Goal: Task Accomplishment & Management: Manage account settings

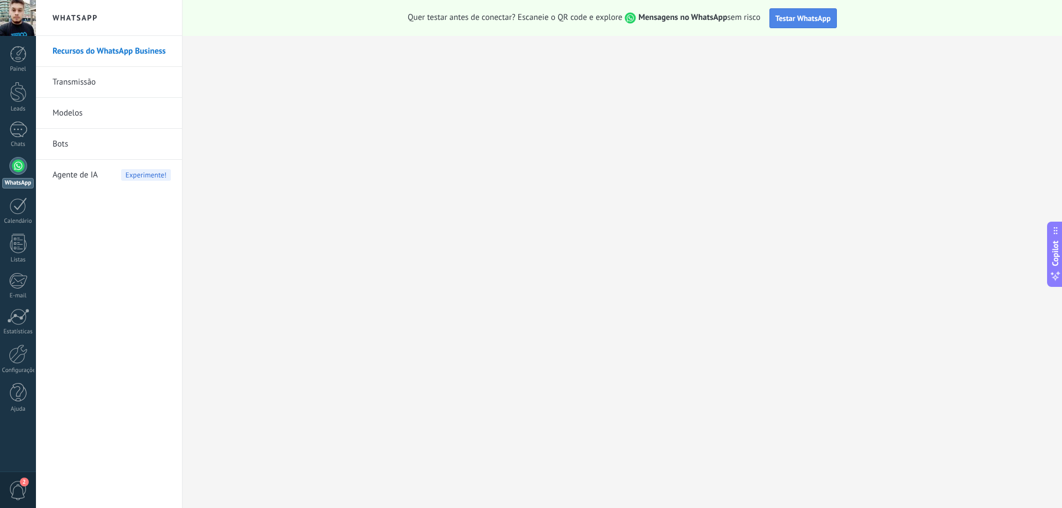
click at [816, 17] on span "Testar WhatsApp" at bounding box center [802, 18] width 55 height 10
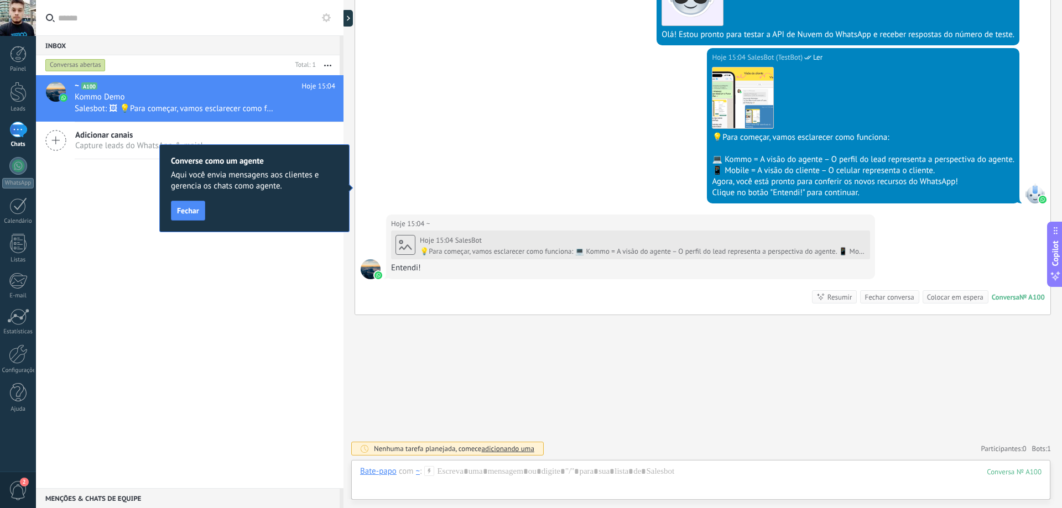
scroll to position [331, 0]
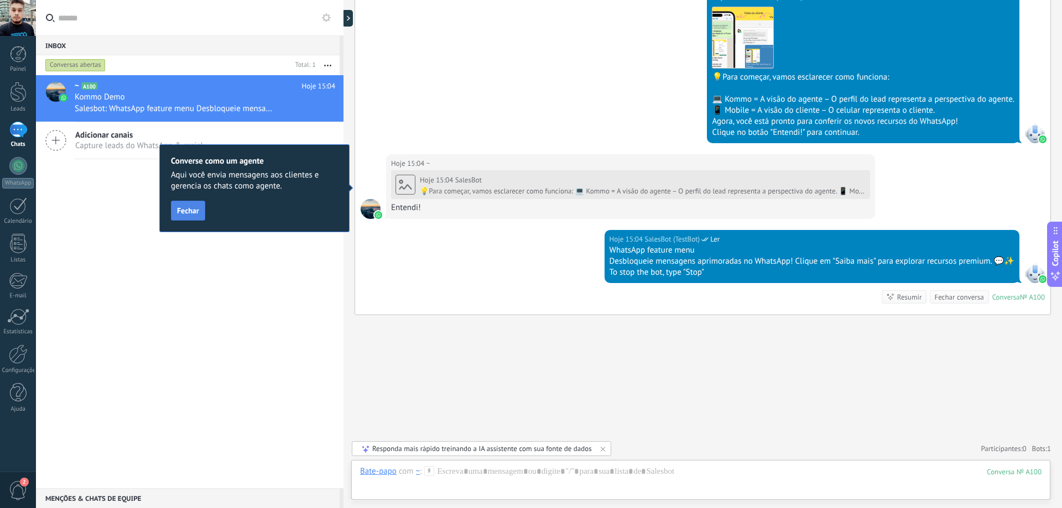
click at [185, 208] on span "Fechar" at bounding box center [188, 211] width 22 height 8
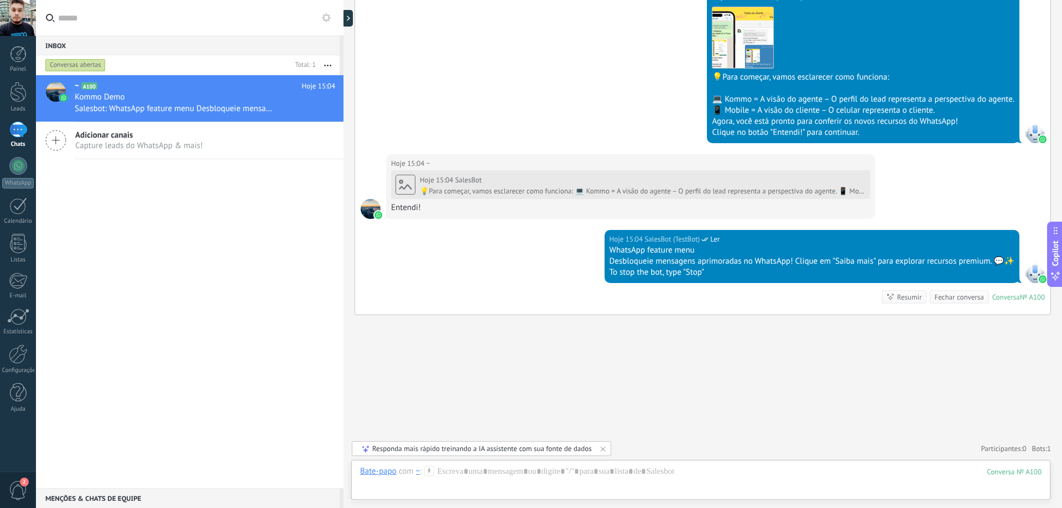
click at [327, 66] on icon "button" at bounding box center [327, 66] width 7 height 2
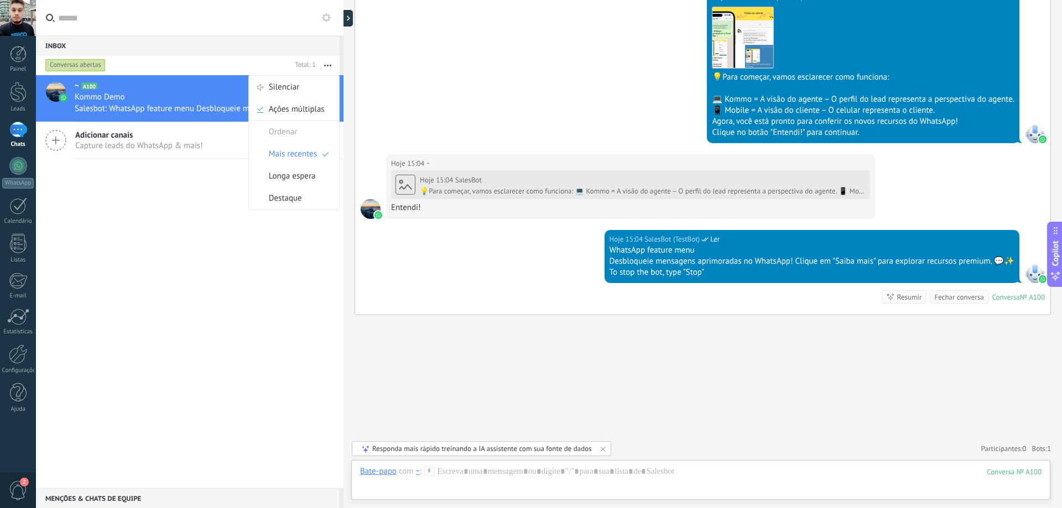
click at [224, 214] on div "~ A100 Hoje 15:04 Kommo Demo Salesbot: WhatsApp feature menu Desbloqueie mensag…" at bounding box center [190, 281] width 308 height 413
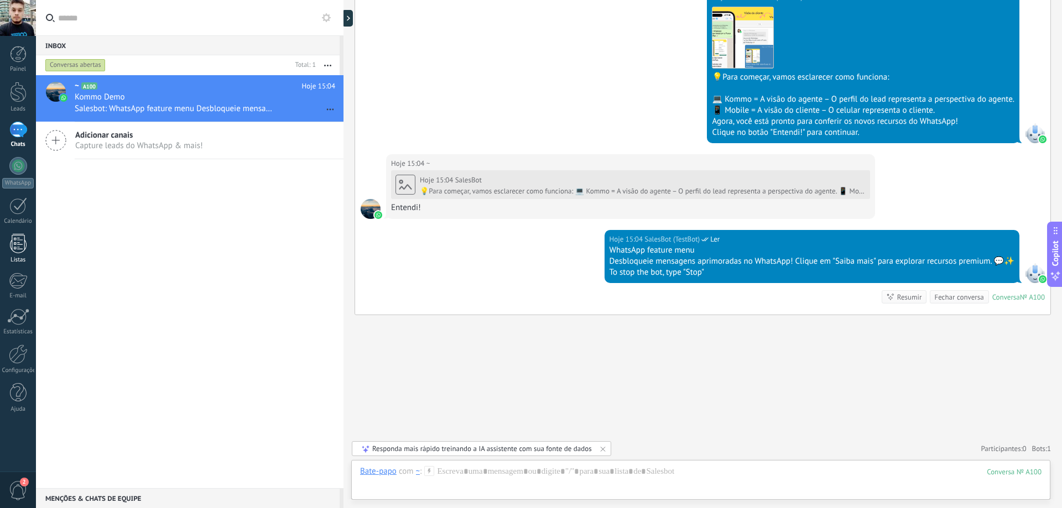
click at [22, 243] on div at bounding box center [18, 243] width 17 height 19
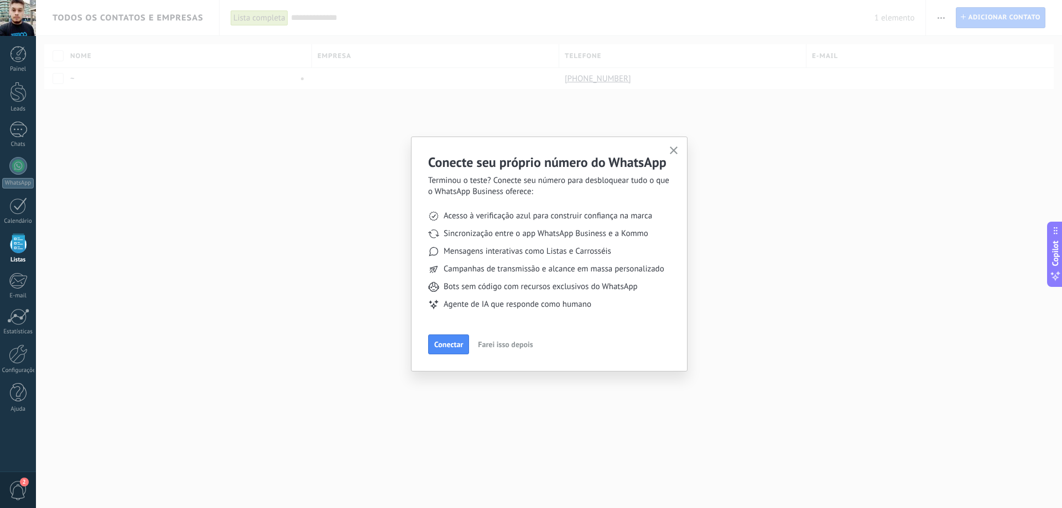
click at [673, 149] on icon "button" at bounding box center [674, 151] width 8 height 8
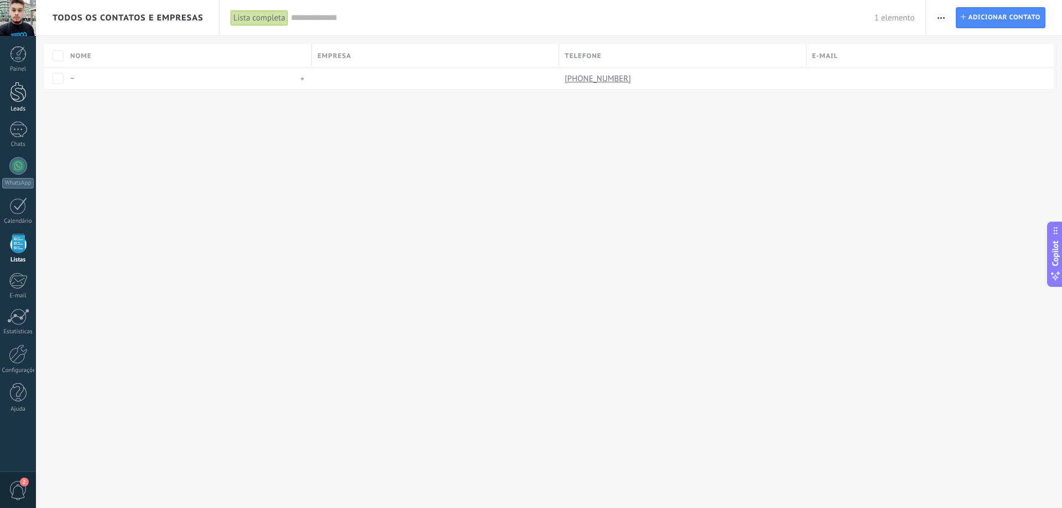
click at [17, 95] on div at bounding box center [18, 92] width 17 height 20
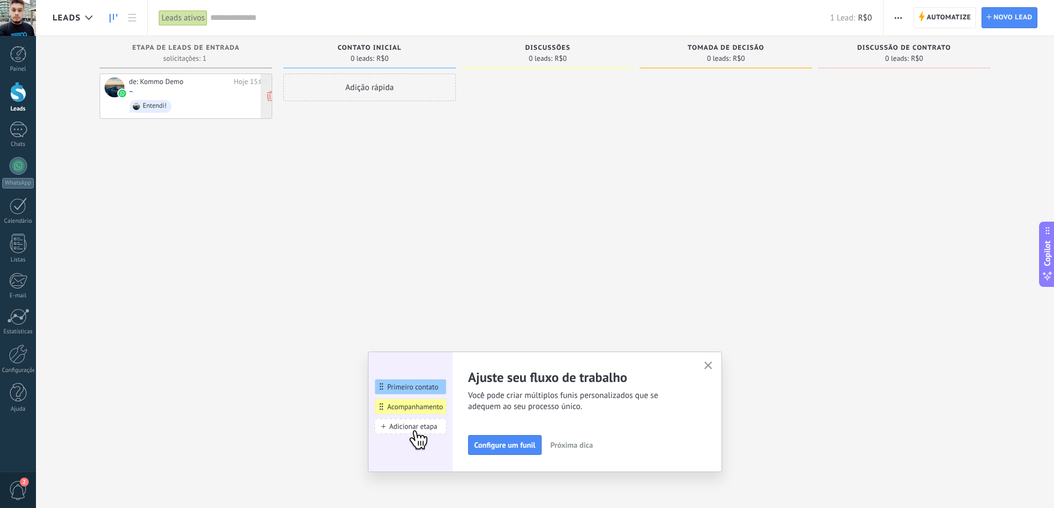
click at [171, 91] on div "de: Kommo Demo Hoje 15:04 ~ Entendi!" at bounding box center [198, 96] width 138 height 38
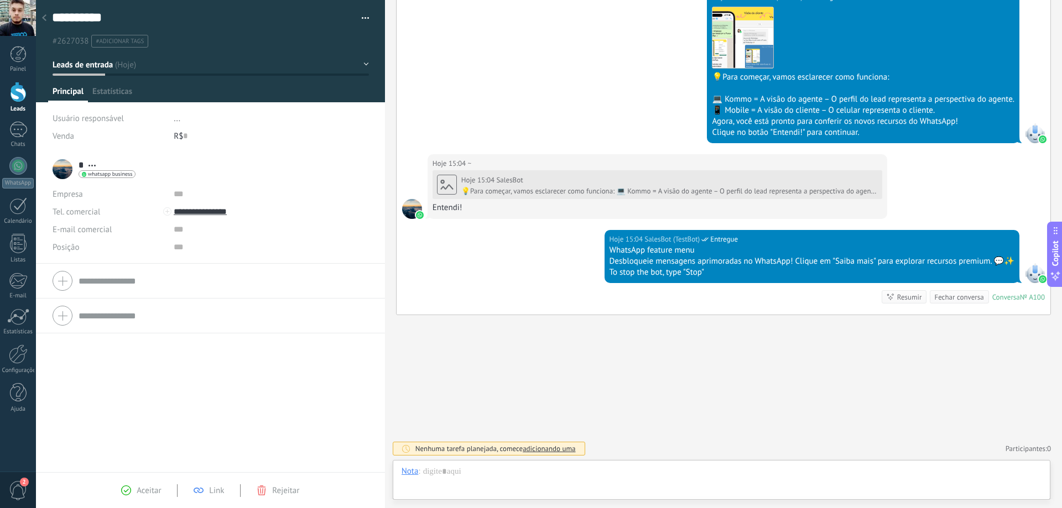
scroll to position [17, 0]
click at [98, 156] on div "* ~ * ~ Sobrenome Abrir detalhes Copiar nome Desvincular Contato principal" at bounding box center [94, 169] width 83 height 28
click at [87, 163] on span "Abrir detalhes Copiar nome Desvincular Contato principal" at bounding box center [92, 166] width 18 height 8
click at [157, 348] on div "* ~ * ~ Sobrenome Abrir detalhes Copiar nome" at bounding box center [210, 312] width 349 height 320
click at [363, 20] on span "button" at bounding box center [366, 20] width 8 height 2
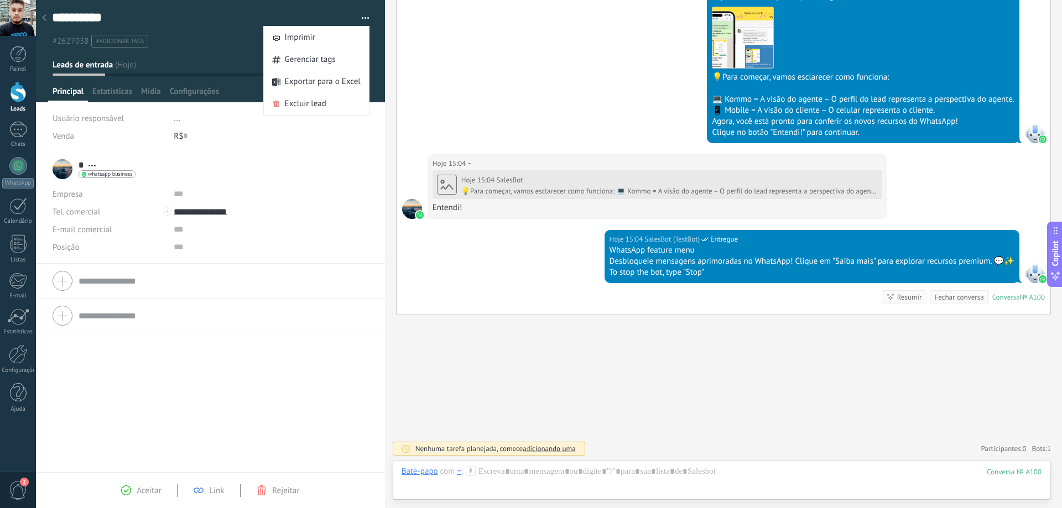
click at [335, 141] on div "R$ 0" at bounding box center [271, 136] width 195 height 18
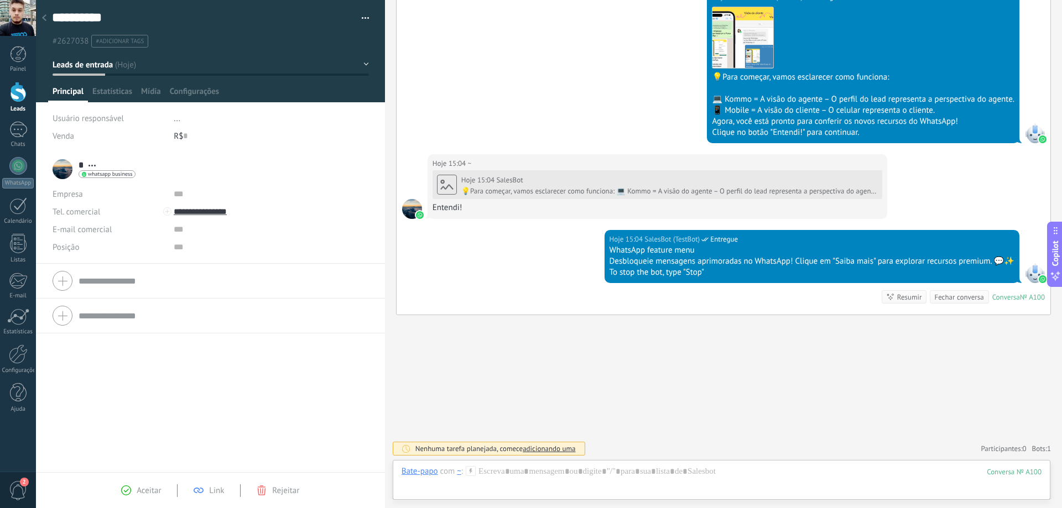
click at [178, 121] on span "..." at bounding box center [177, 118] width 7 height 11
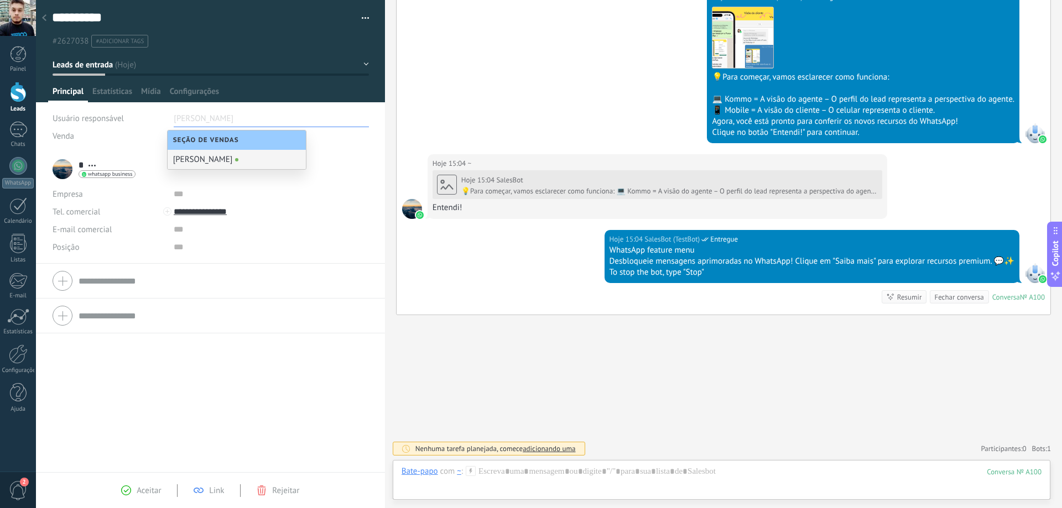
click at [196, 117] on input "text" at bounding box center [201, 119] width 55 height 18
click at [215, 160] on div "[PERSON_NAME]" at bounding box center [237, 159] width 138 height 19
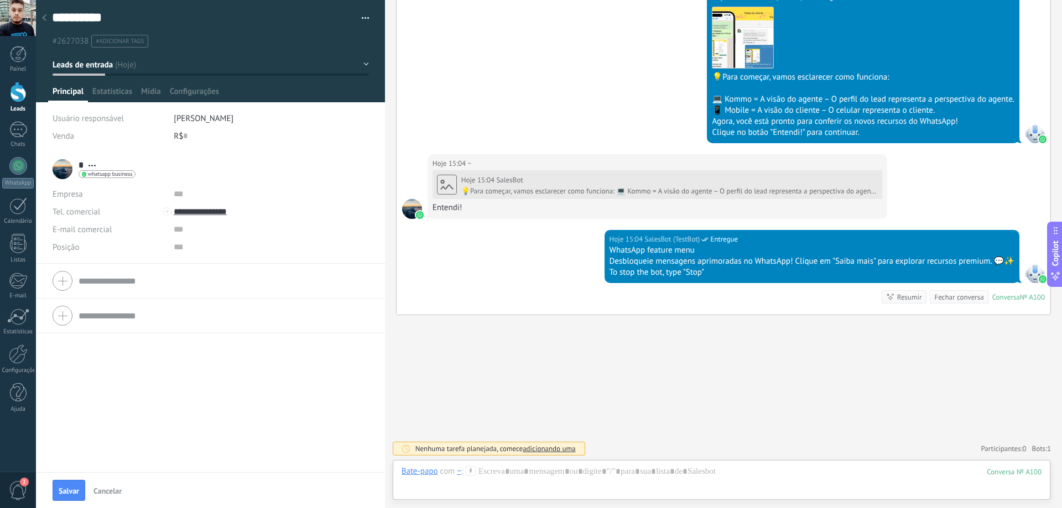
click at [308, 176] on div "* ~ * ~ Sobrenome Abrir detalhes Copiar nome Desvincular" at bounding box center [211, 169] width 316 height 28
click at [111, 90] on span "Estatísticas" at bounding box center [112, 94] width 40 height 16
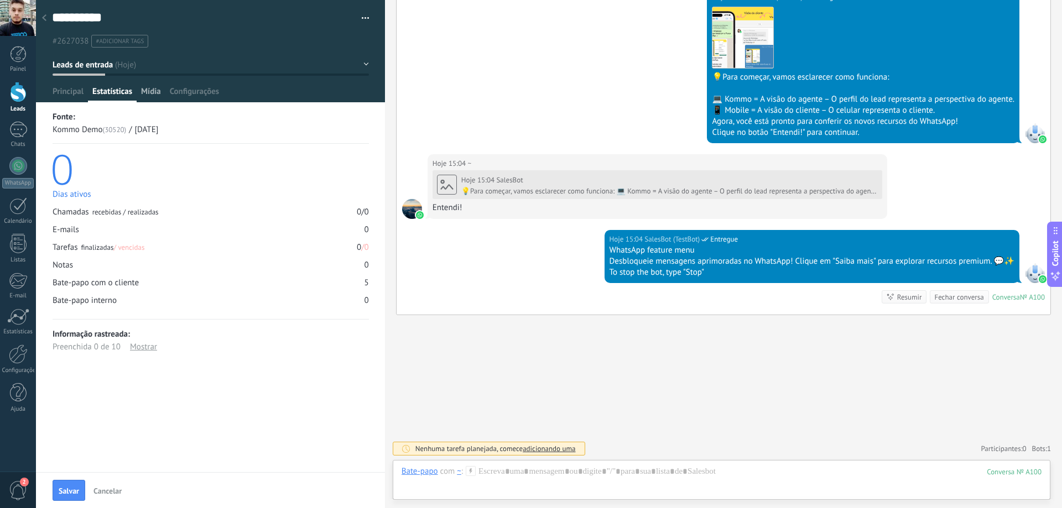
click at [150, 88] on span "Mídia" at bounding box center [151, 94] width 20 height 16
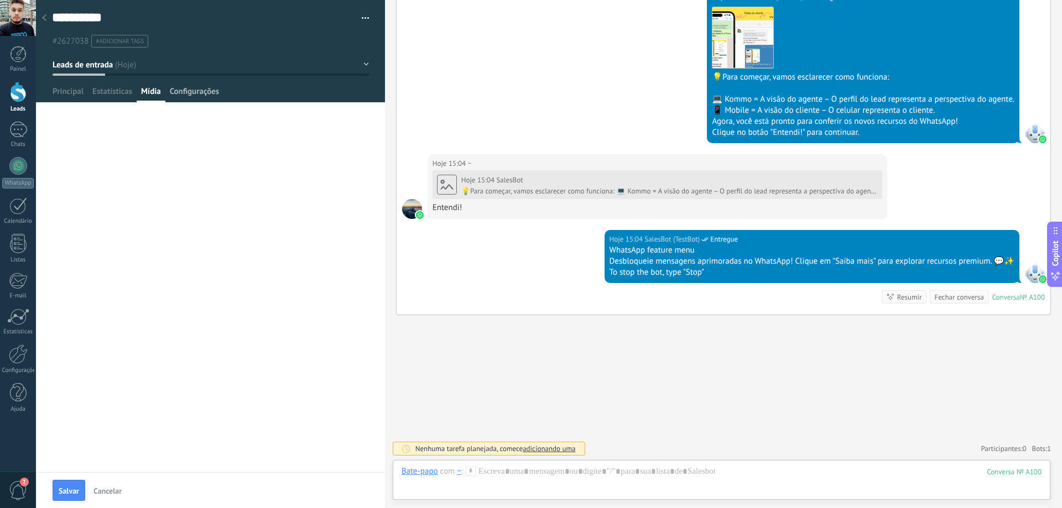
click at [181, 90] on span "Configurações" at bounding box center [194, 94] width 49 height 16
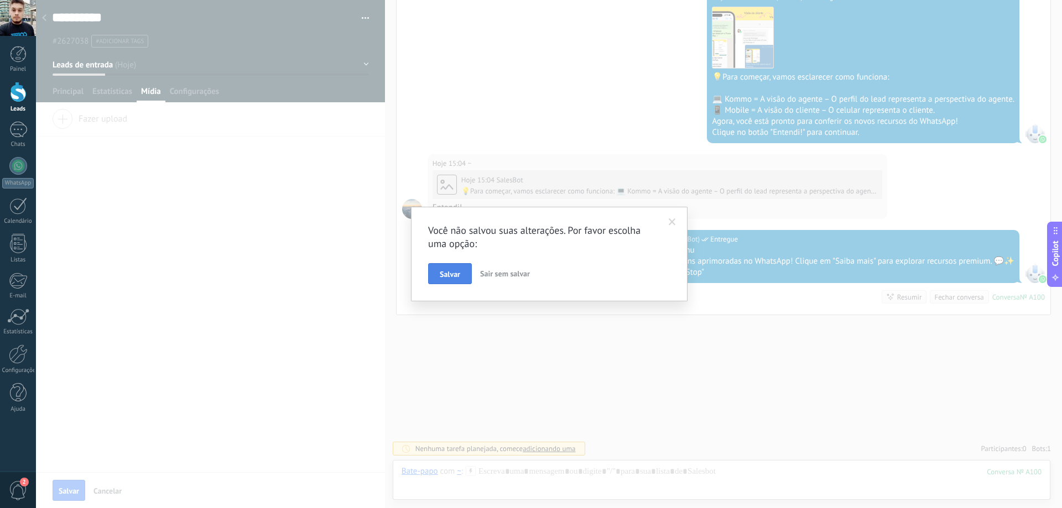
click at [467, 273] on button "Salvar" at bounding box center [450, 273] width 44 height 21
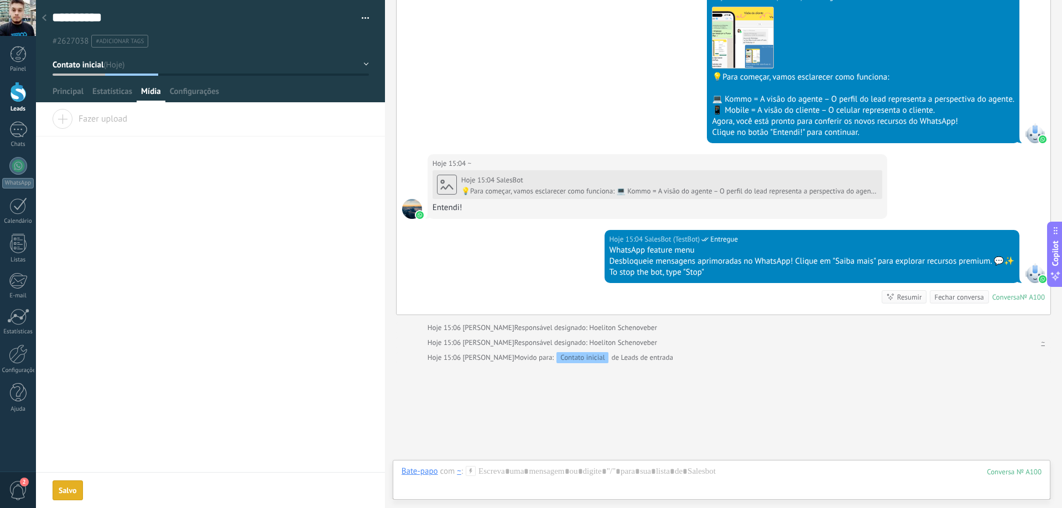
scroll to position [379, 0]
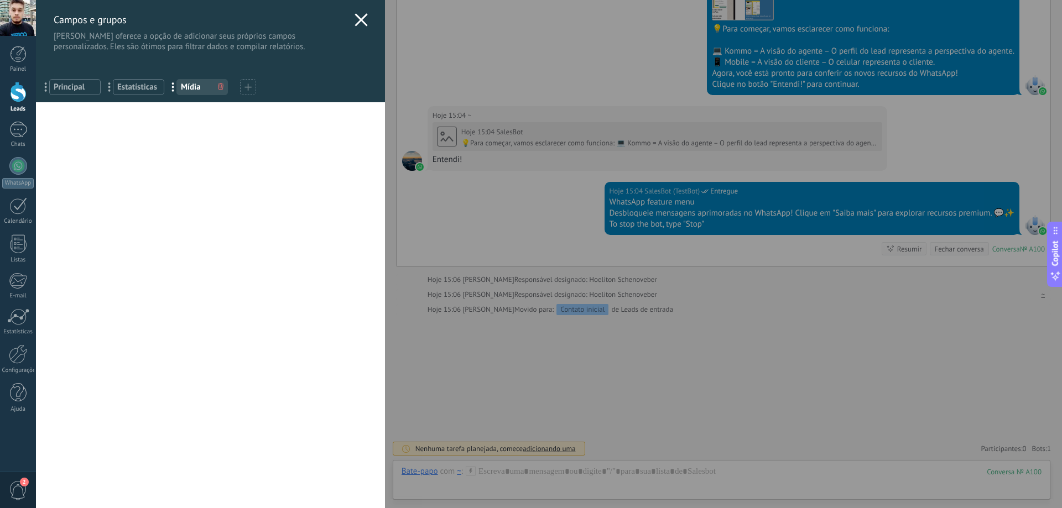
click at [355, 18] on use at bounding box center [361, 19] width 13 height 13
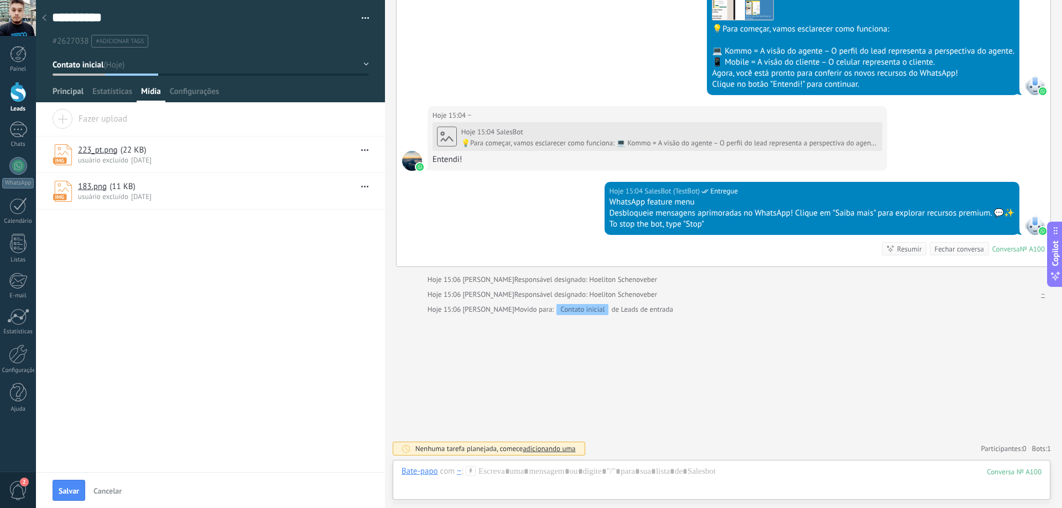
click at [74, 90] on span "Principal" at bounding box center [68, 94] width 31 height 16
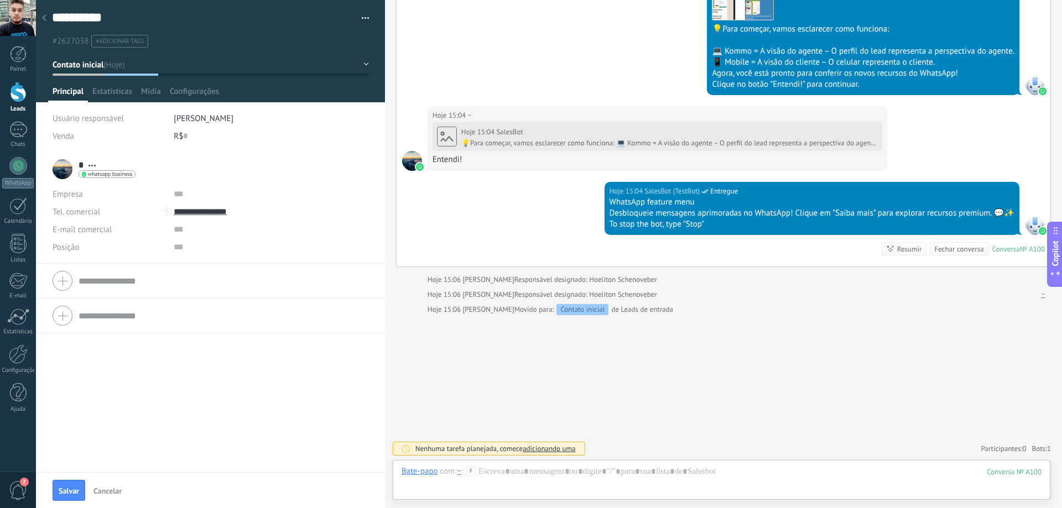
click at [93, 163] on span "Abrir detalhes Copiar nome Desvincular Contato principal" at bounding box center [92, 166] width 18 height 8
click at [114, 176] on link "Abrir detalhes" at bounding box center [130, 180] width 50 height 11
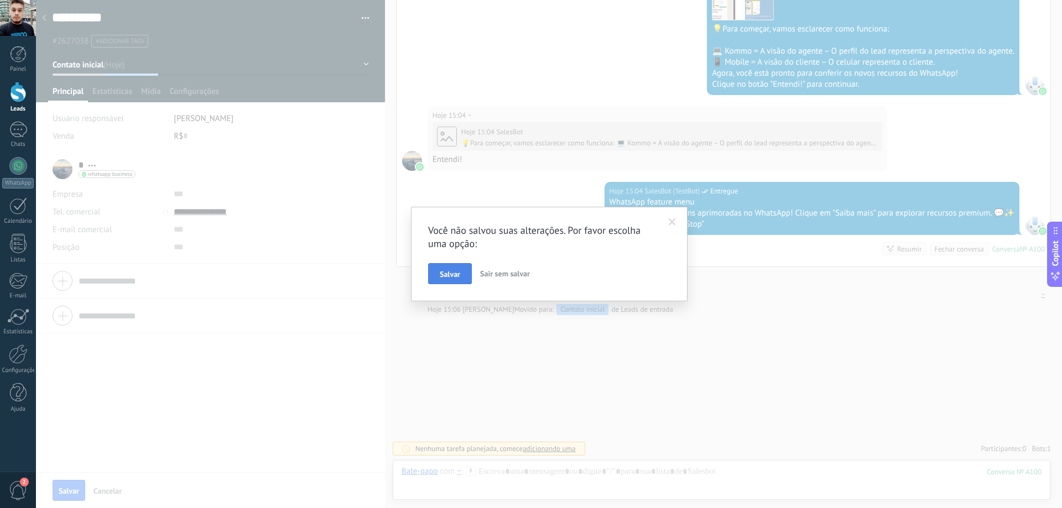
click at [433, 279] on button "Salvar" at bounding box center [450, 273] width 44 height 21
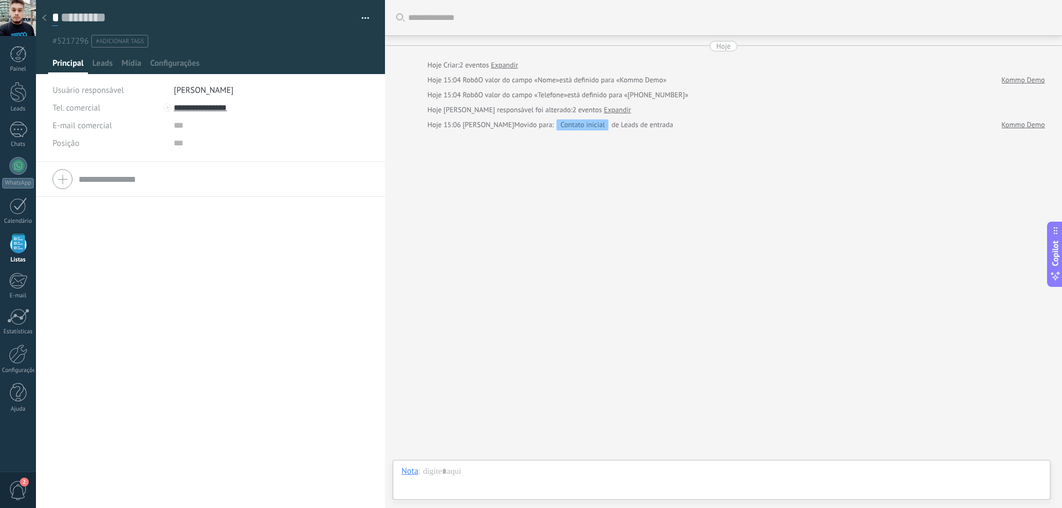
click at [58, 16] on input "*" at bounding box center [55, 17] width 6 height 17
click at [360, 19] on button "button" at bounding box center [361, 18] width 16 height 17
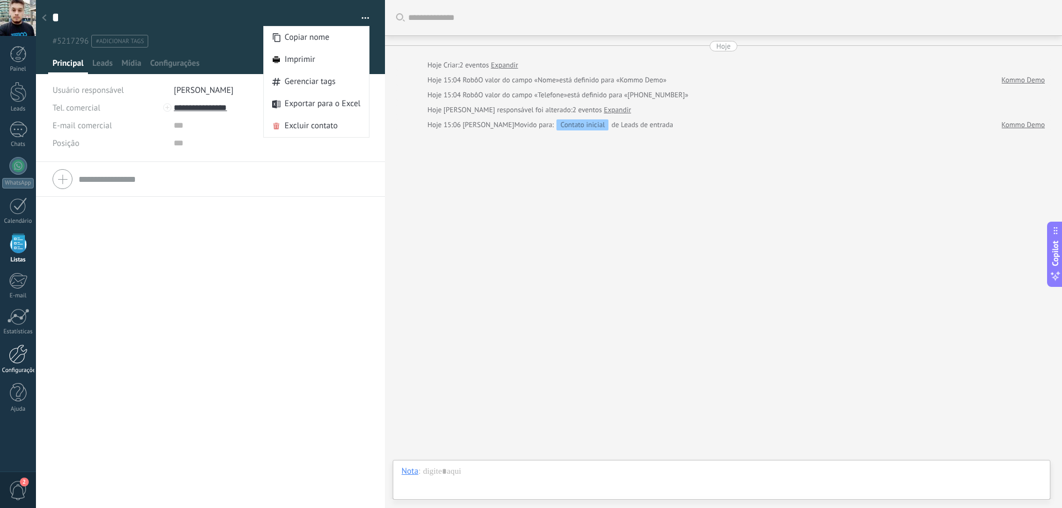
click at [9, 358] on div at bounding box center [18, 354] width 19 height 19
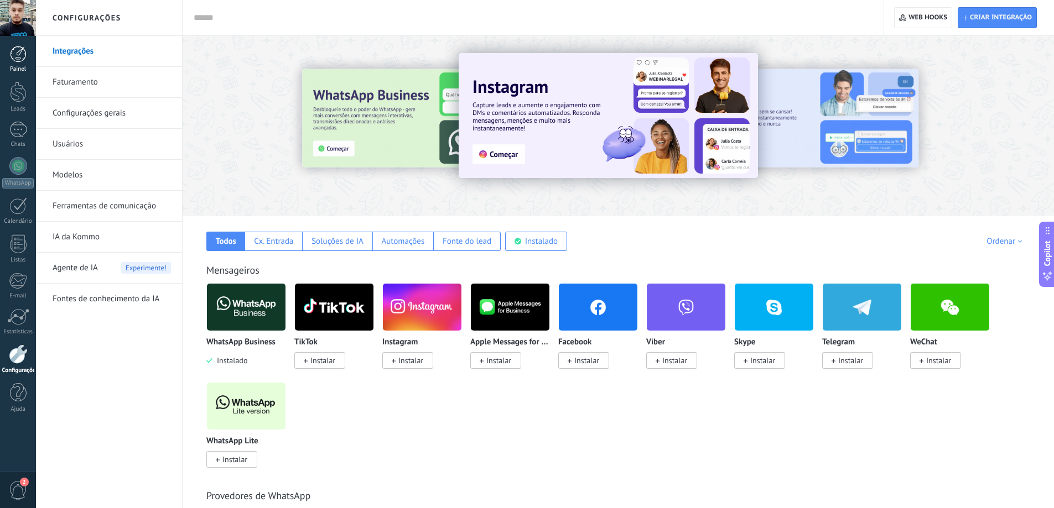
click at [19, 54] on div at bounding box center [18, 54] width 17 height 17
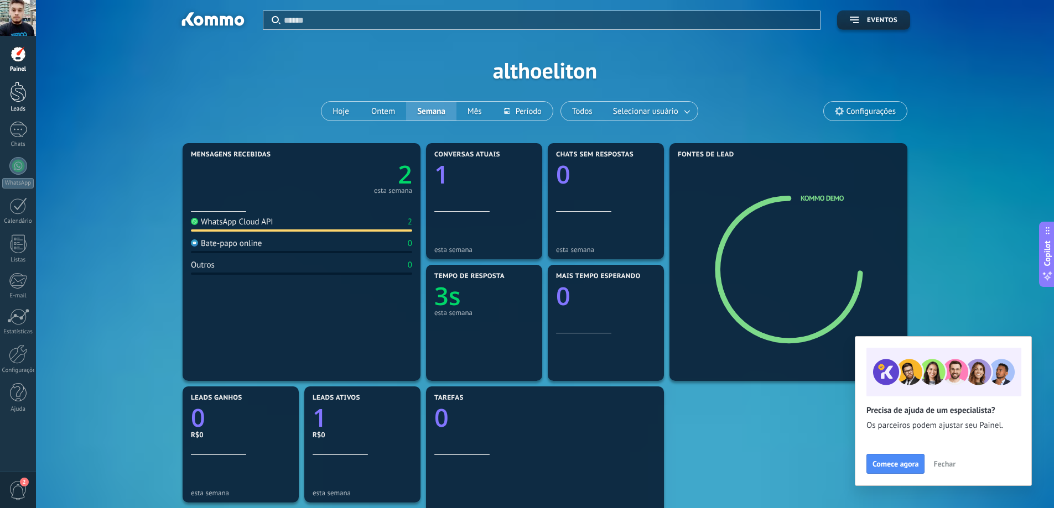
click at [22, 95] on div at bounding box center [18, 92] width 17 height 20
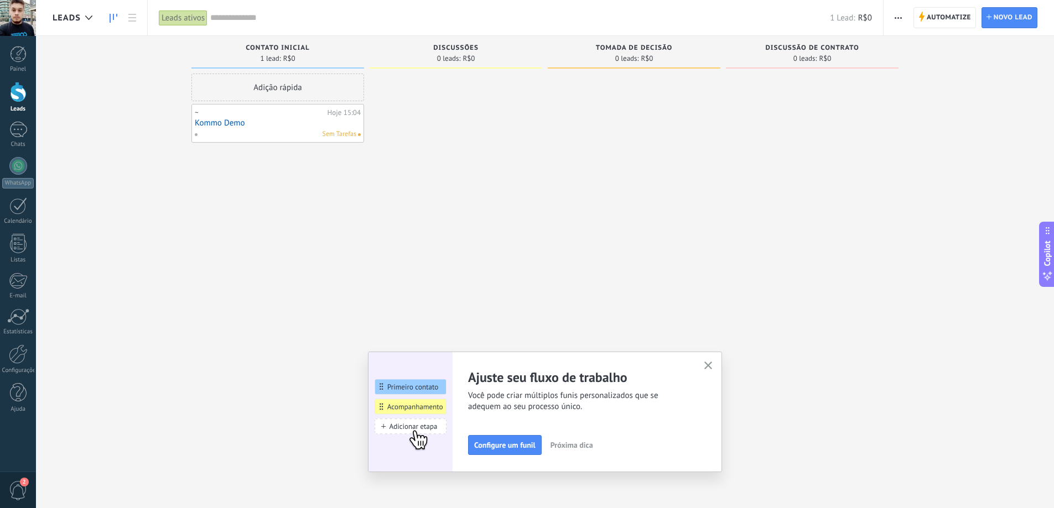
click at [303, 122] on link "Kommo Demo" at bounding box center [278, 122] width 166 height 9
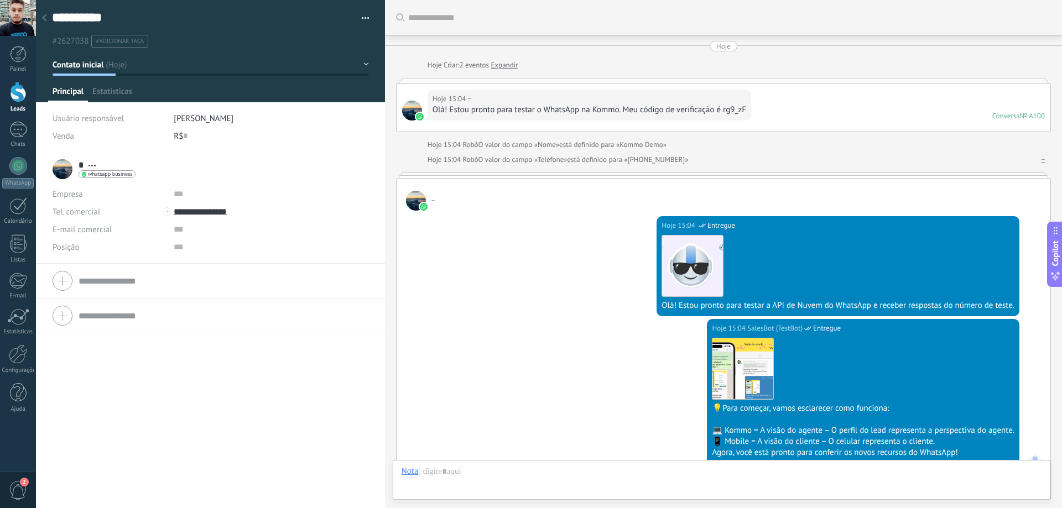
scroll to position [17, 0]
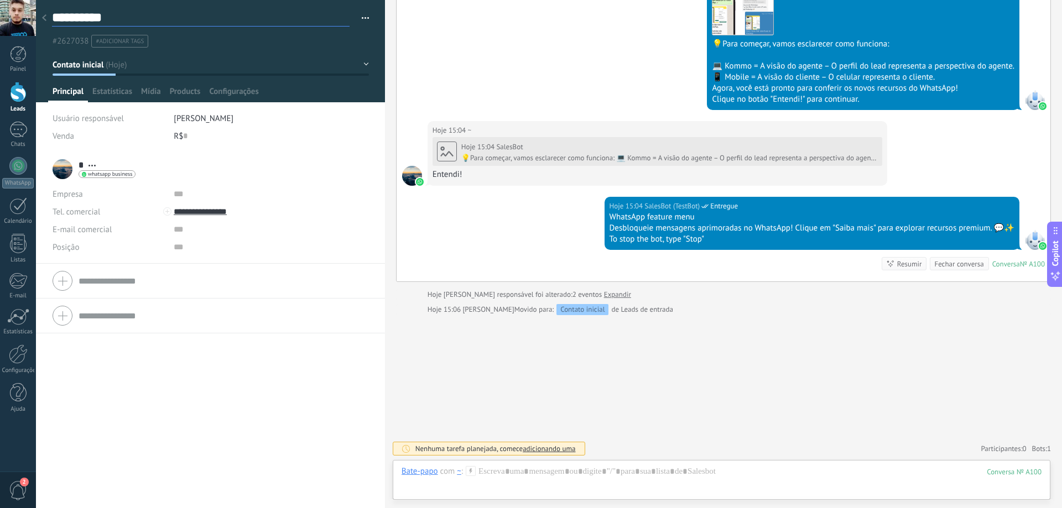
click at [121, 25] on textarea "**********" at bounding box center [201, 17] width 298 height 17
drag, startPoint x: 135, startPoint y: 17, endPoint x: 21, endPoint y: 20, distance: 114.0
click at [21, 20] on body ".abccls-1,.abccls-2{fill-rule:evenodd}.abccls-2{fill:#fff} .abfcls-1{fill:none}…" at bounding box center [531, 254] width 1062 height 508
type textarea "*"
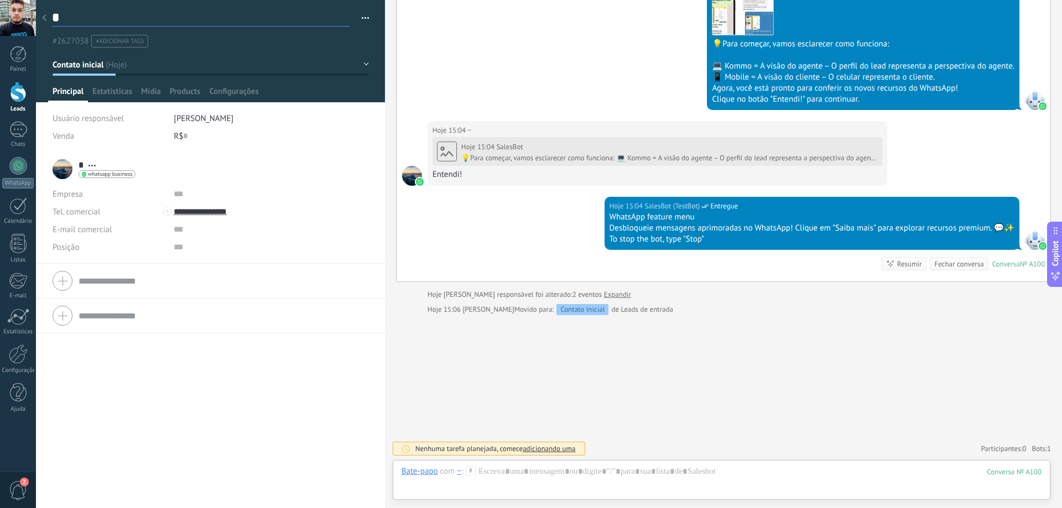
type textarea "**"
type textarea "***"
type textarea "****"
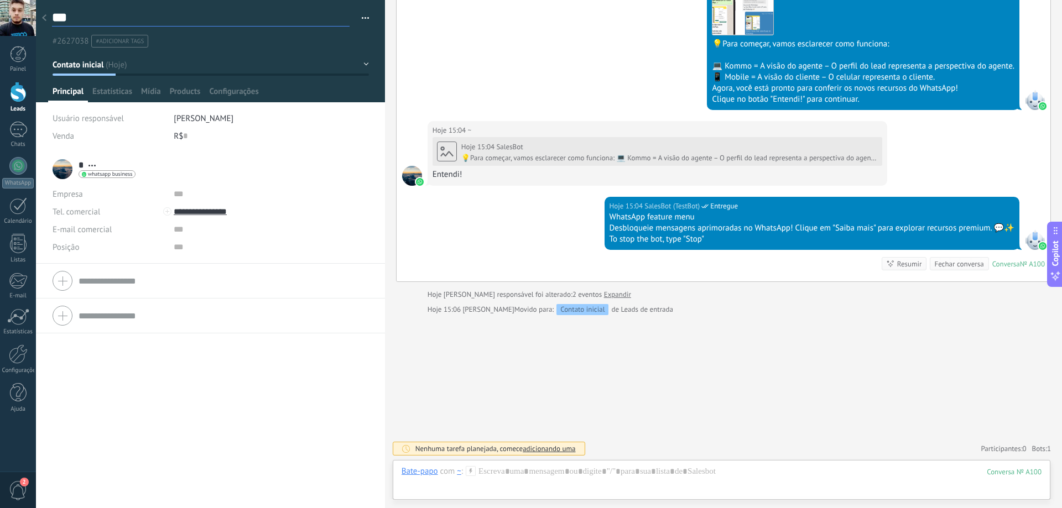
type textarea "****"
type textarea "*****"
type textarea "******"
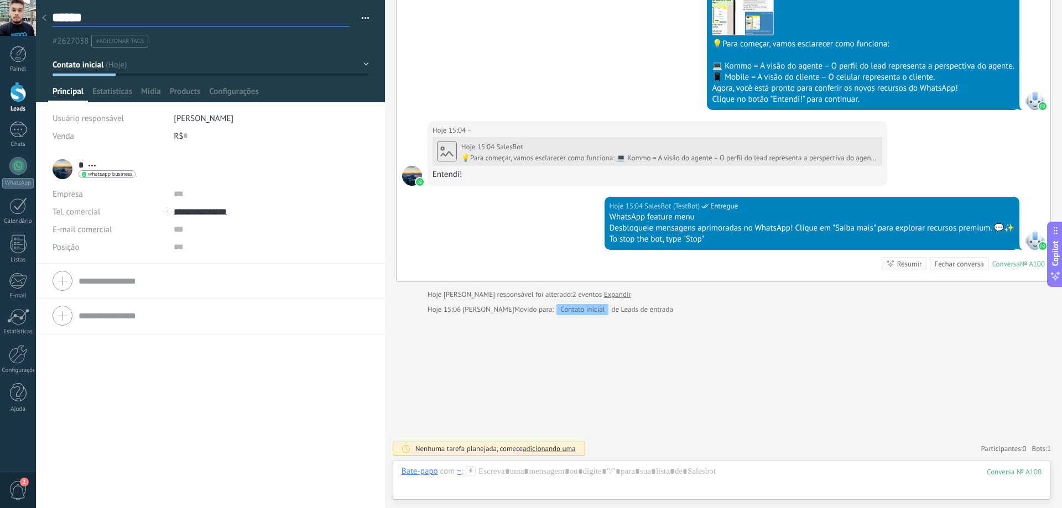
type textarea "*******"
type textarea "********"
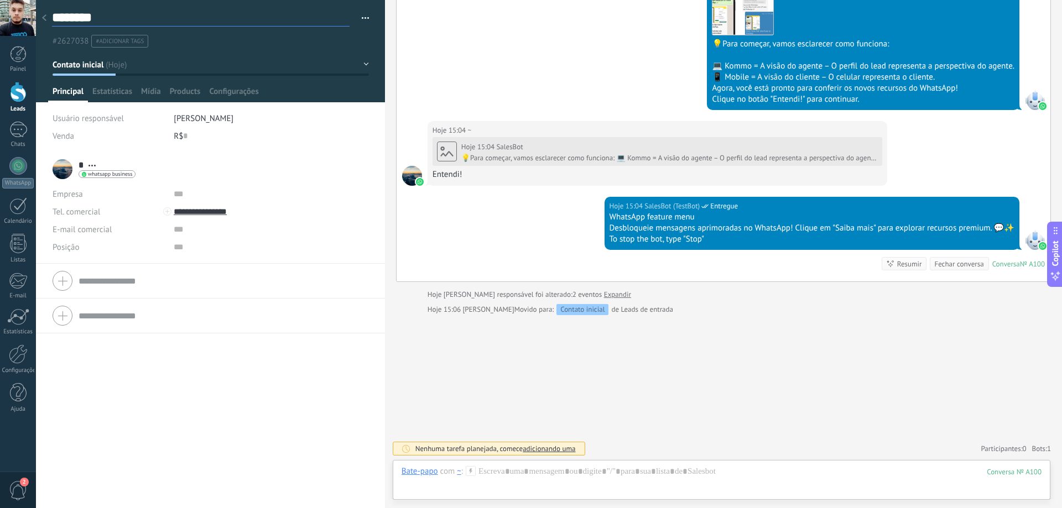
type textarea "********"
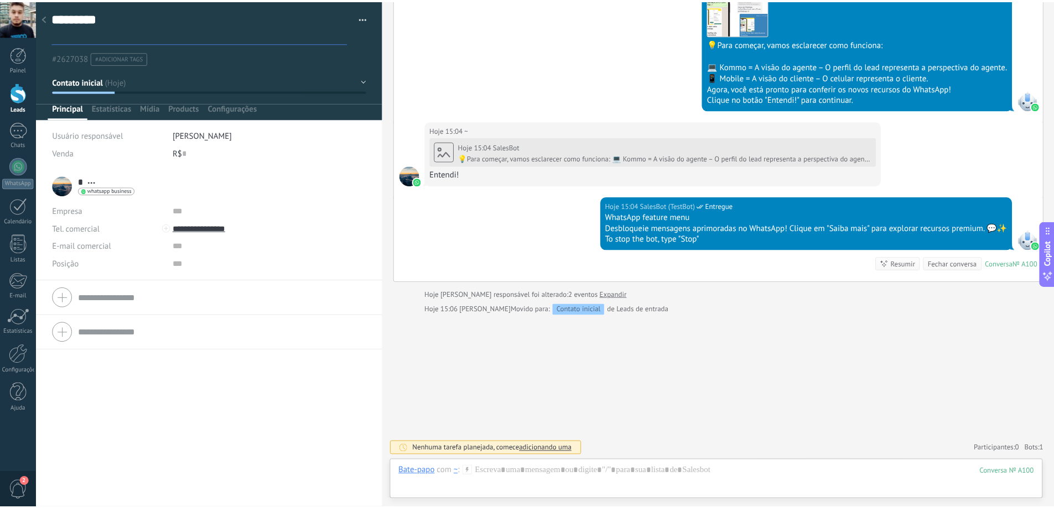
scroll to position [33, 0]
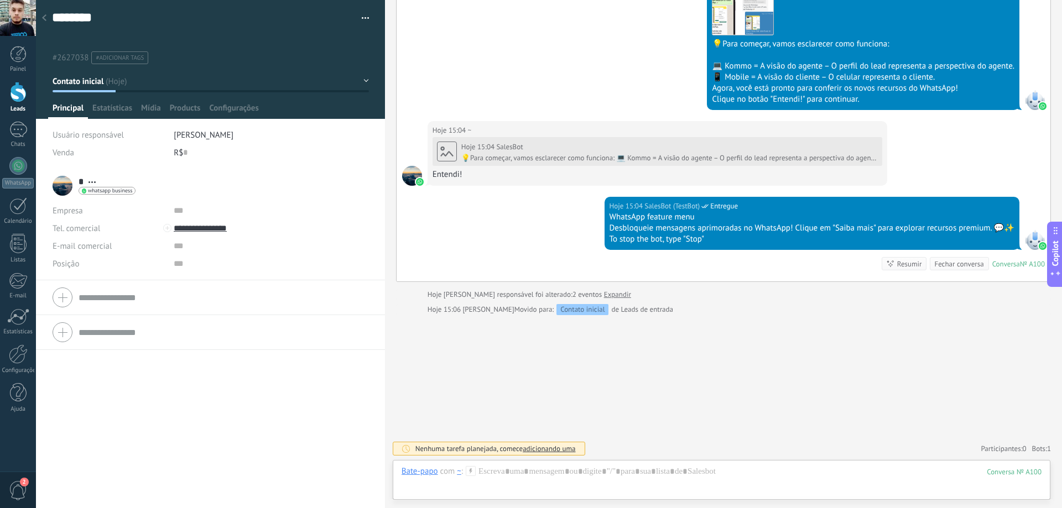
click at [44, 15] on icon at bounding box center [44, 17] width 4 height 7
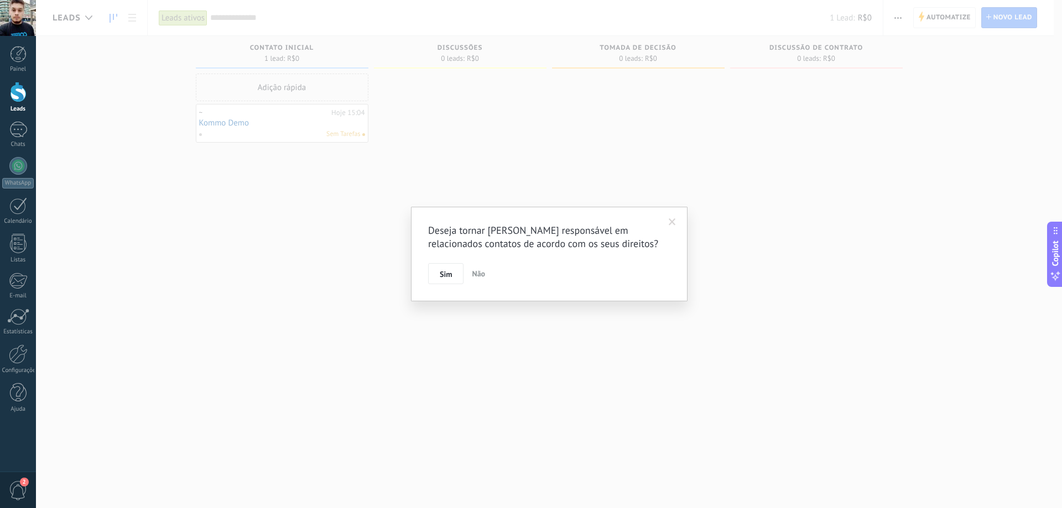
click at [440, 278] on button "Sim" at bounding box center [445, 273] width 35 height 21
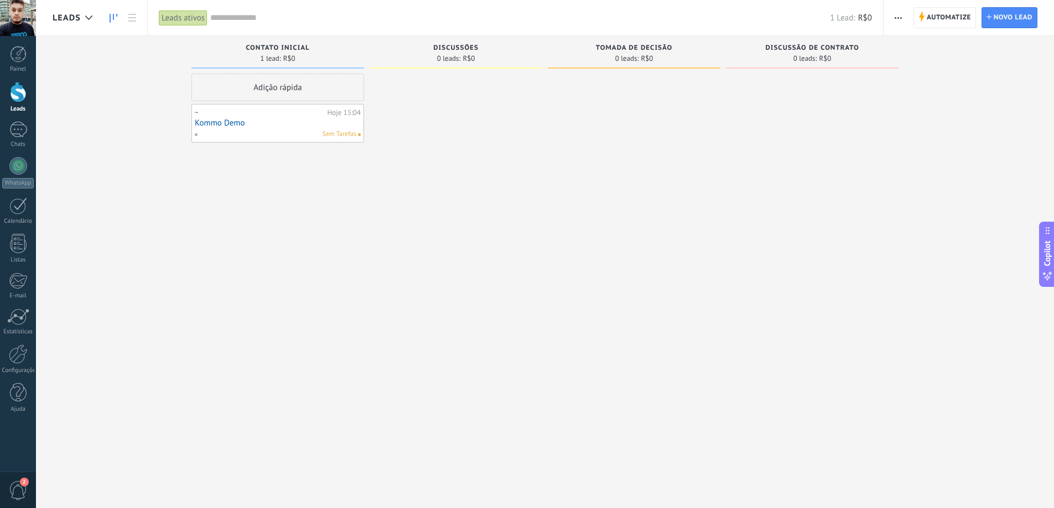
click at [233, 119] on link "Kommo Demo" at bounding box center [278, 122] width 166 height 9
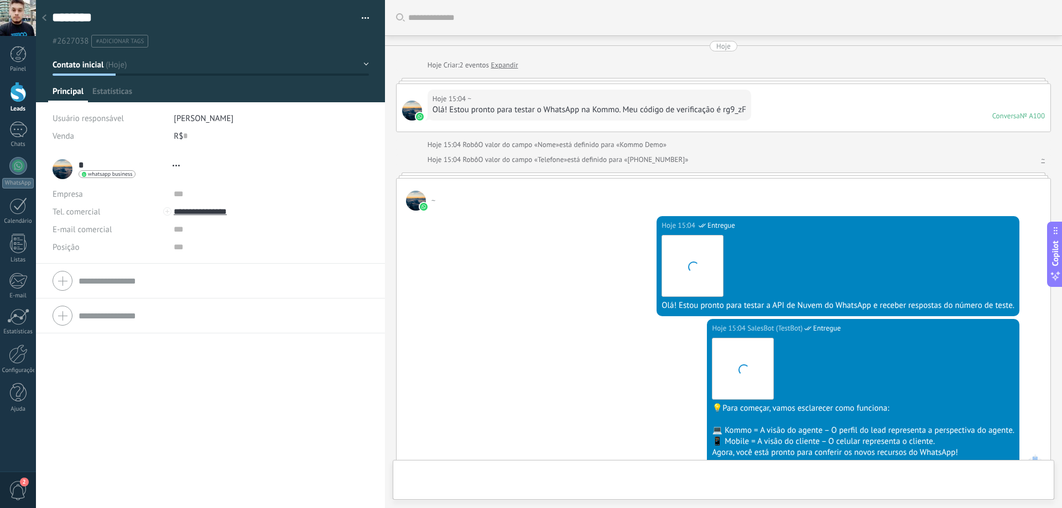
type textarea "********"
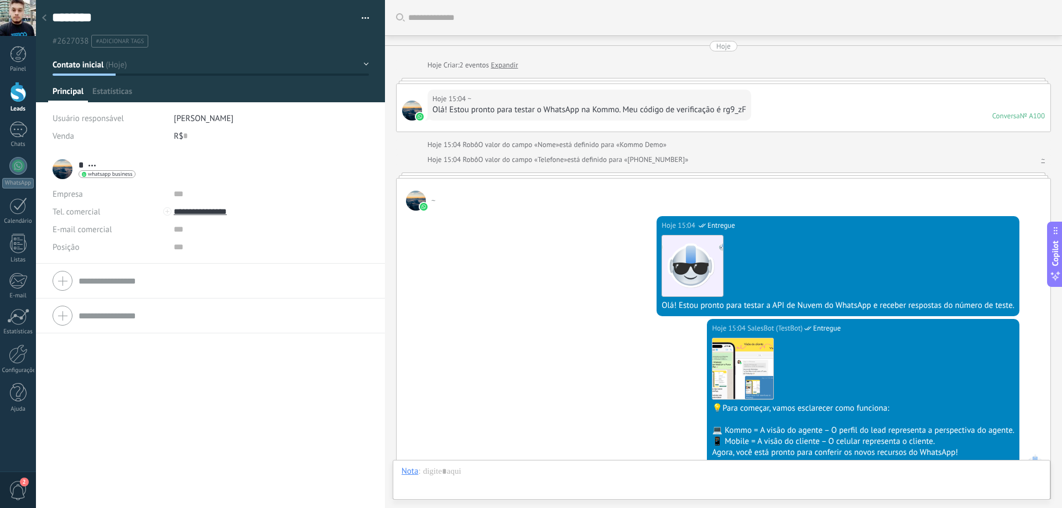
scroll to position [379, 0]
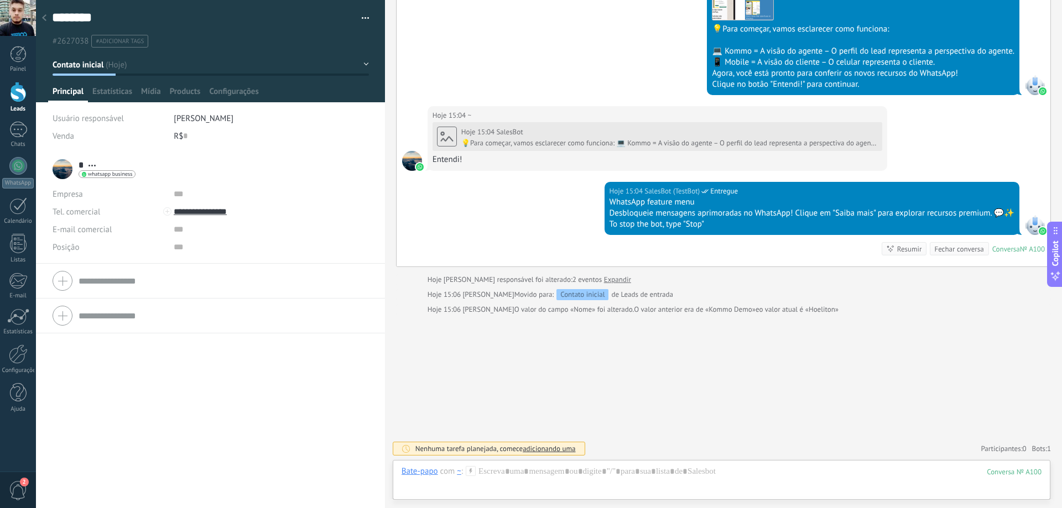
click at [44, 15] on icon at bounding box center [44, 17] width 4 height 7
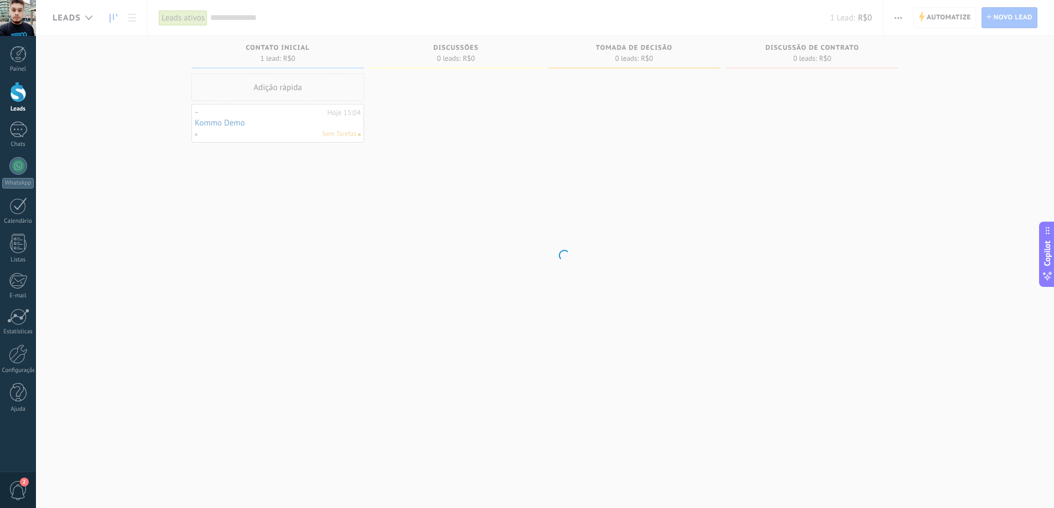
click at [152, 163] on body ".abccls-1,.abccls-2{fill-rule:evenodd}.abccls-2{fill:#fff} .abfcls-1{fill:none}…" at bounding box center [527, 254] width 1054 height 508
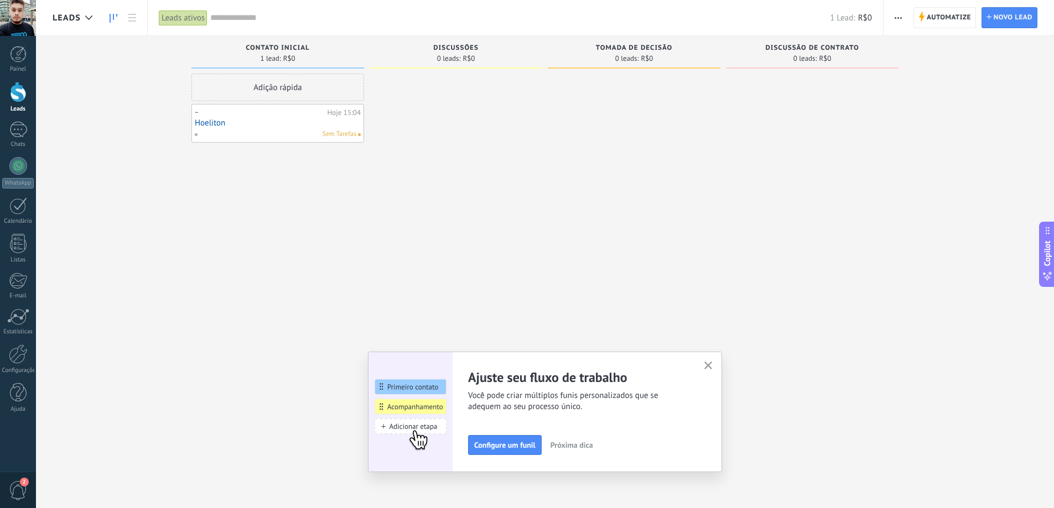
click at [712, 369] on icon "button" at bounding box center [708, 366] width 8 height 8
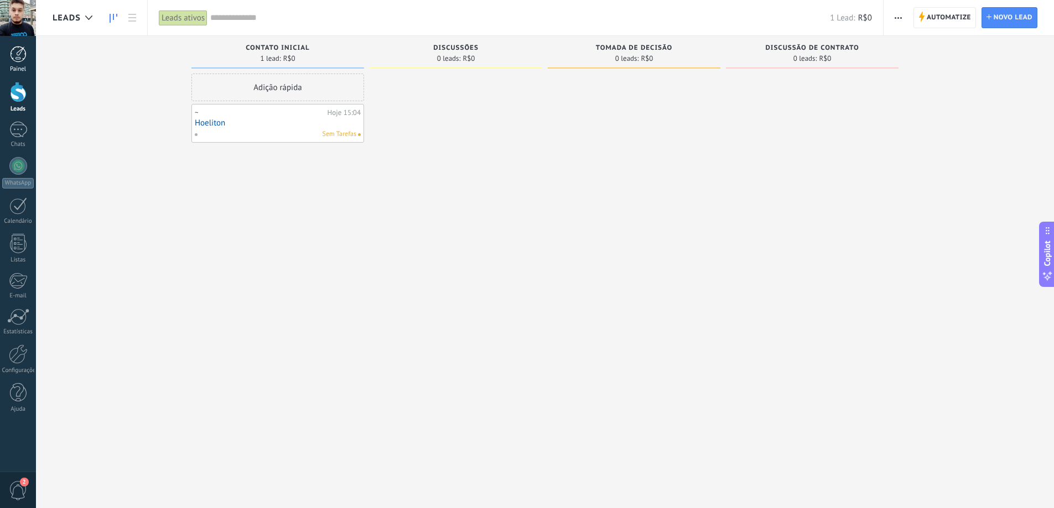
click at [8, 55] on link "Painel" at bounding box center [18, 59] width 36 height 27
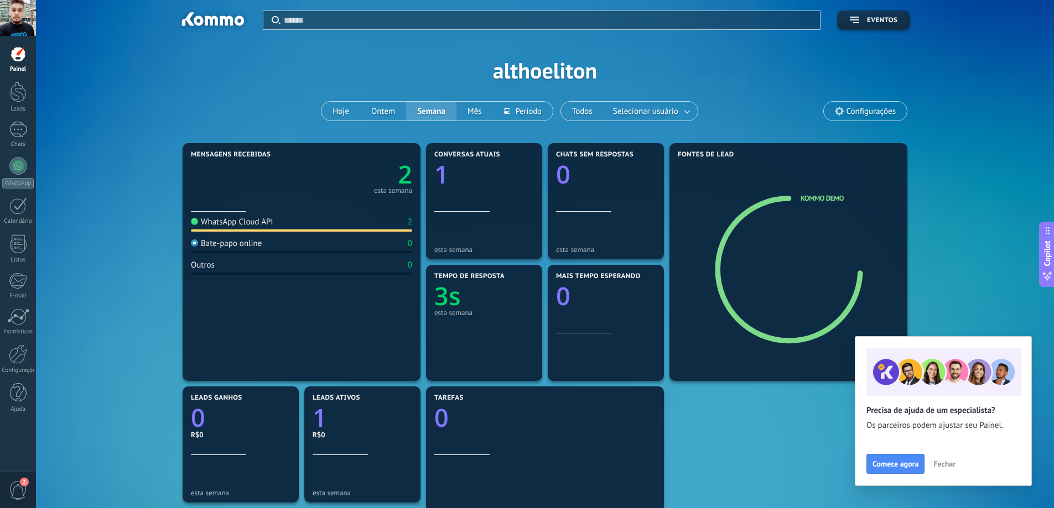
click at [935, 462] on span "Fechar" at bounding box center [944, 464] width 22 height 8
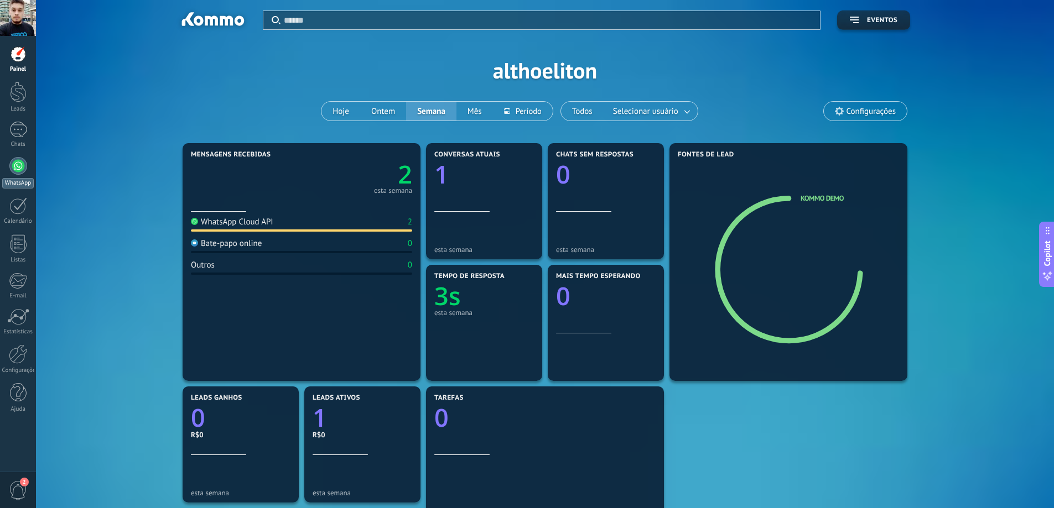
click at [15, 168] on div at bounding box center [18, 166] width 18 height 18
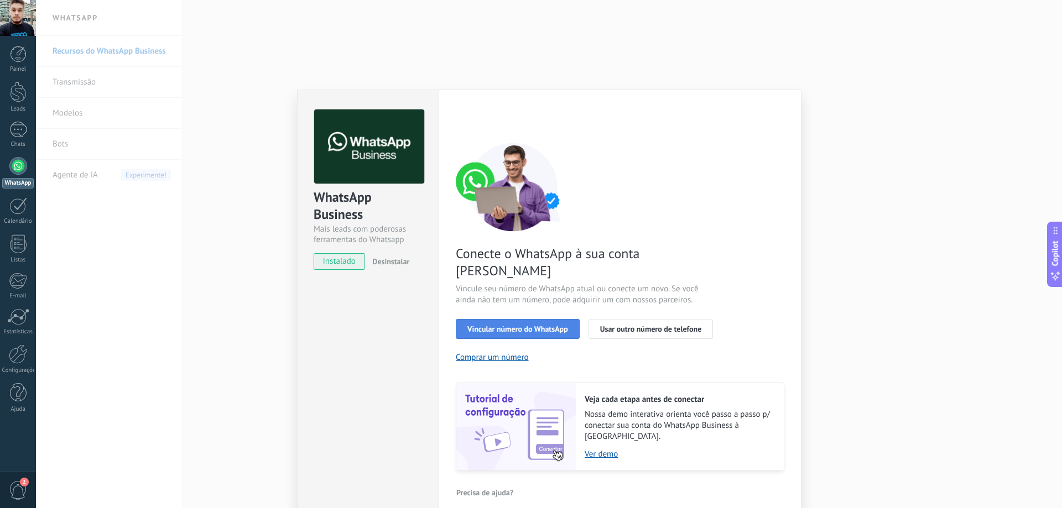
click at [522, 325] on span "Vincular número do WhatsApp" at bounding box center [517, 329] width 101 height 8
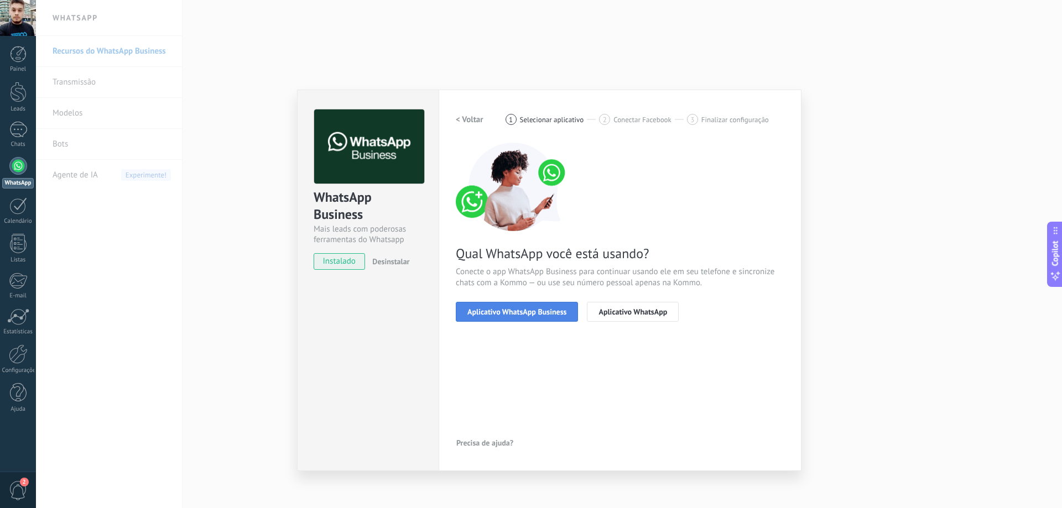
click at [512, 312] on span "Aplicativo WhatsApp Business" at bounding box center [516, 312] width 99 height 8
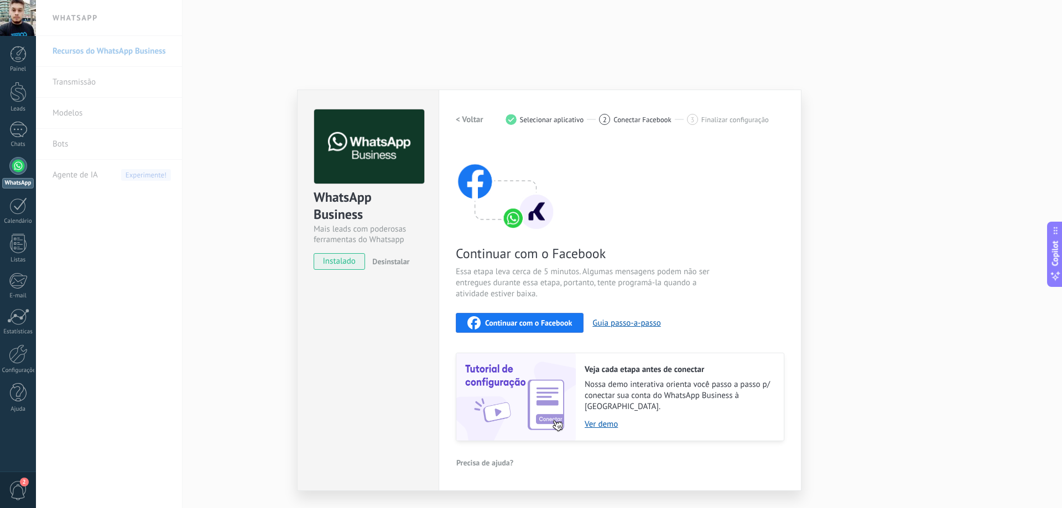
click at [465, 113] on button "< Voltar" at bounding box center [470, 120] width 28 height 20
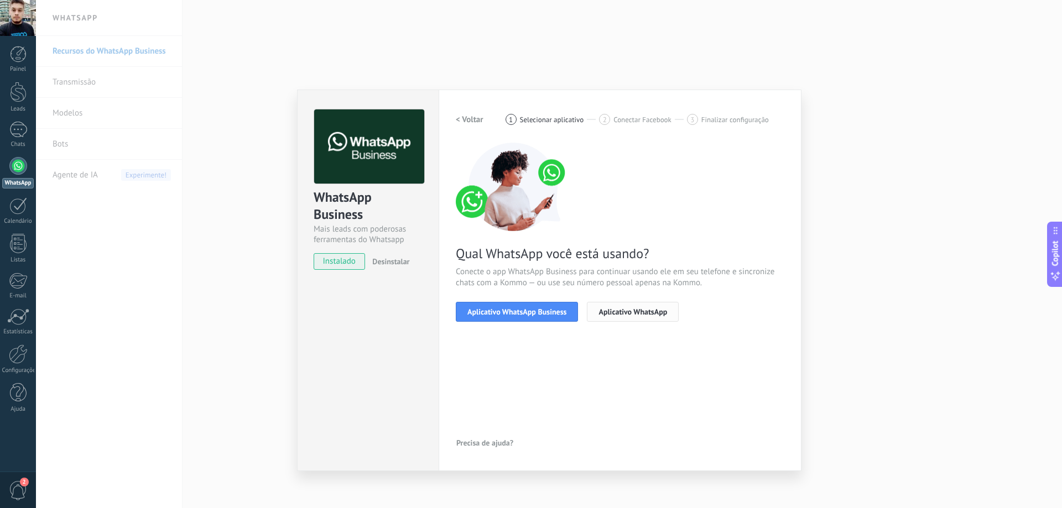
click at [626, 314] on span "Aplicativo WhatsApp" at bounding box center [632, 312] width 69 height 8
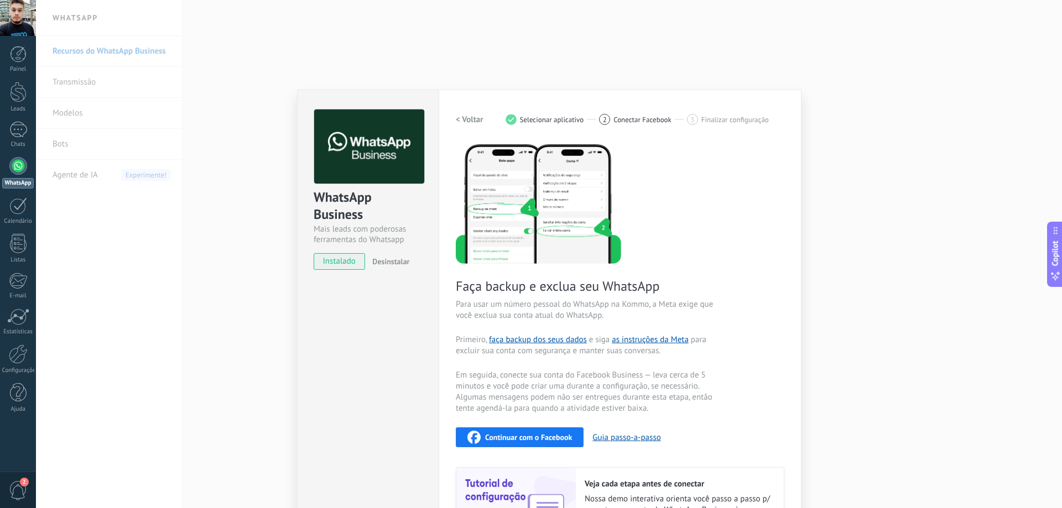
click at [468, 117] on h2 "< Voltar" at bounding box center [470, 119] width 28 height 11
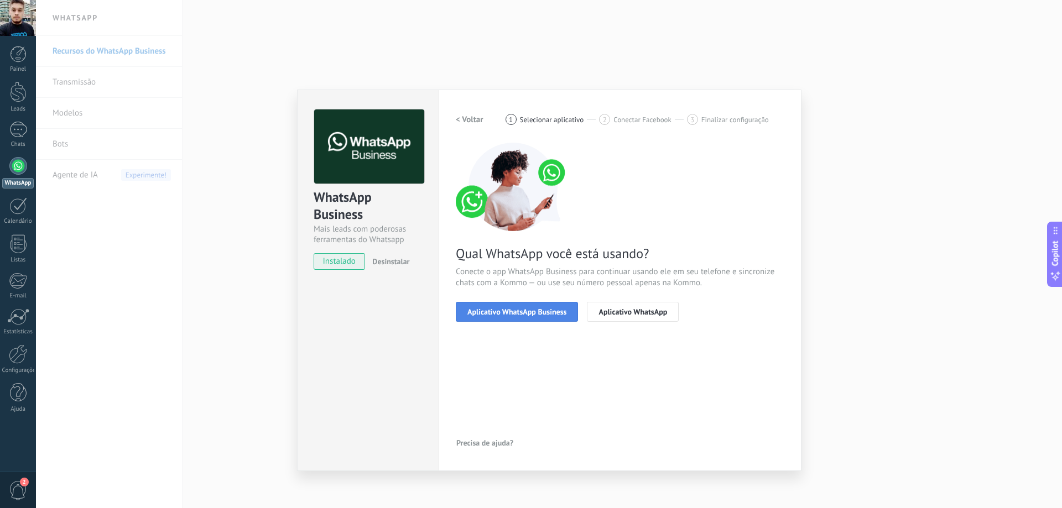
click at [514, 313] on span "Aplicativo WhatsApp Business" at bounding box center [516, 312] width 99 height 8
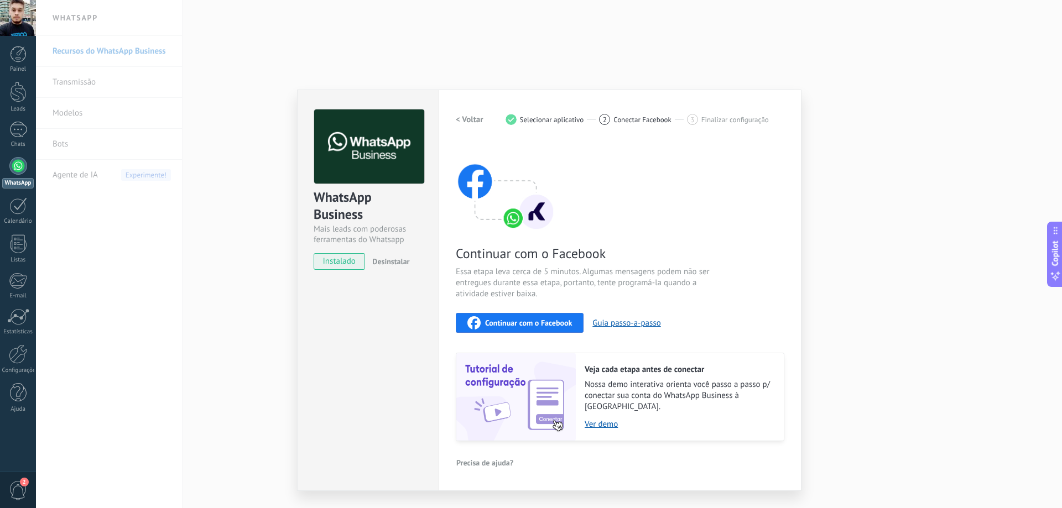
click at [470, 114] on h2 "< Voltar" at bounding box center [470, 119] width 28 height 11
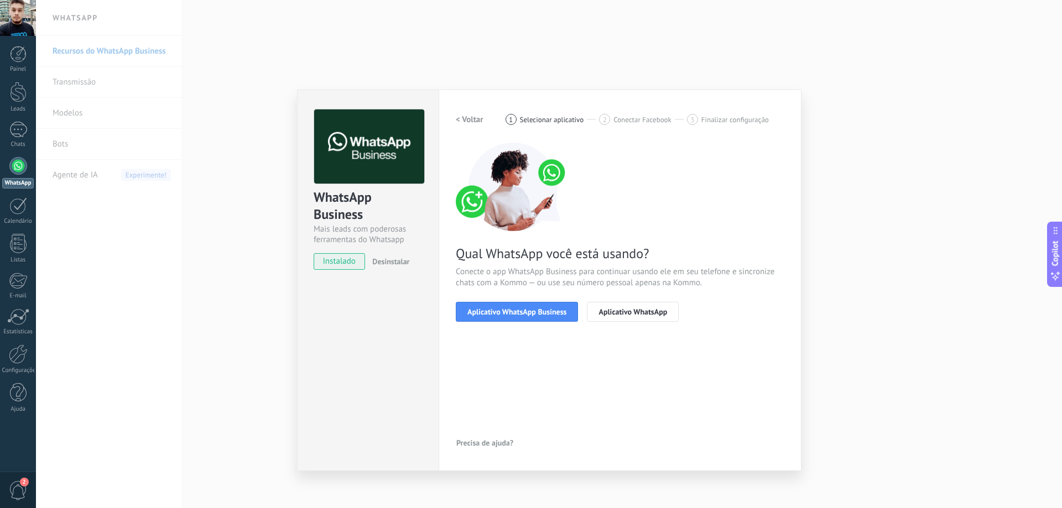
click at [471, 115] on h2 "< Voltar" at bounding box center [470, 119] width 28 height 11
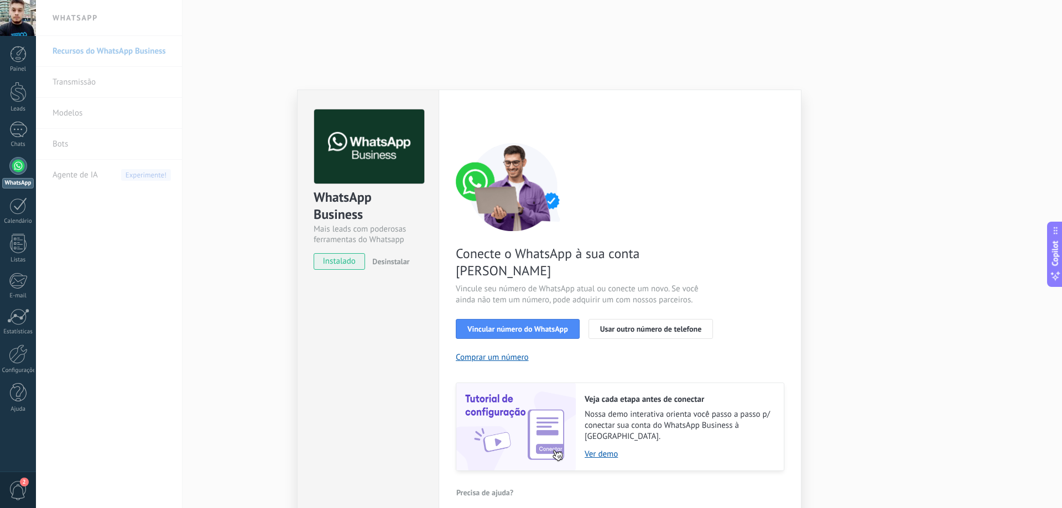
click at [251, 218] on div "WhatsApp Business Mais leads com poderosas ferramentas do Whatsapp instalado De…" at bounding box center [549, 254] width 1026 height 508
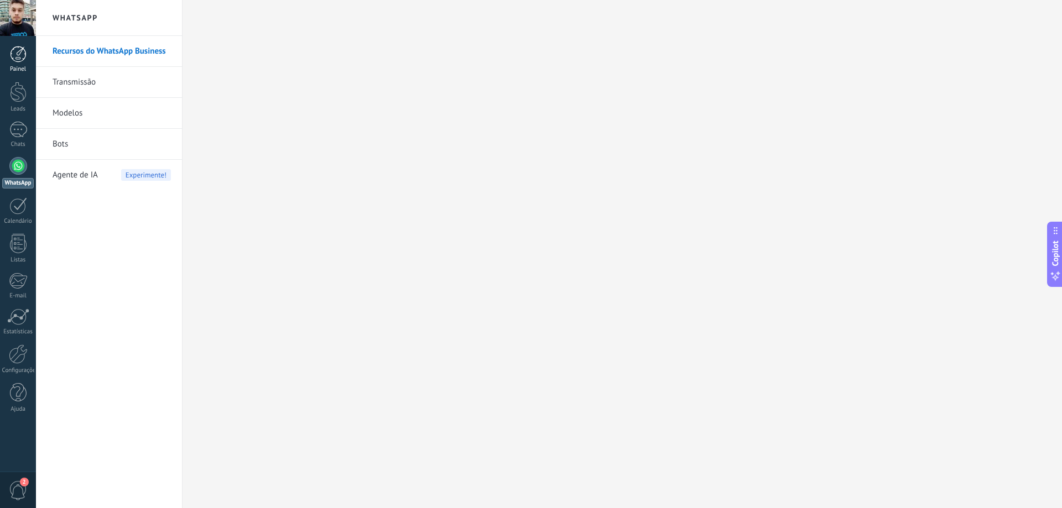
click at [20, 49] on div at bounding box center [18, 54] width 17 height 17
click at [7, 97] on link "Leads" at bounding box center [18, 97] width 36 height 31
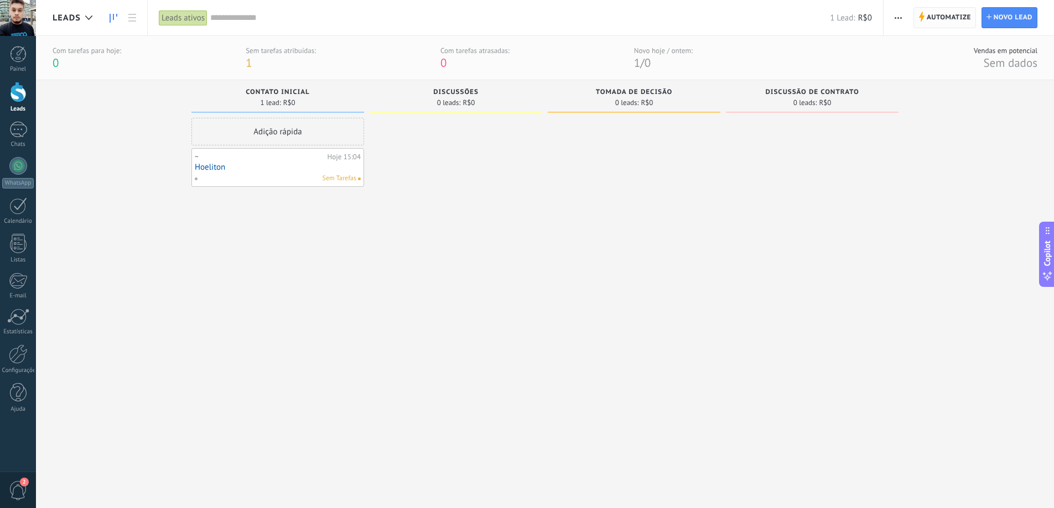
click at [926, 19] on span "Automatize" at bounding box center [948, 18] width 44 height 20
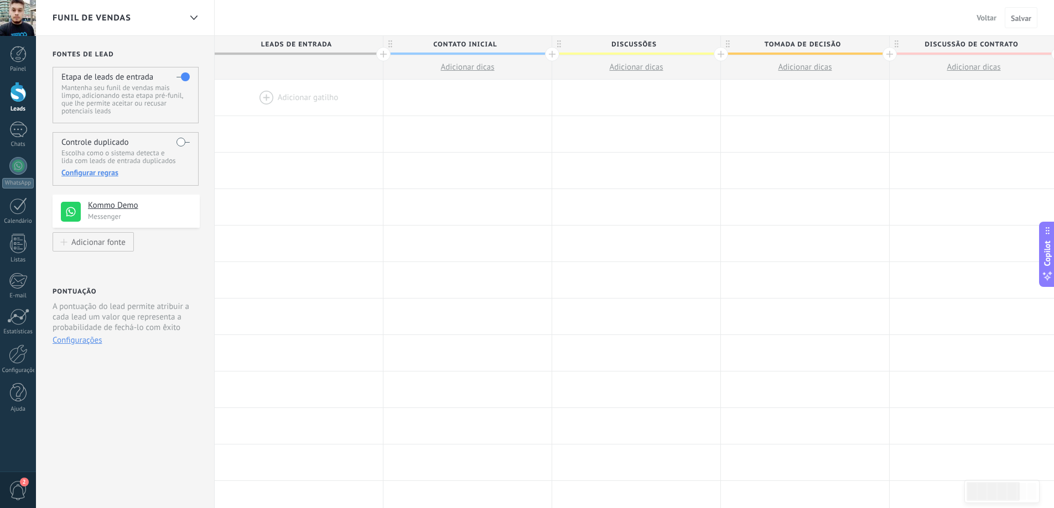
click at [14, 96] on div at bounding box center [18, 92] width 17 height 20
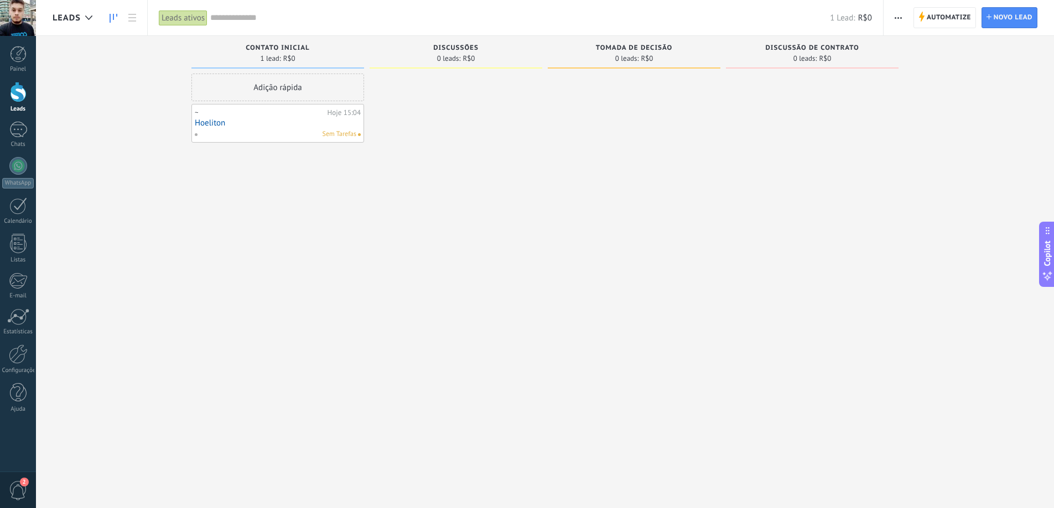
click at [269, 127] on link "Hoeliton" at bounding box center [278, 122] width 166 height 9
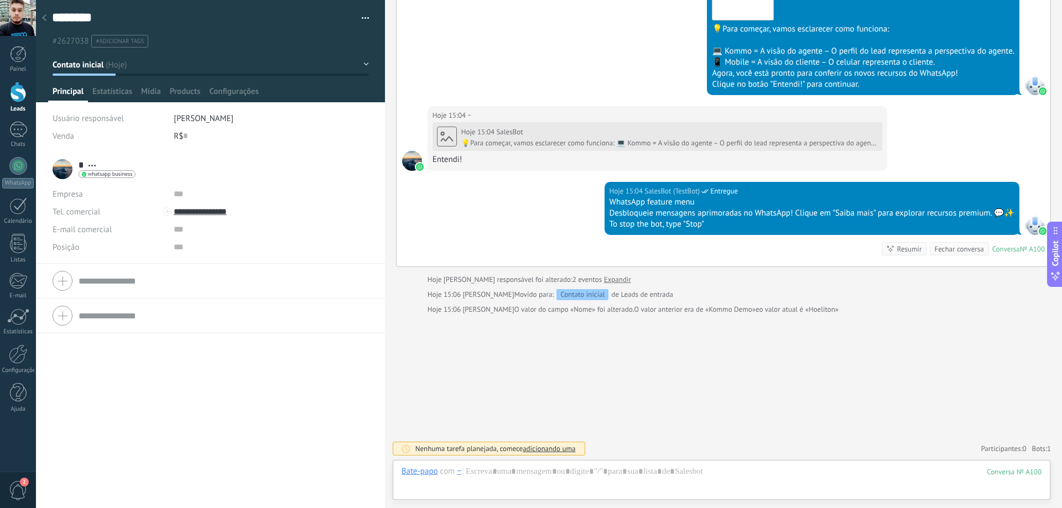
scroll to position [17, 0]
click at [114, 91] on span "Estatísticas" at bounding box center [112, 94] width 40 height 16
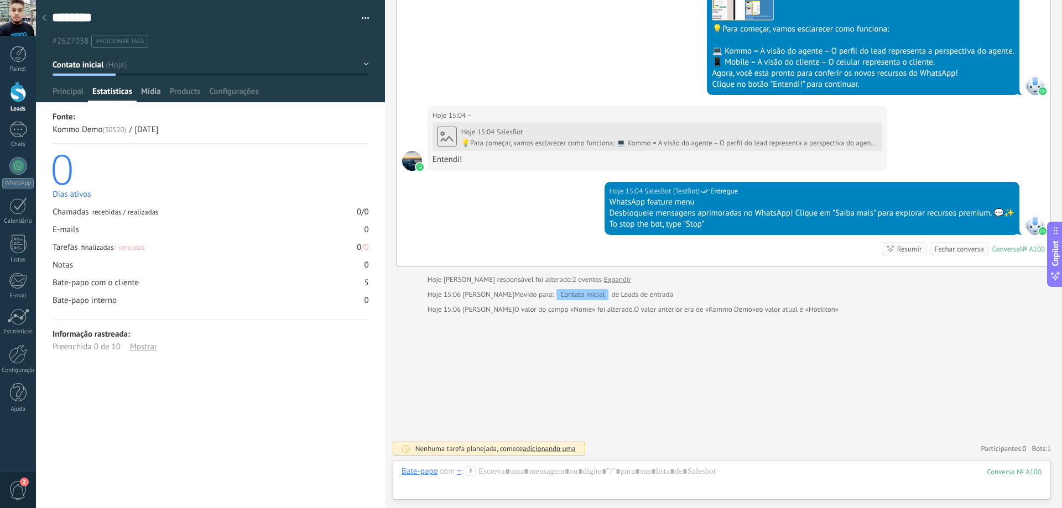
click at [148, 90] on span "Mídia" at bounding box center [151, 94] width 20 height 16
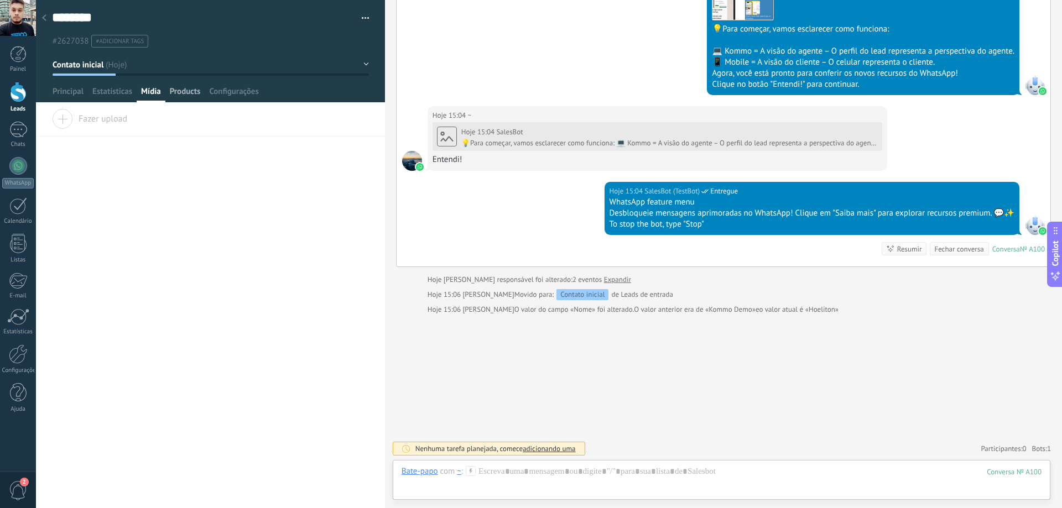
click at [176, 88] on span "Products" at bounding box center [185, 94] width 31 height 16
click at [231, 87] on span "Configurações" at bounding box center [233, 94] width 49 height 16
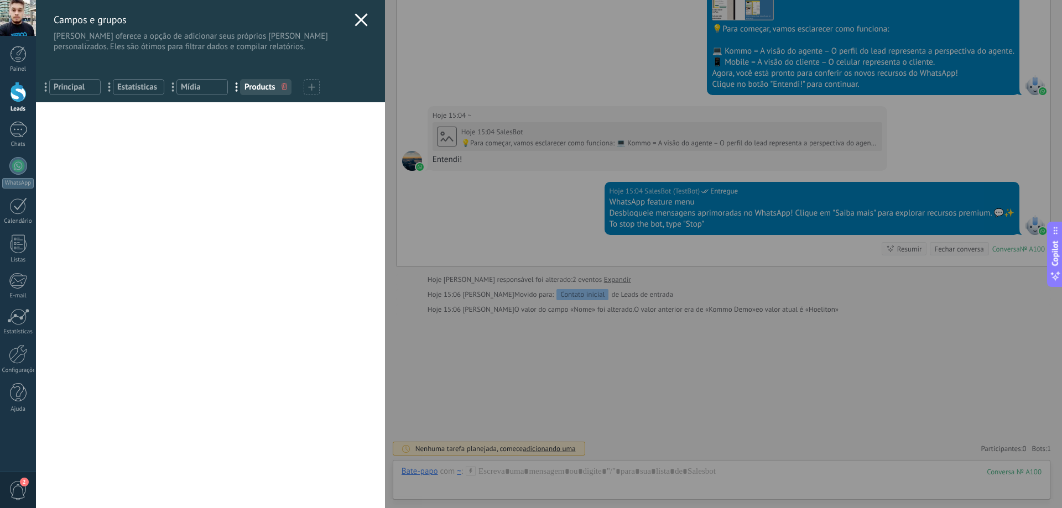
click at [355, 15] on icon at bounding box center [361, 19] width 13 height 13
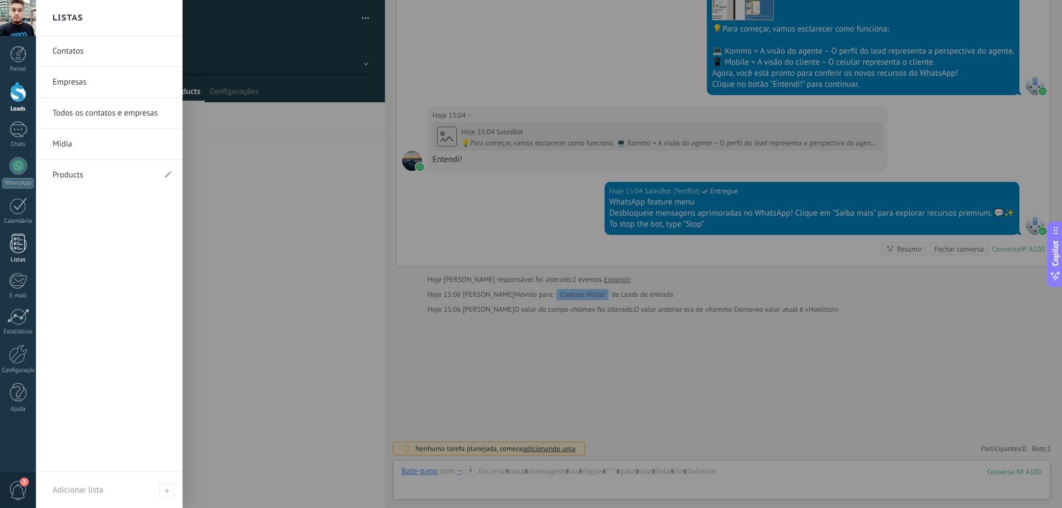
click at [16, 240] on div at bounding box center [18, 243] width 17 height 19
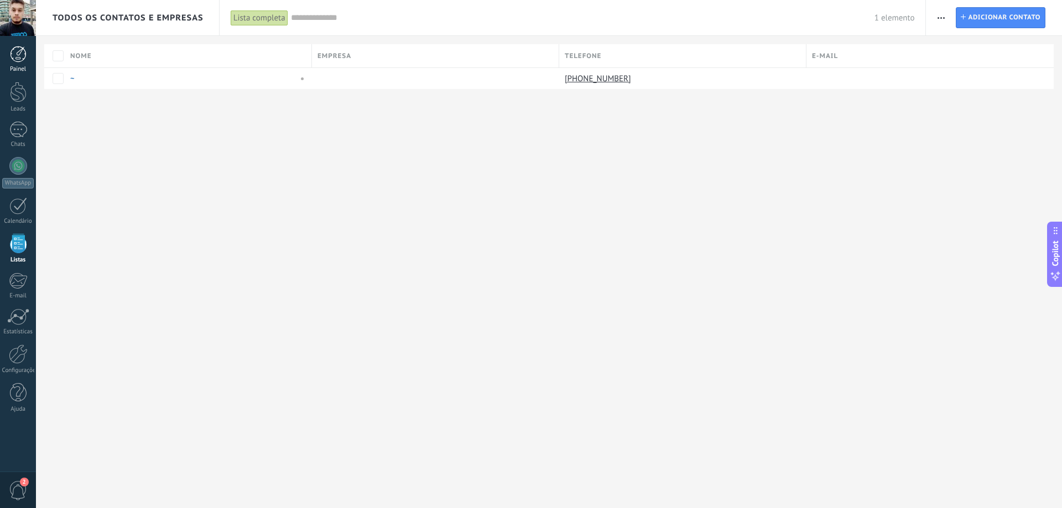
click at [11, 58] on div at bounding box center [18, 54] width 17 height 17
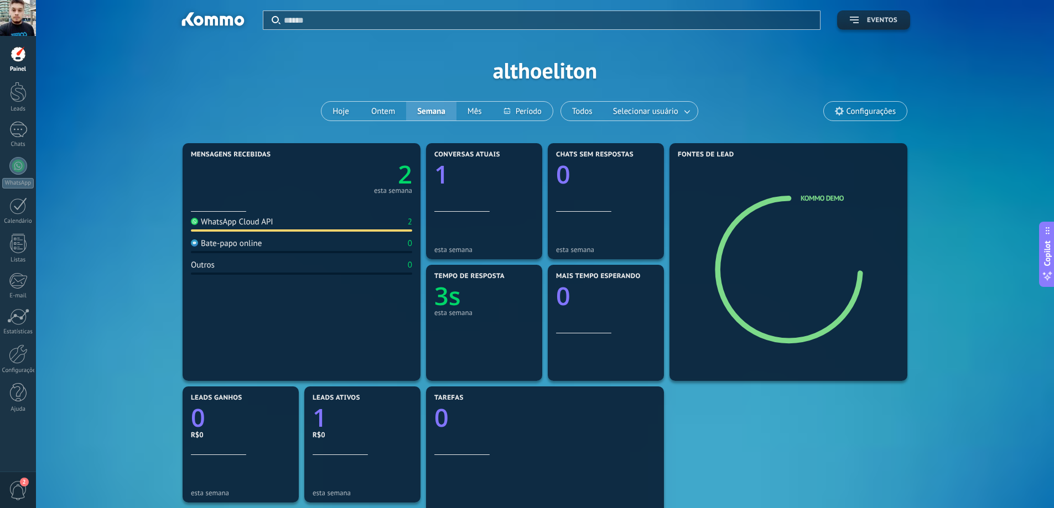
click at [860, 24] on span "Eventos" at bounding box center [874, 21] width 48 height 8
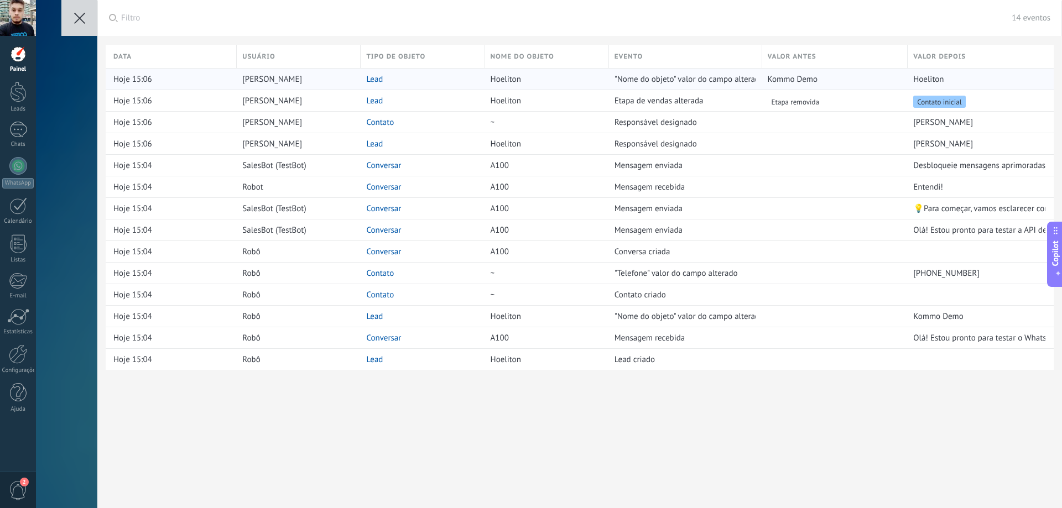
click at [376, 82] on link "Lead" at bounding box center [374, 79] width 17 height 11
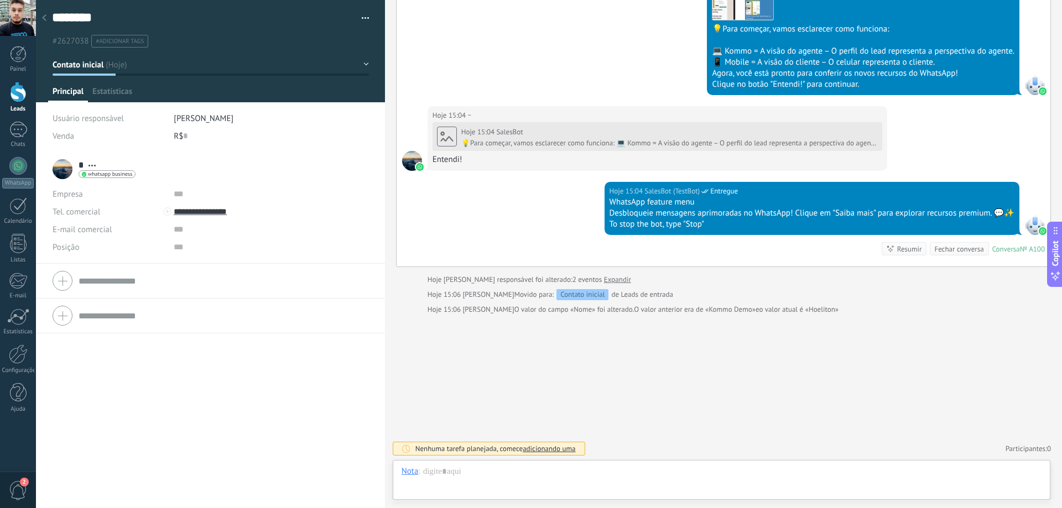
scroll to position [17, 0]
click at [363, 14] on button "button" at bounding box center [361, 18] width 16 height 17
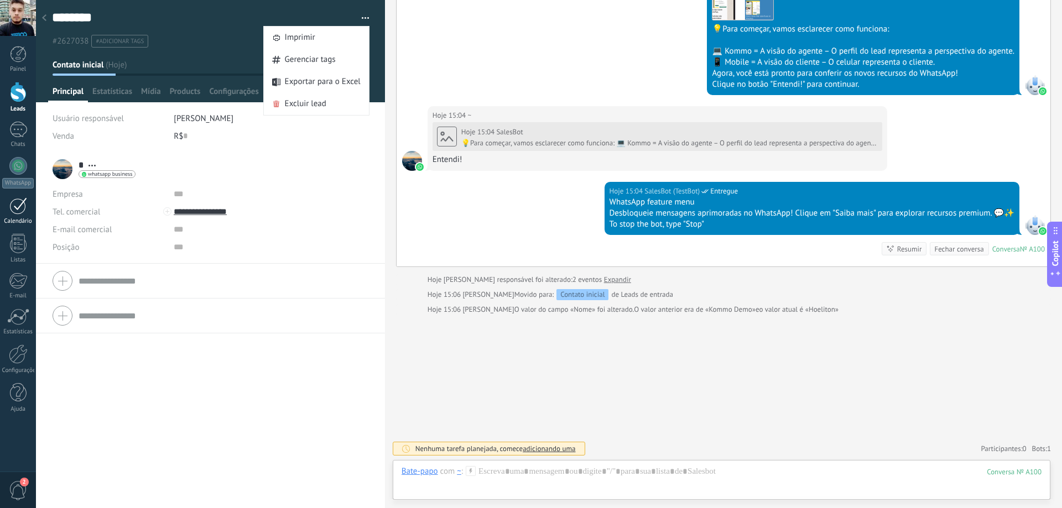
click at [14, 209] on div at bounding box center [18, 205] width 18 height 17
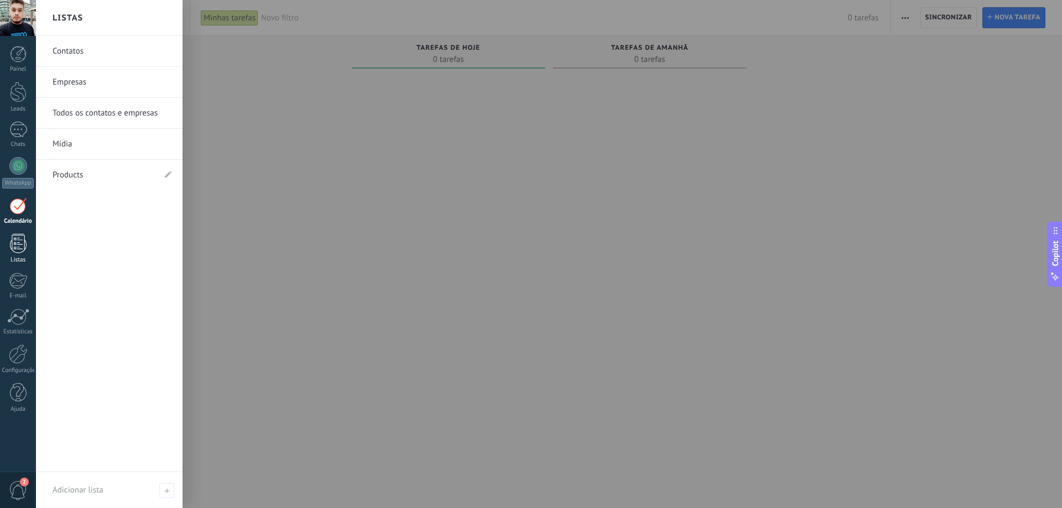
click at [24, 243] on div at bounding box center [18, 243] width 17 height 19
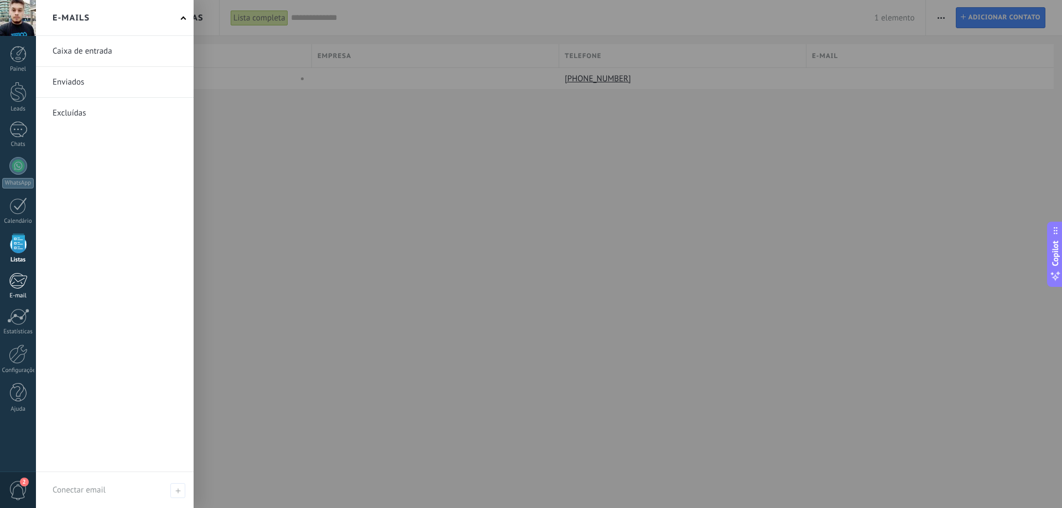
click at [21, 282] on div at bounding box center [18, 281] width 18 height 17
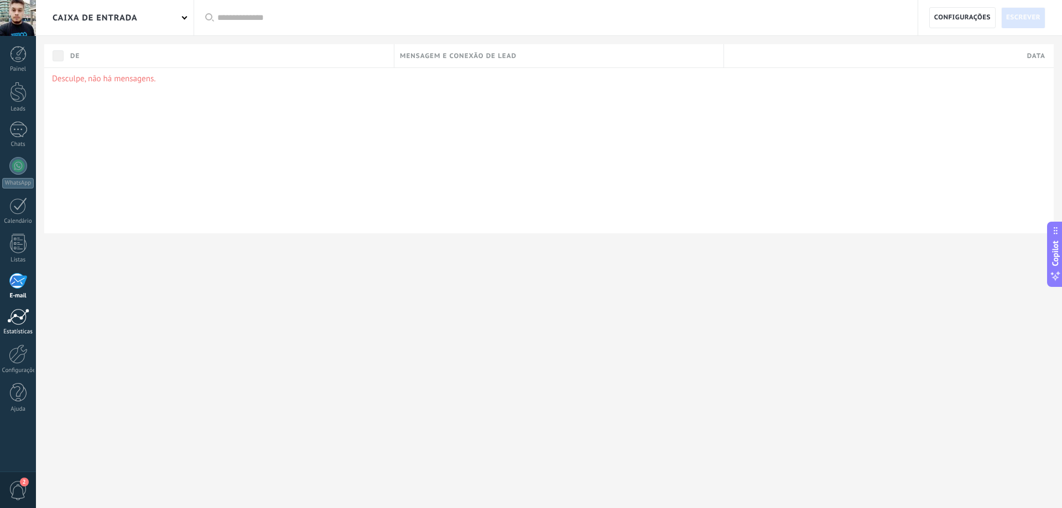
click at [25, 314] on div at bounding box center [18, 317] width 22 height 17
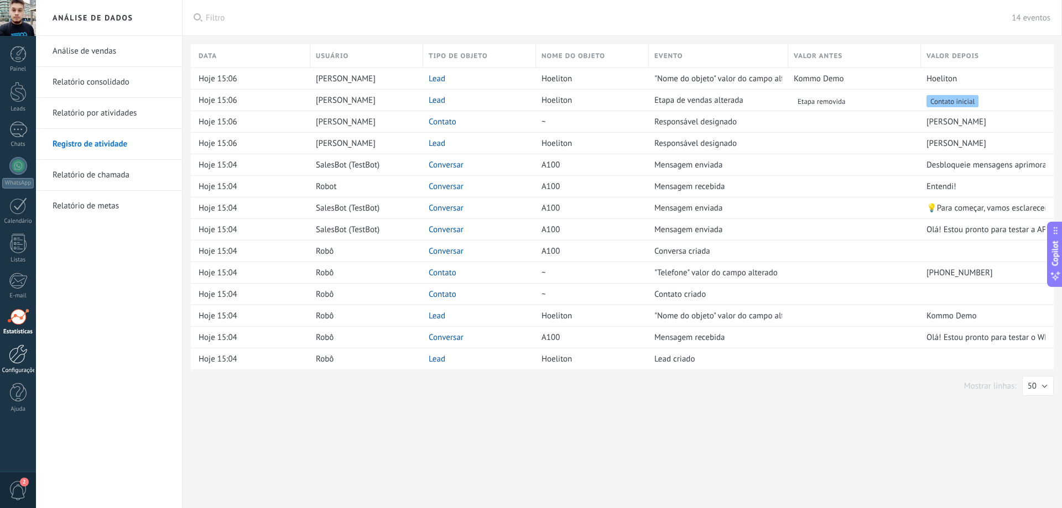
click at [10, 353] on div at bounding box center [18, 354] width 19 height 19
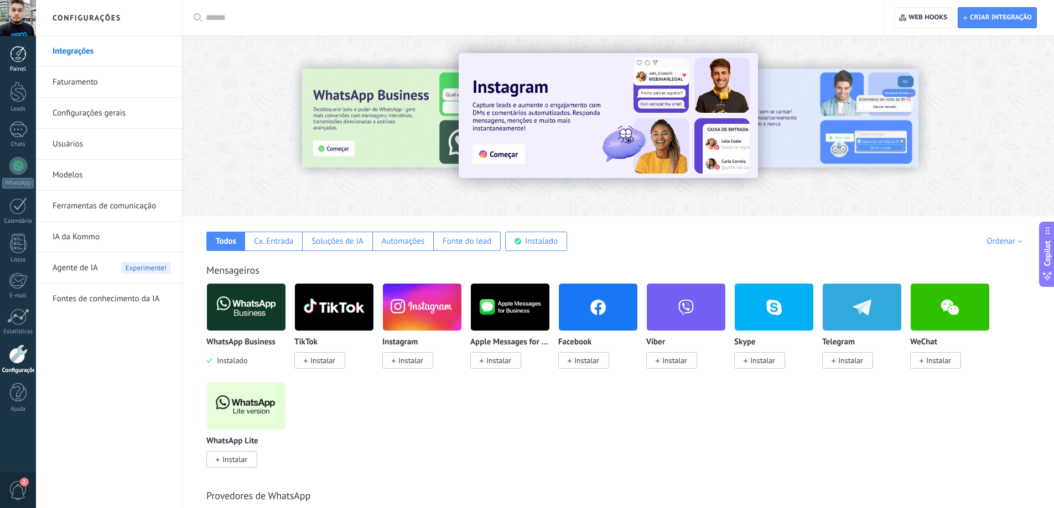
click at [12, 55] on div at bounding box center [18, 54] width 17 height 17
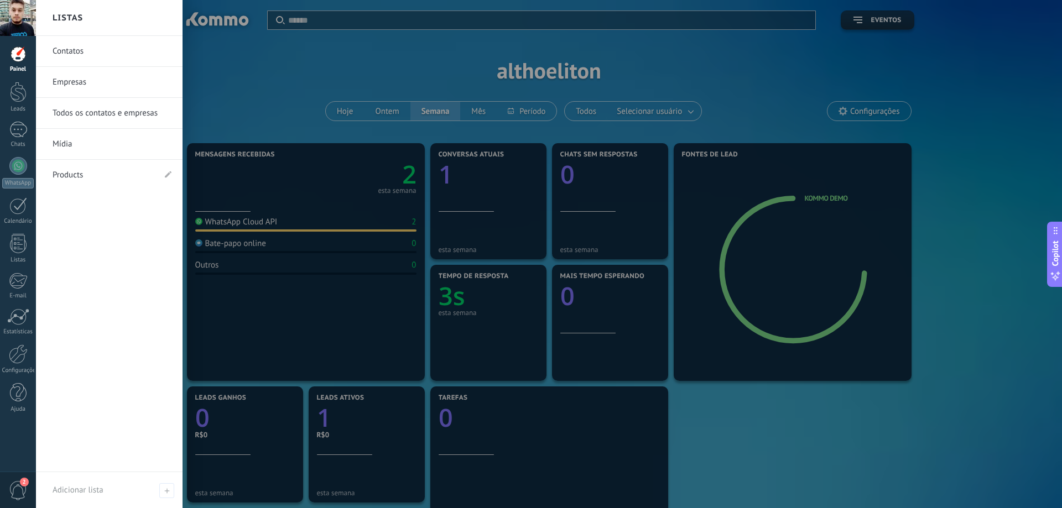
click at [61, 173] on link "Products" at bounding box center [104, 175] width 102 height 31
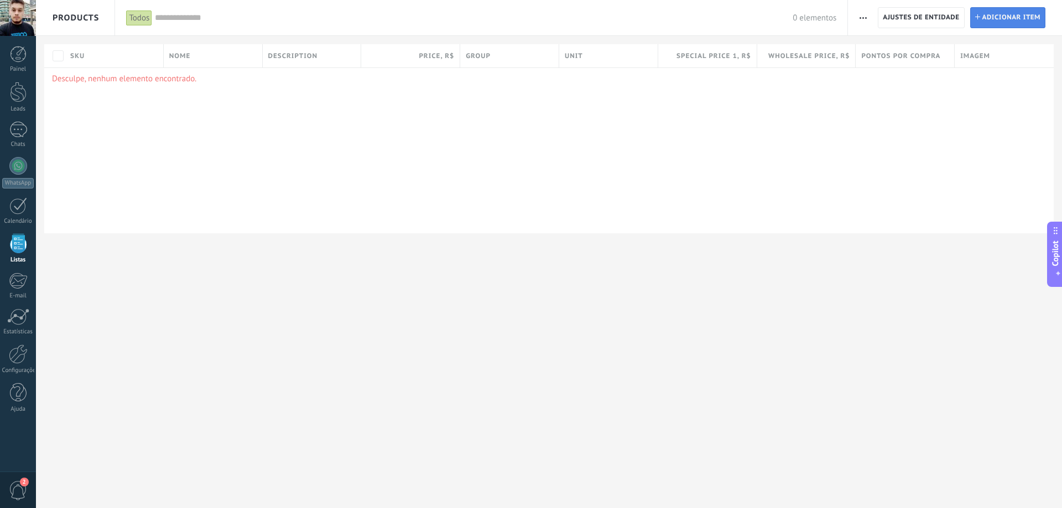
click at [991, 14] on span "Adicionar item" at bounding box center [1011, 18] width 59 height 20
type textarea "***"
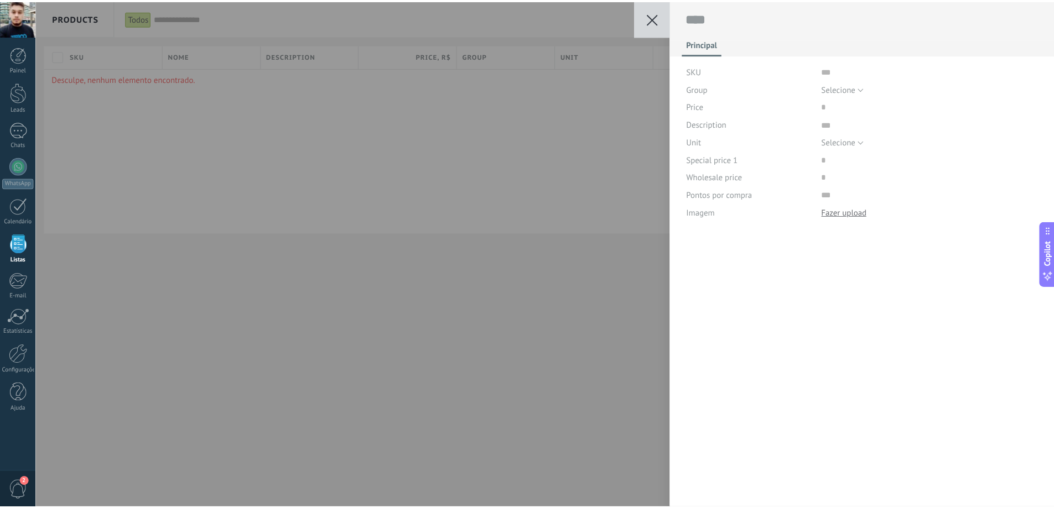
scroll to position [11, 0]
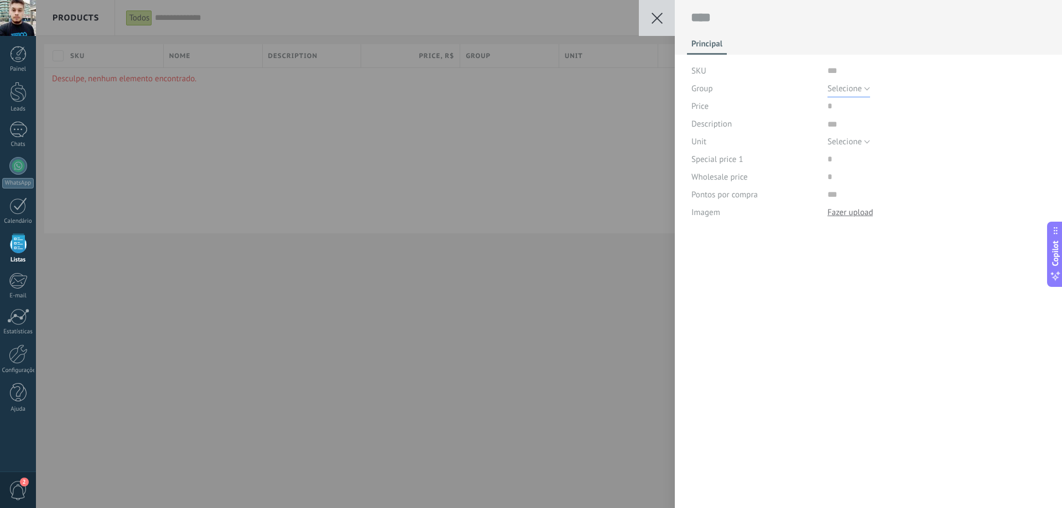
click at [836, 86] on span "Selecione" at bounding box center [844, 89] width 34 height 11
click at [848, 102] on li "All products" at bounding box center [927, 107] width 225 height 19
click at [843, 84] on span "All products" at bounding box center [848, 89] width 43 height 11
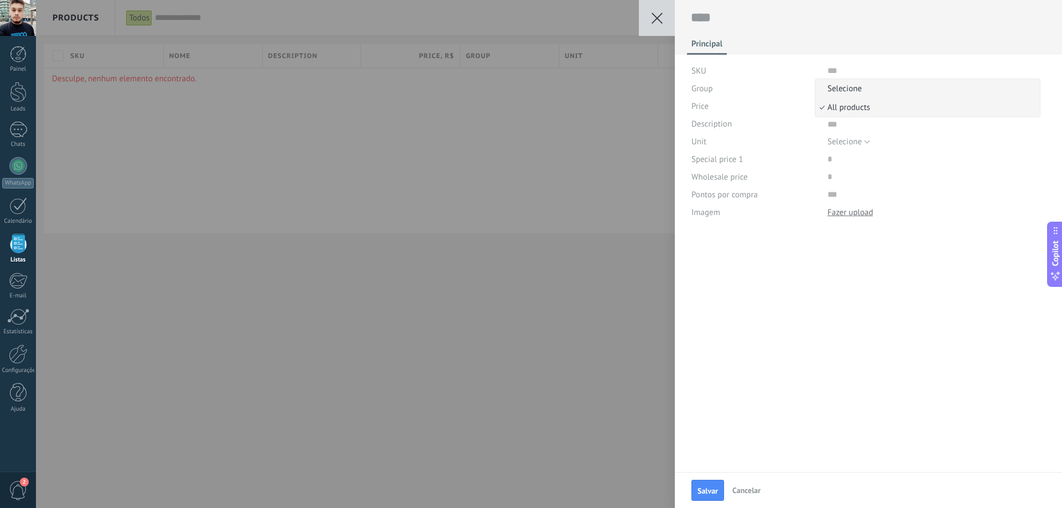
click at [843, 88] on span "Selecione" at bounding box center [925, 89] width 221 height 11
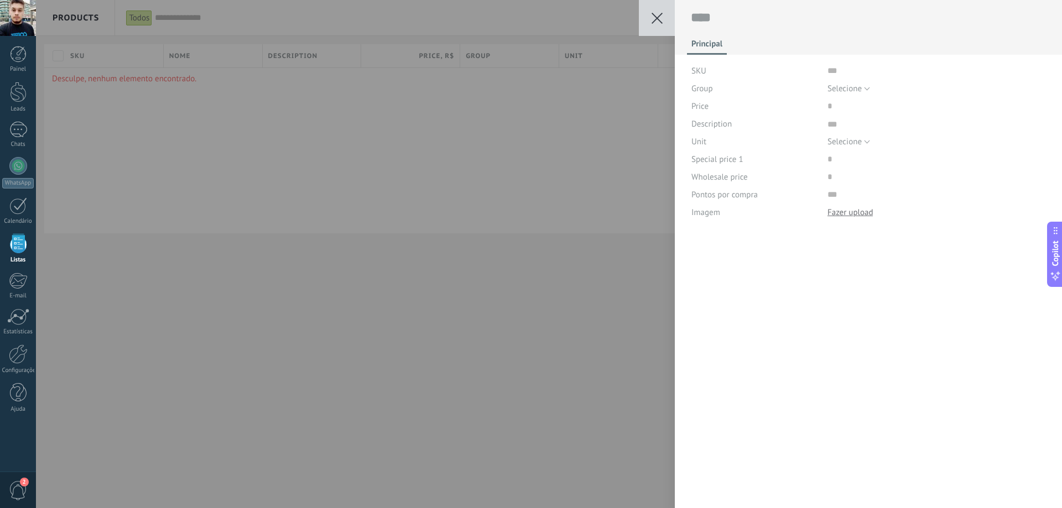
click at [421, 260] on div "Salvar Cancelar Principal SKU Group Selecione All products Selecione Price Desc…" at bounding box center [549, 254] width 1026 height 508
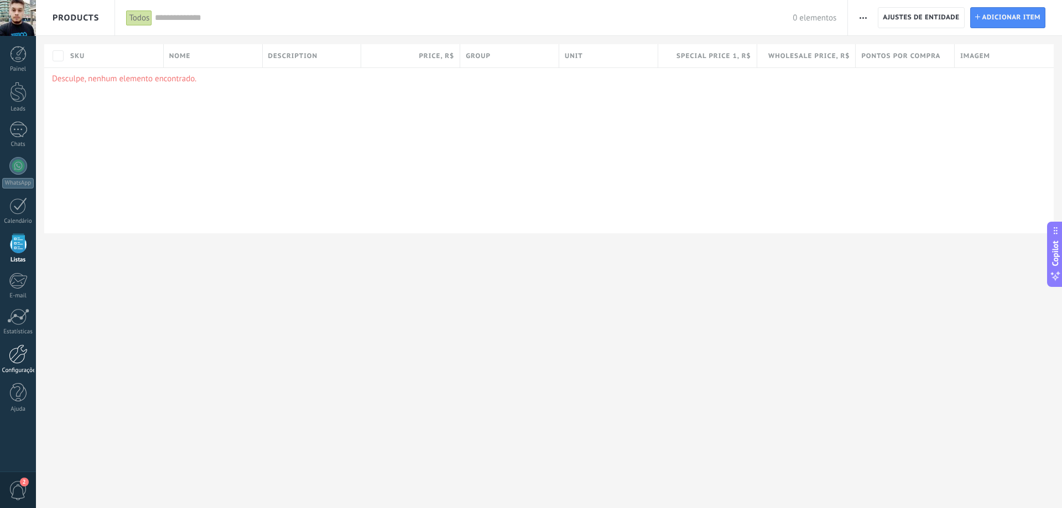
click at [18, 365] on link "Configurações" at bounding box center [18, 360] width 36 height 30
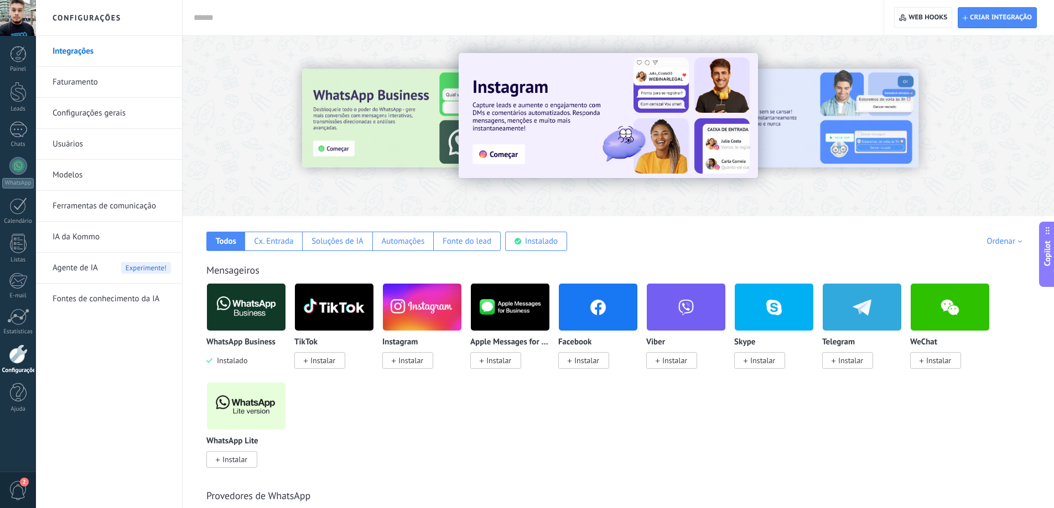
click at [74, 174] on link "Modelos" at bounding box center [112, 175] width 118 height 31
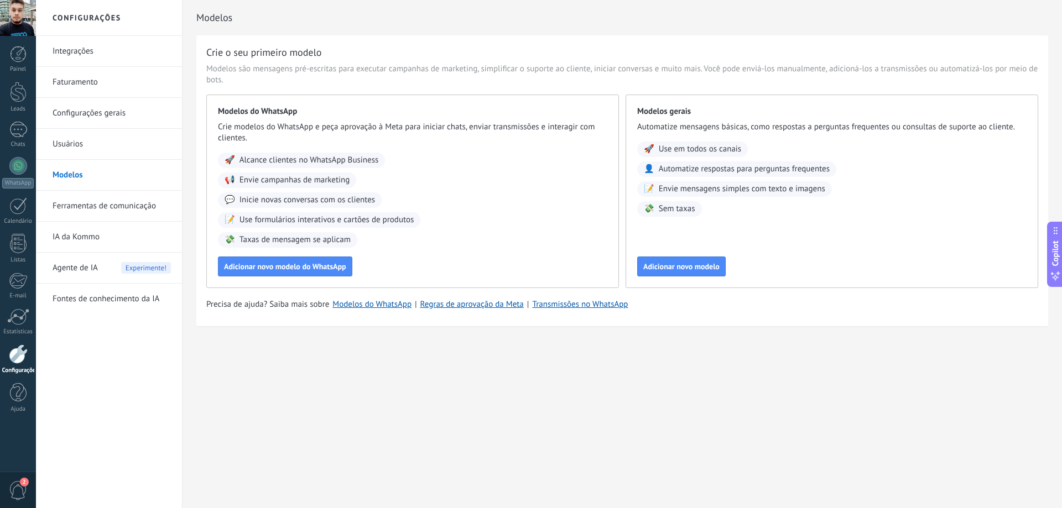
click at [85, 116] on link "Configurações gerais" at bounding box center [112, 113] width 118 height 31
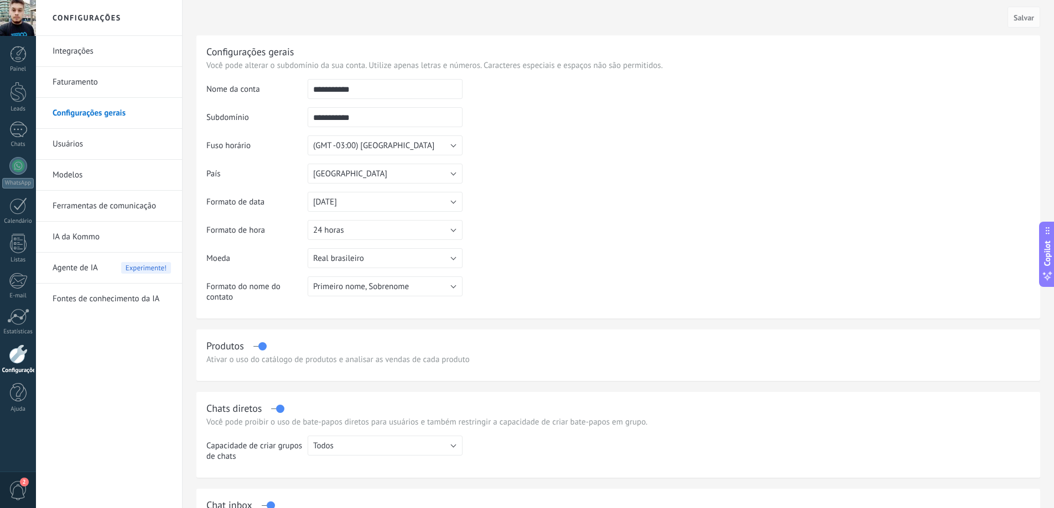
click at [86, 84] on link "Faturamento" at bounding box center [112, 82] width 118 height 31
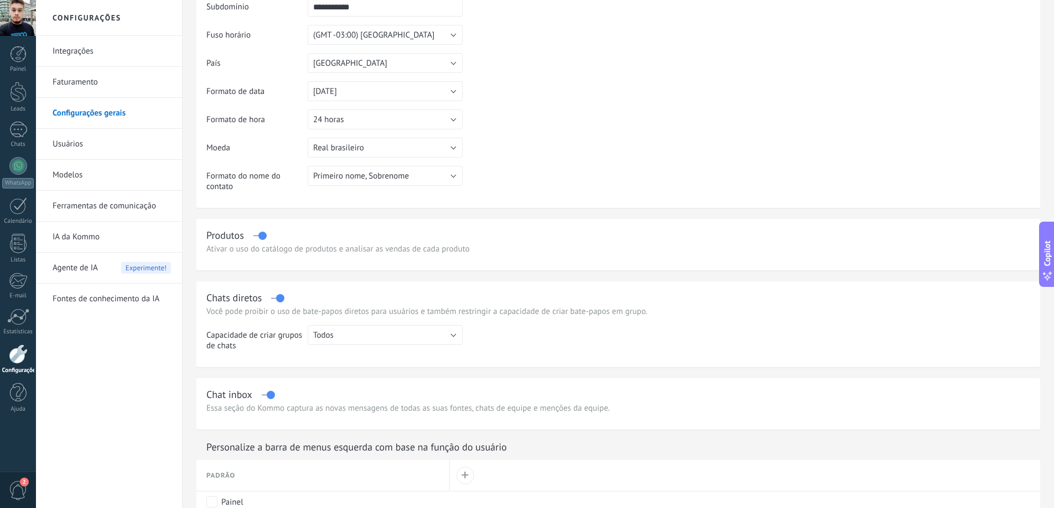
drag, startPoint x: 235, startPoint y: 250, endPoint x: 243, endPoint y: 237, distance: 15.7
click at [235, 249] on div "Ativar o uso do catálogo de produtos e analisar as vendas de cada produto" at bounding box center [618, 249] width 824 height 11
click at [282, 252] on div "Ativar o uso do catálogo de produtos e analisar as vendas de cada produto" at bounding box center [618, 249] width 824 height 11
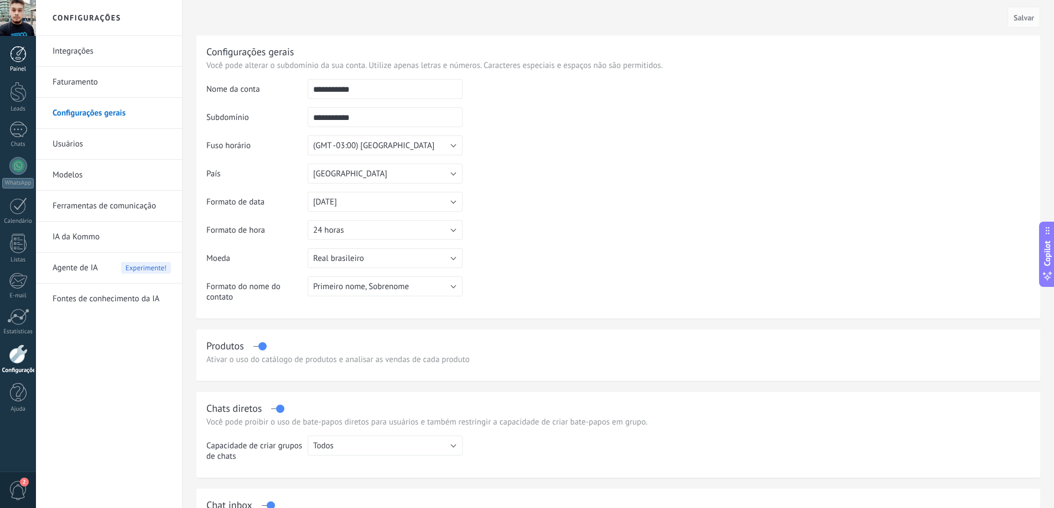
click at [20, 58] on div at bounding box center [18, 54] width 17 height 17
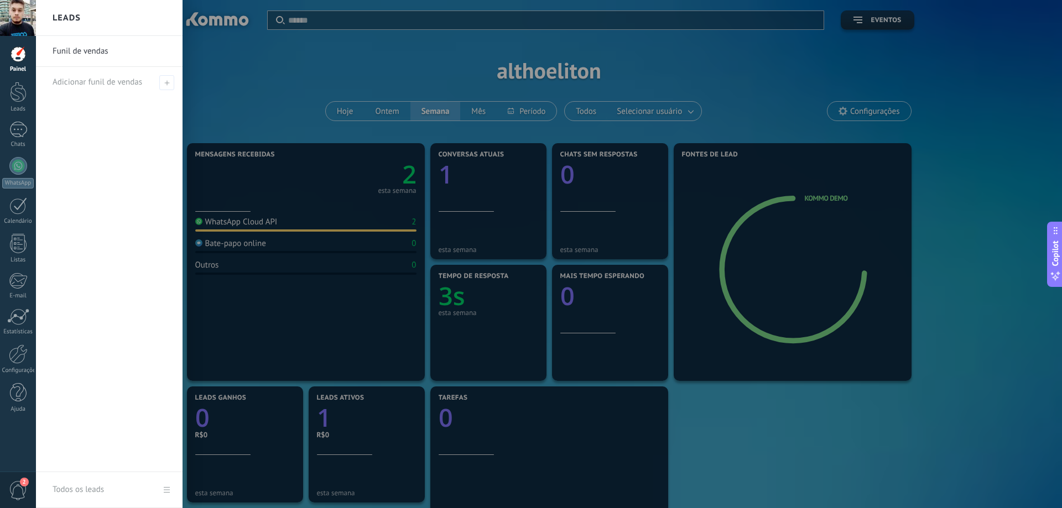
click at [316, 52] on div at bounding box center [567, 254] width 1062 height 508
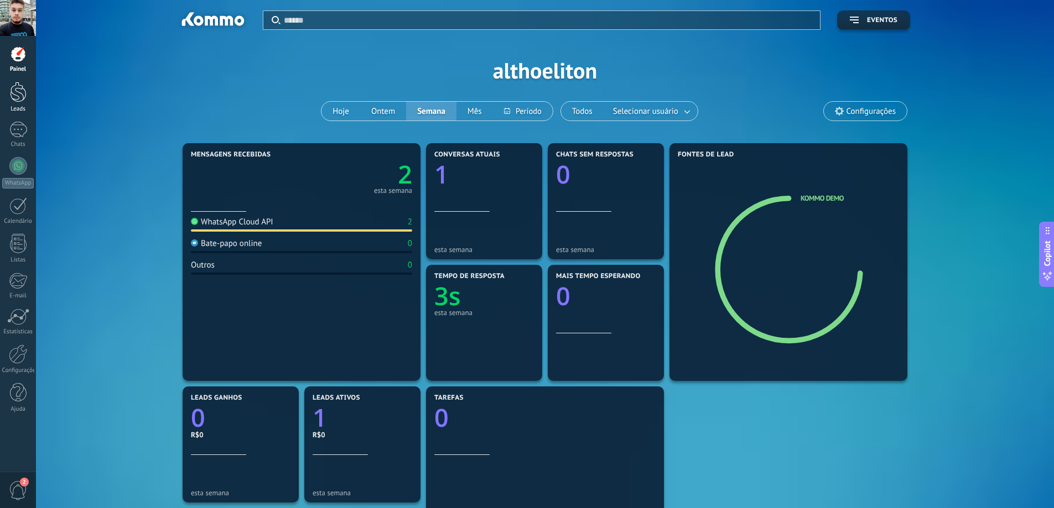
click at [14, 95] on div at bounding box center [18, 92] width 17 height 20
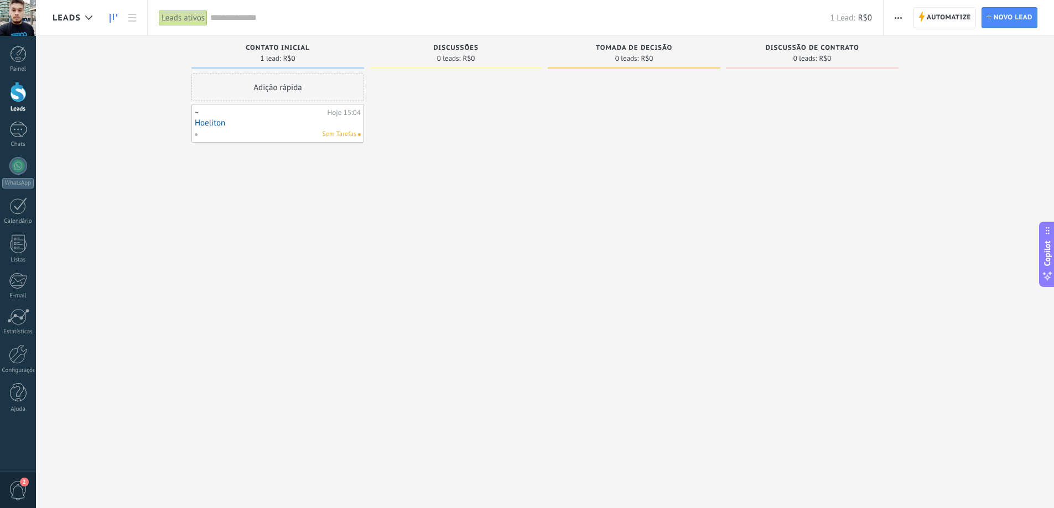
click at [252, 120] on link "Hoeliton" at bounding box center [278, 122] width 166 height 9
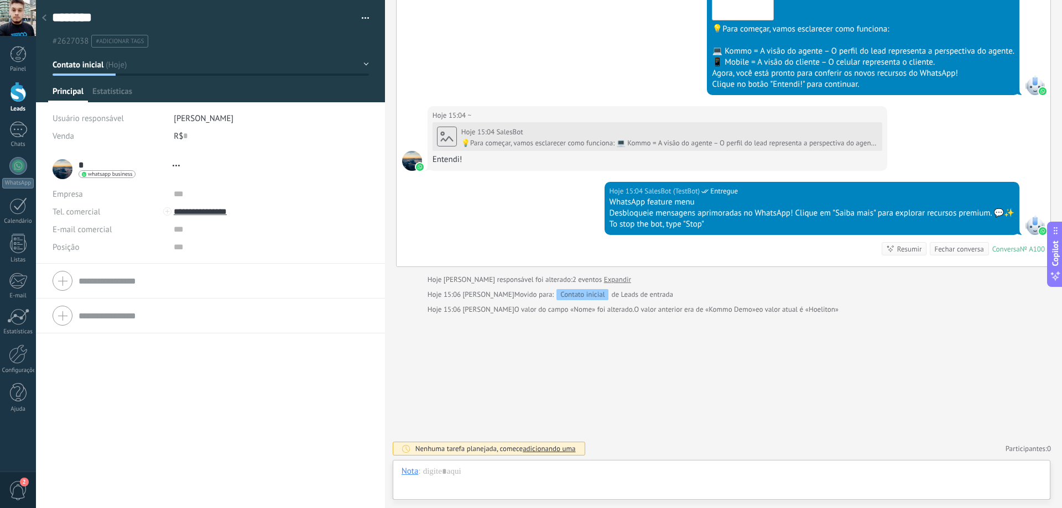
scroll to position [17, 0]
click at [543, 446] on span "adicionando uma" at bounding box center [549, 448] width 53 height 9
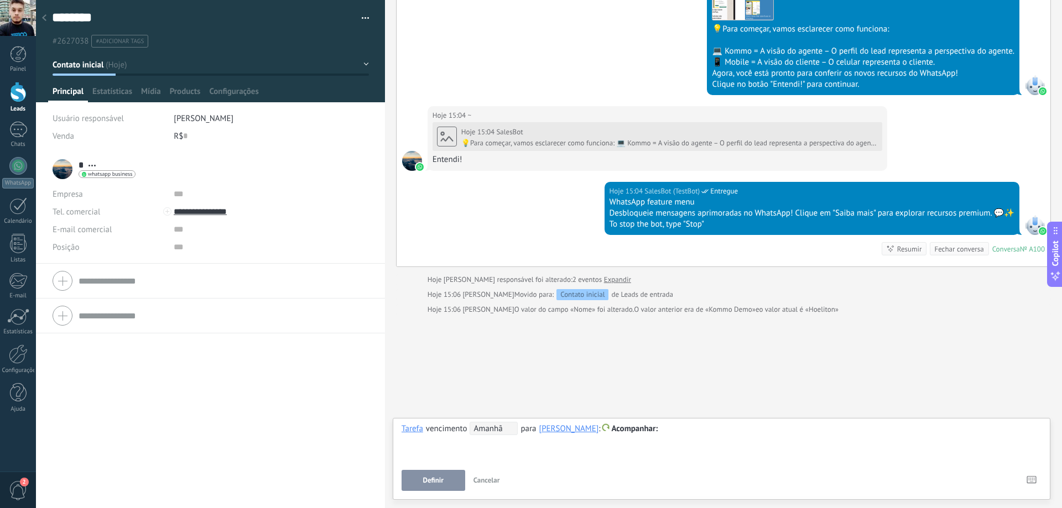
click at [468, 433] on div "**********" at bounding box center [530, 428] width 257 height 13
click at [435, 473] on button "Definir" at bounding box center [434, 480] width 64 height 21
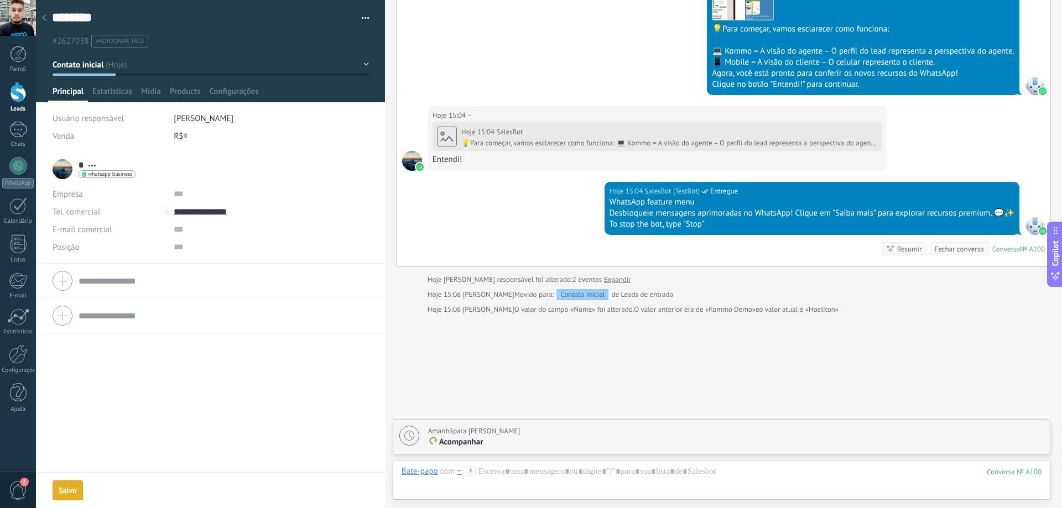
scroll to position [418, 0]
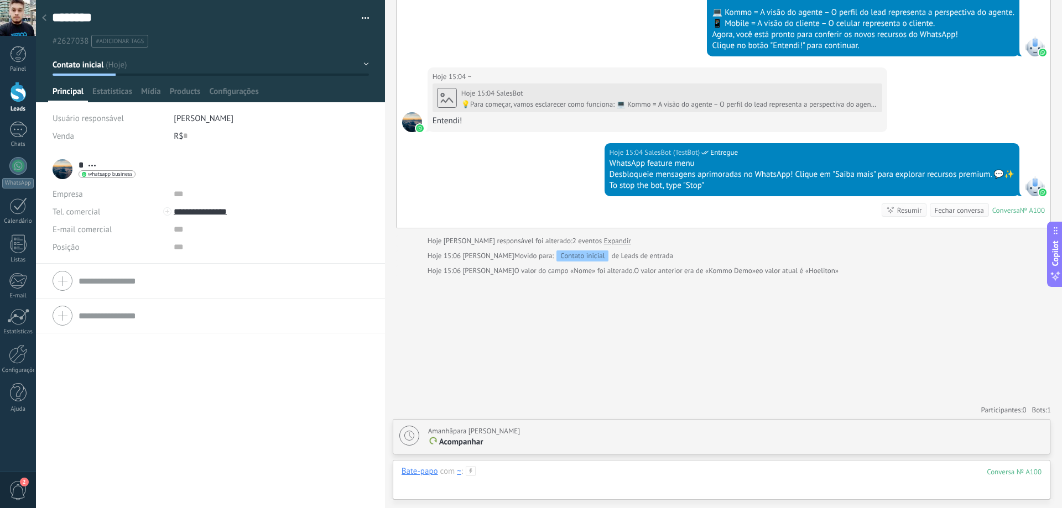
click at [572, 483] on div at bounding box center [722, 482] width 640 height 33
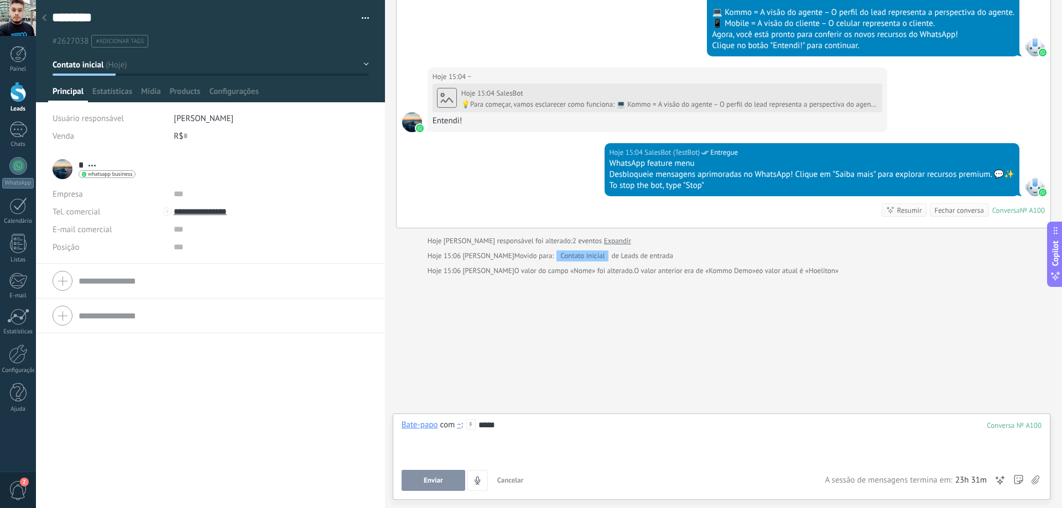
click at [440, 487] on button "Enviar" at bounding box center [434, 480] width 64 height 21
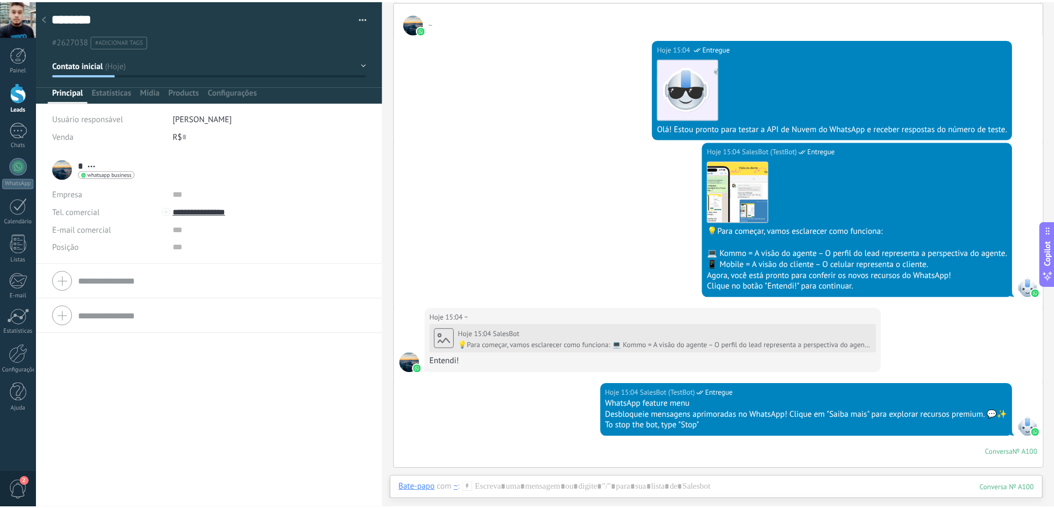
scroll to position [26, 0]
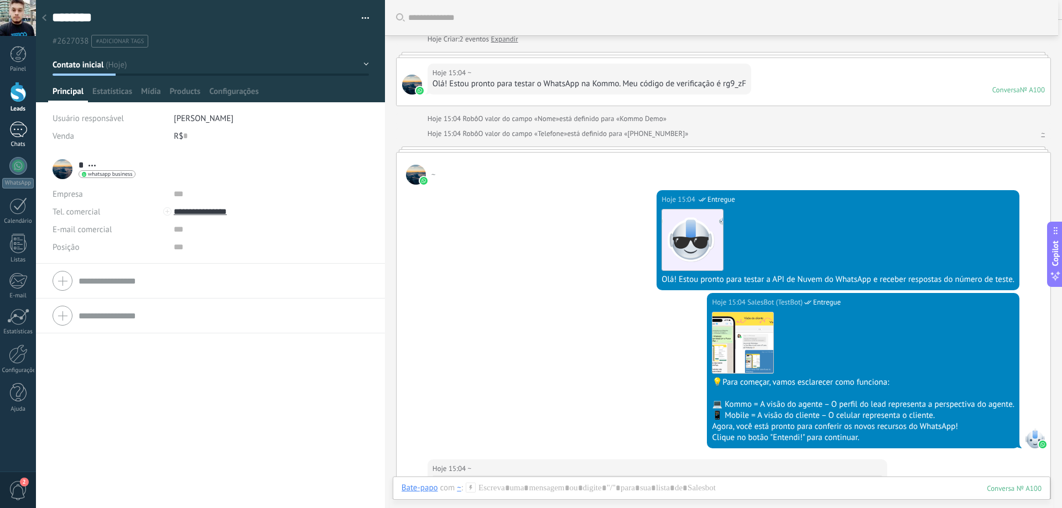
click at [15, 128] on div at bounding box center [18, 130] width 18 height 16
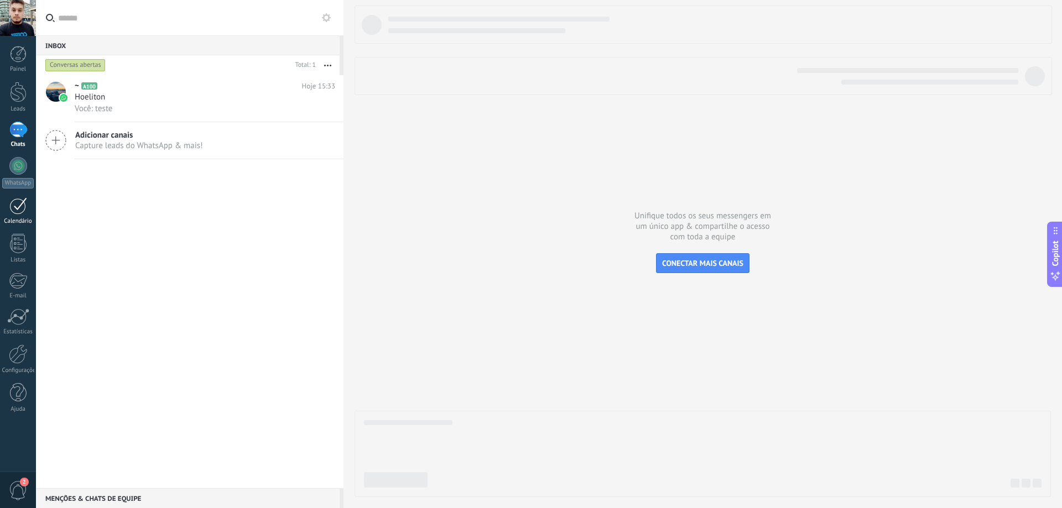
click at [17, 212] on div at bounding box center [18, 205] width 18 height 17
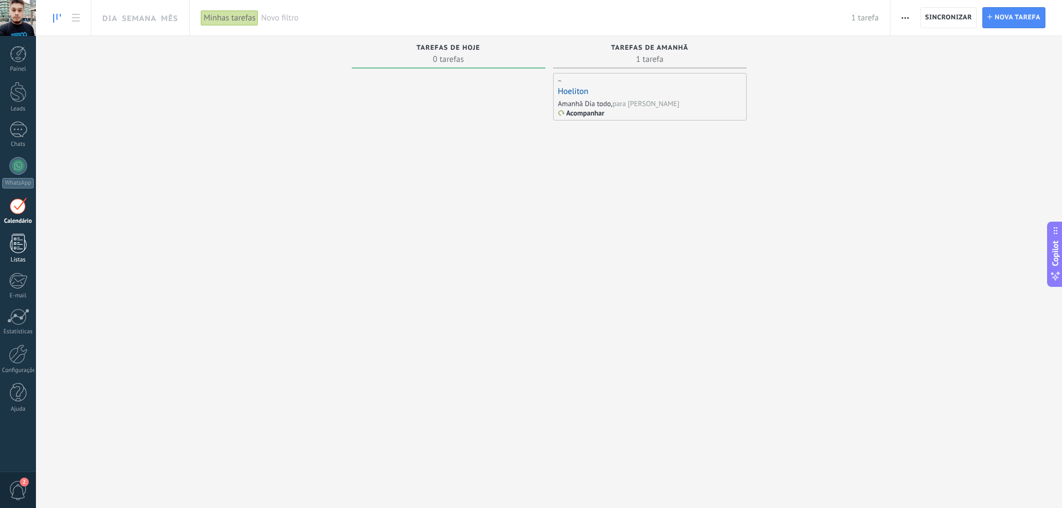
click at [16, 240] on div at bounding box center [18, 243] width 17 height 19
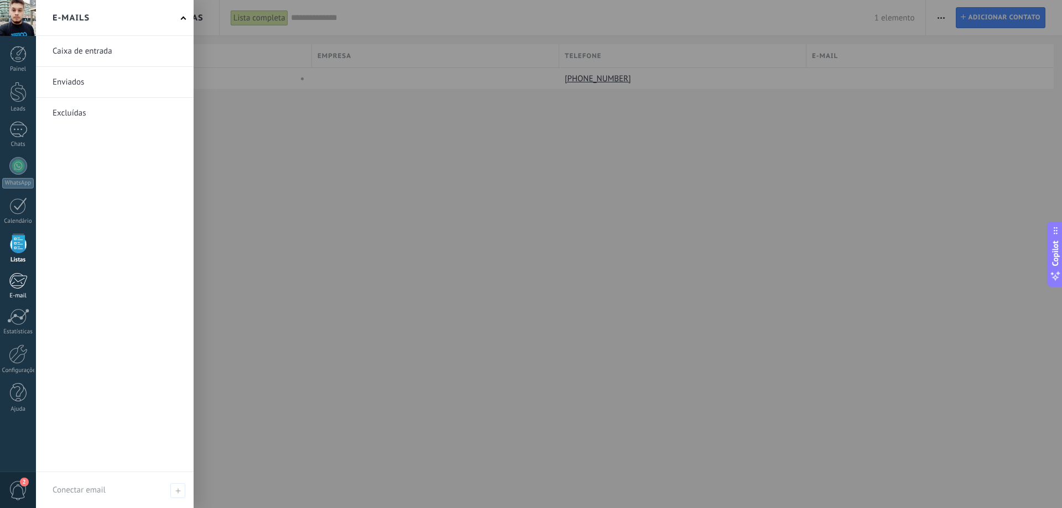
click at [15, 280] on div at bounding box center [18, 281] width 18 height 17
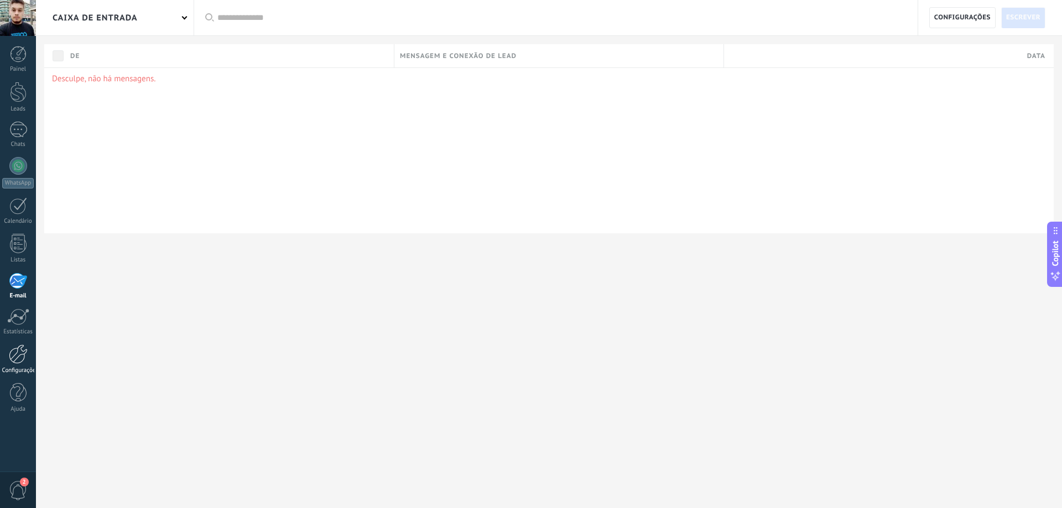
click at [24, 358] on div at bounding box center [18, 354] width 19 height 19
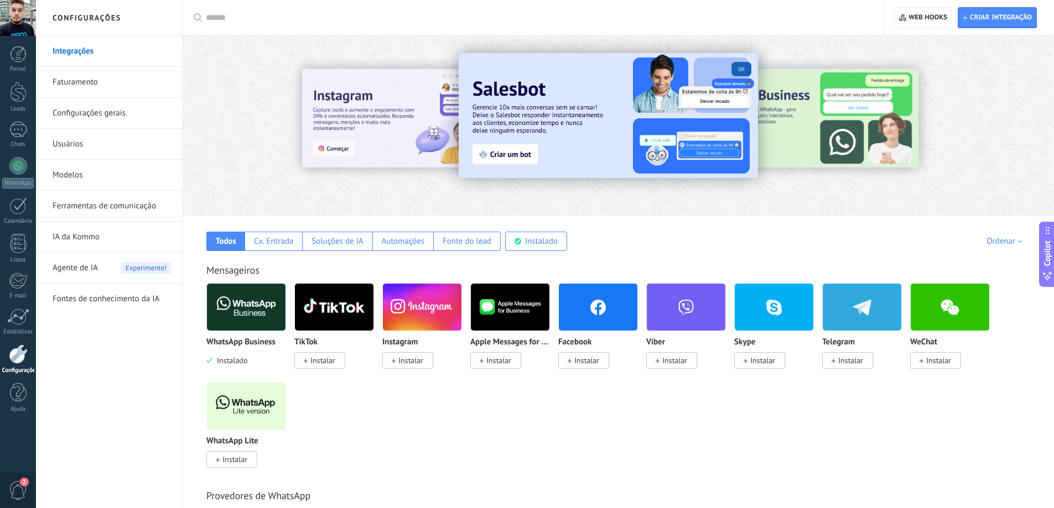
click at [109, 113] on link "Configurações gerais" at bounding box center [112, 113] width 118 height 31
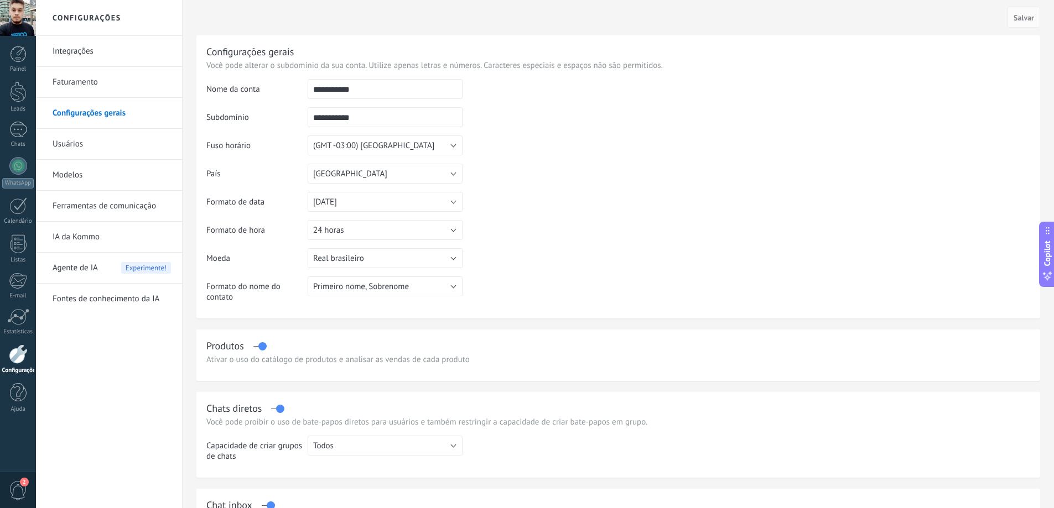
click at [77, 139] on link "Usuários" at bounding box center [112, 144] width 118 height 31
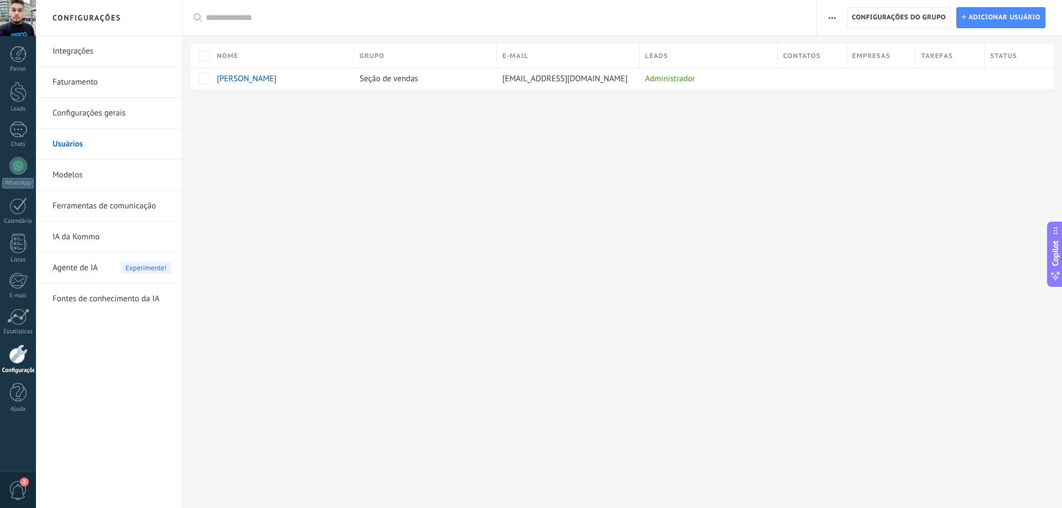
click at [97, 205] on link "Ferramentas de comunicação" at bounding box center [112, 206] width 118 height 31
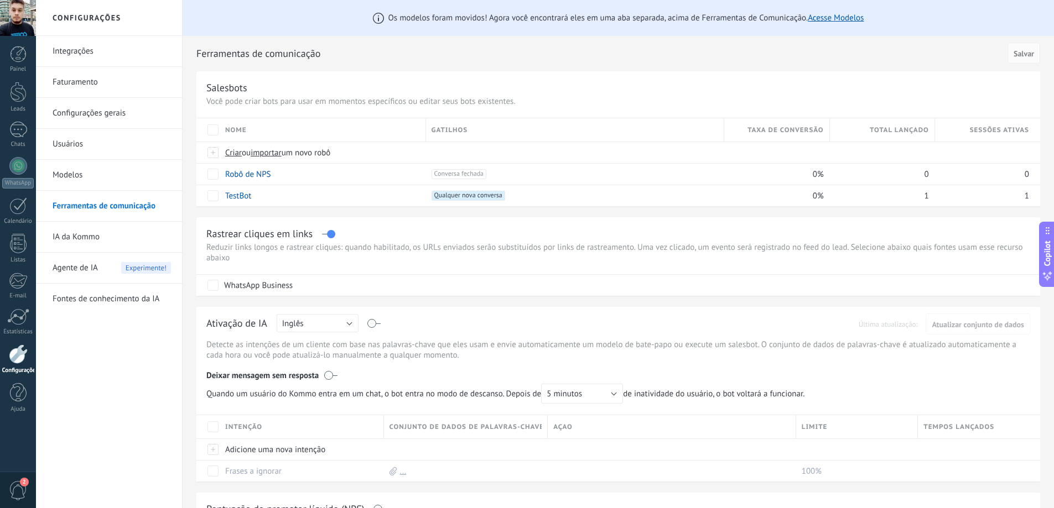
click at [76, 51] on link "Integrações" at bounding box center [112, 51] width 118 height 31
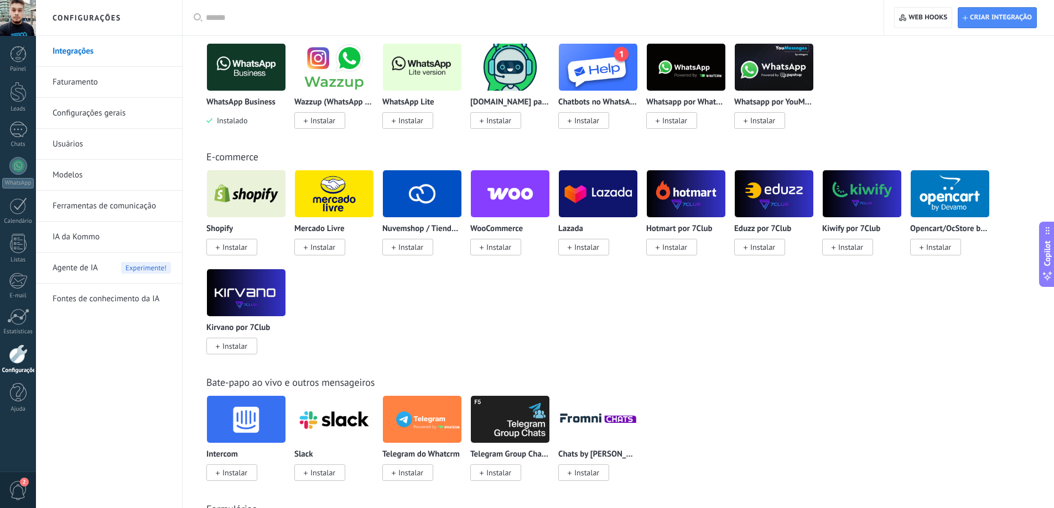
scroll to position [498, 0]
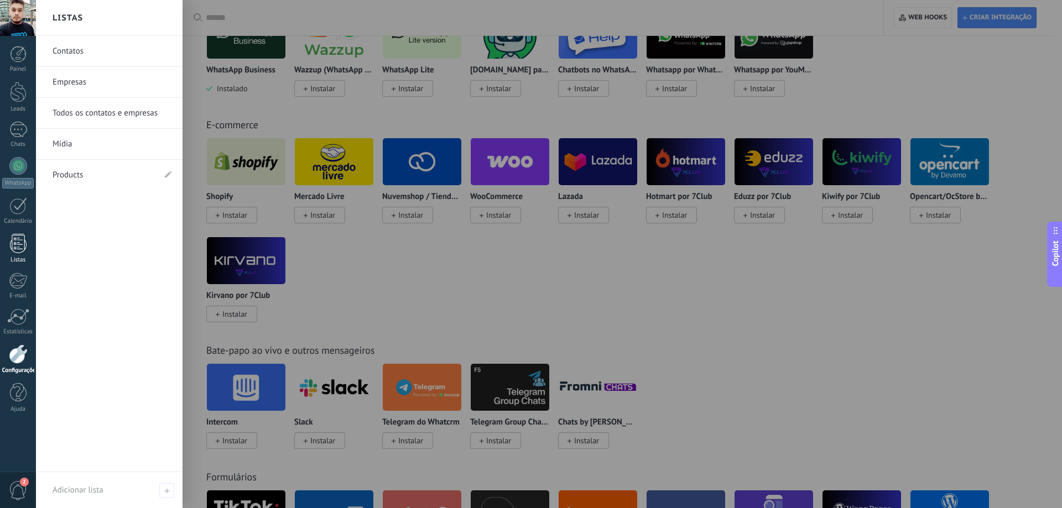
click at [12, 248] on div at bounding box center [18, 243] width 17 height 19
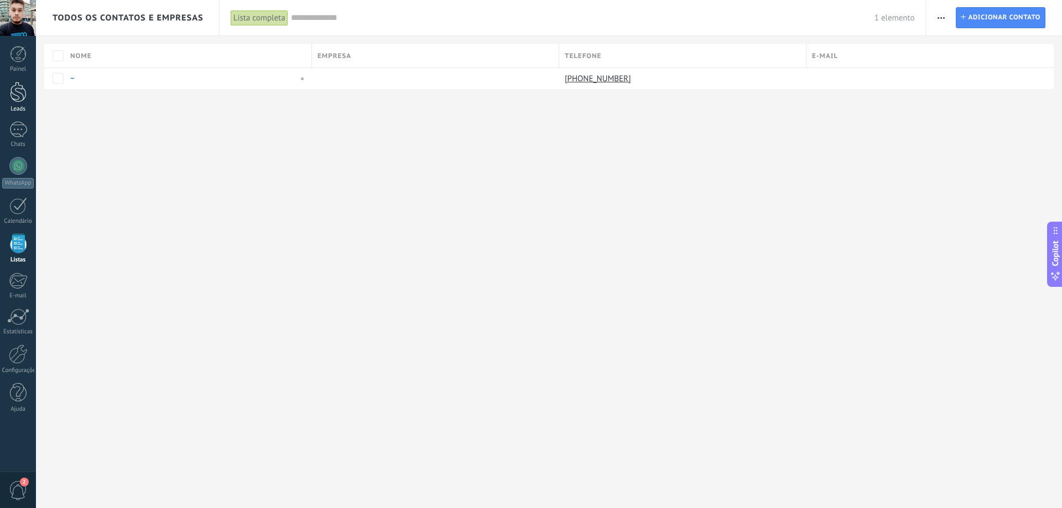
click at [21, 95] on div at bounding box center [18, 92] width 17 height 20
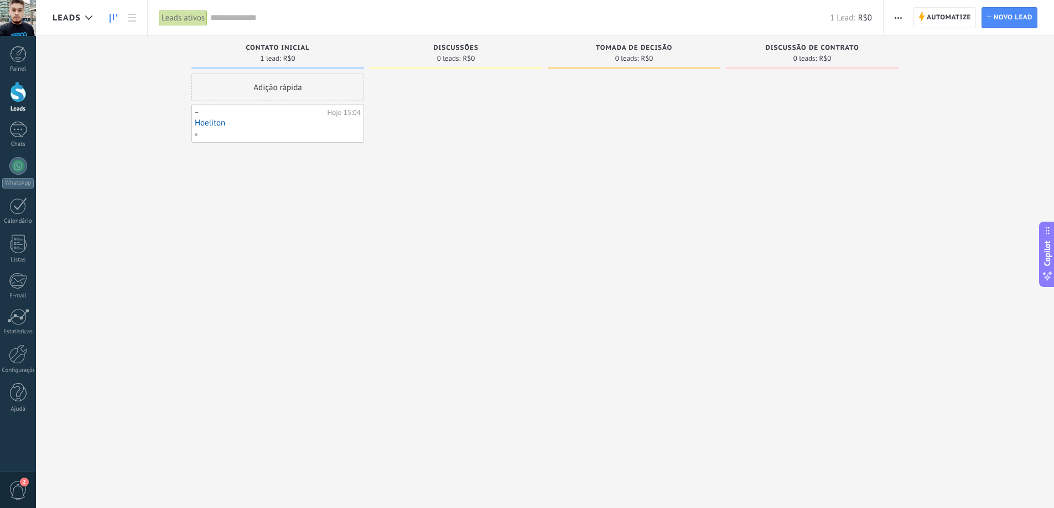
click at [255, 121] on link "Hoeliton" at bounding box center [278, 122] width 166 height 9
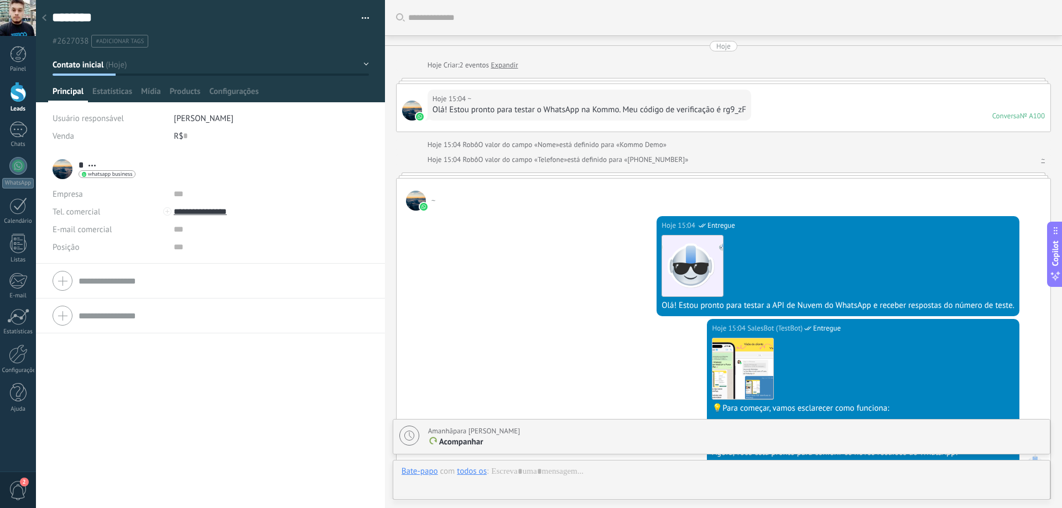
scroll to position [532, 0]
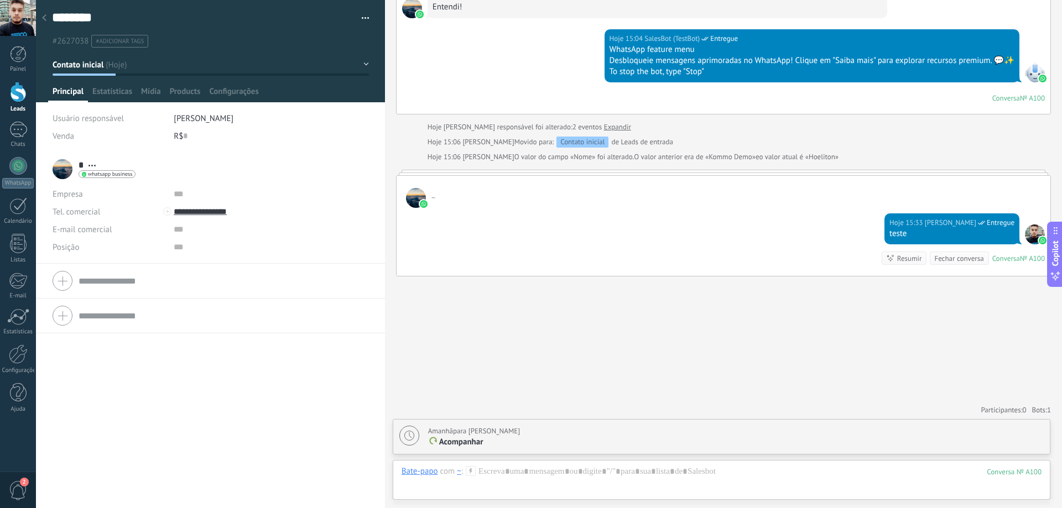
click at [463, 442] on span "Acompanhar" at bounding box center [461, 442] width 44 height 11
type textarea "**********"
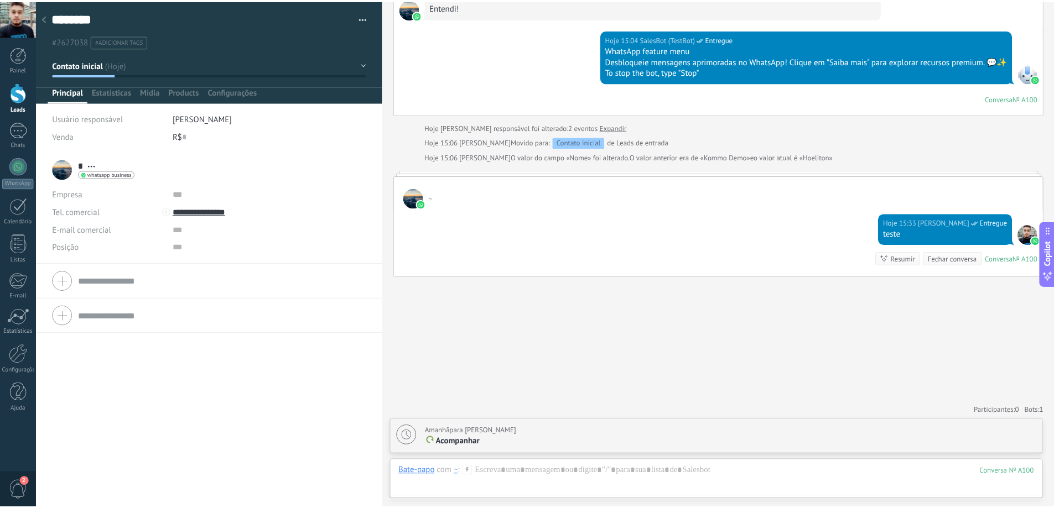
scroll to position [532, 0]
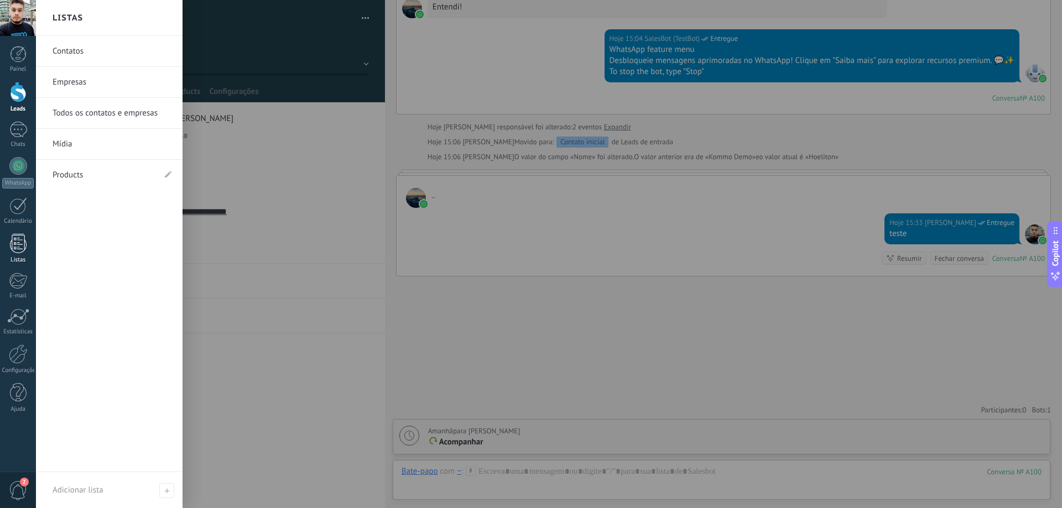
click at [14, 239] on div at bounding box center [18, 243] width 17 height 19
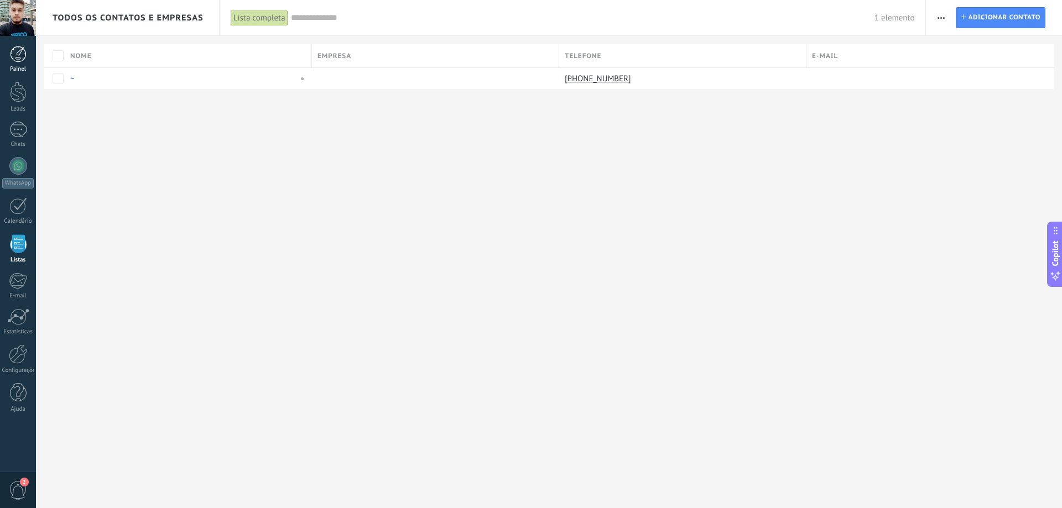
click at [13, 59] on div at bounding box center [18, 54] width 17 height 17
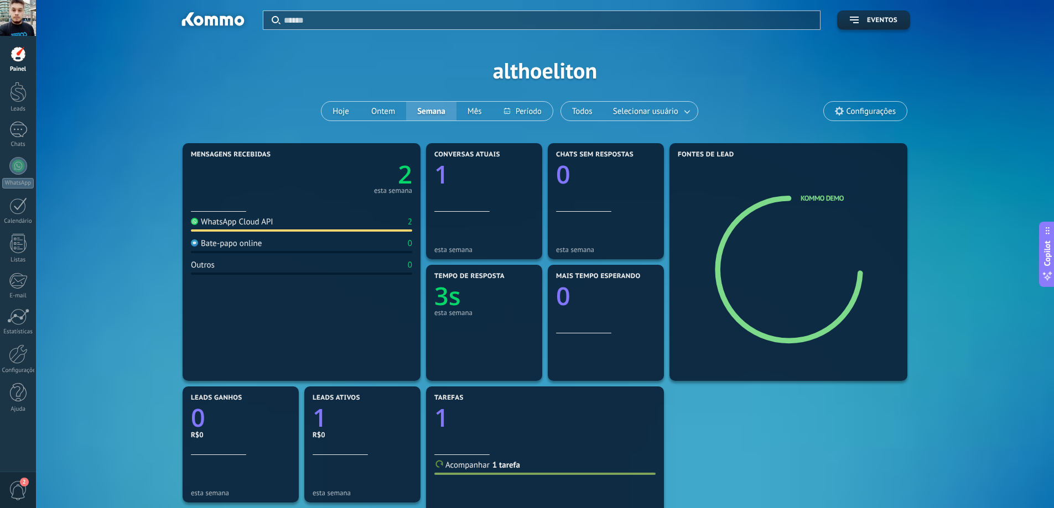
click at [849, 110] on span "Configurações" at bounding box center [870, 111] width 49 height 9
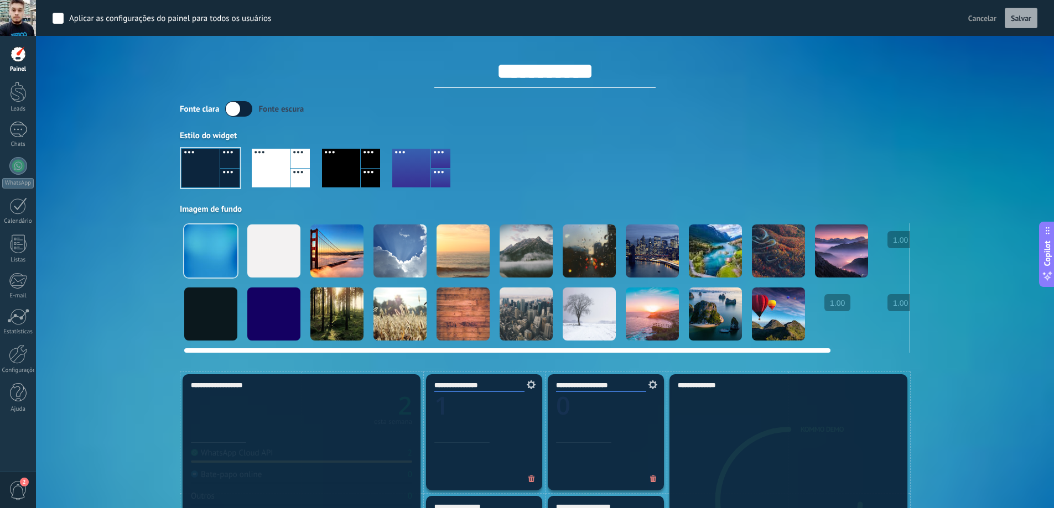
click at [289, 249] on div at bounding box center [273, 251] width 53 height 53
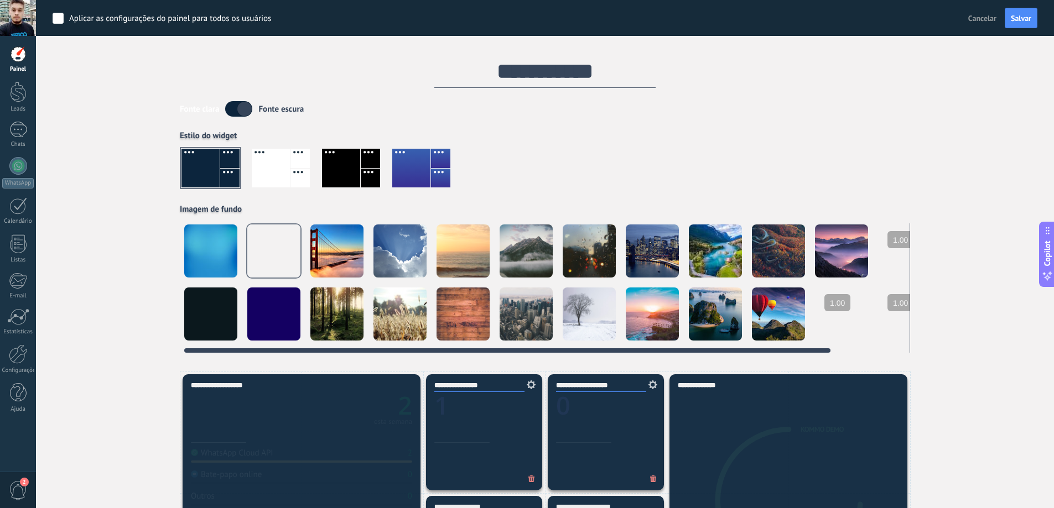
click at [329, 250] on div at bounding box center [336, 251] width 53 height 53
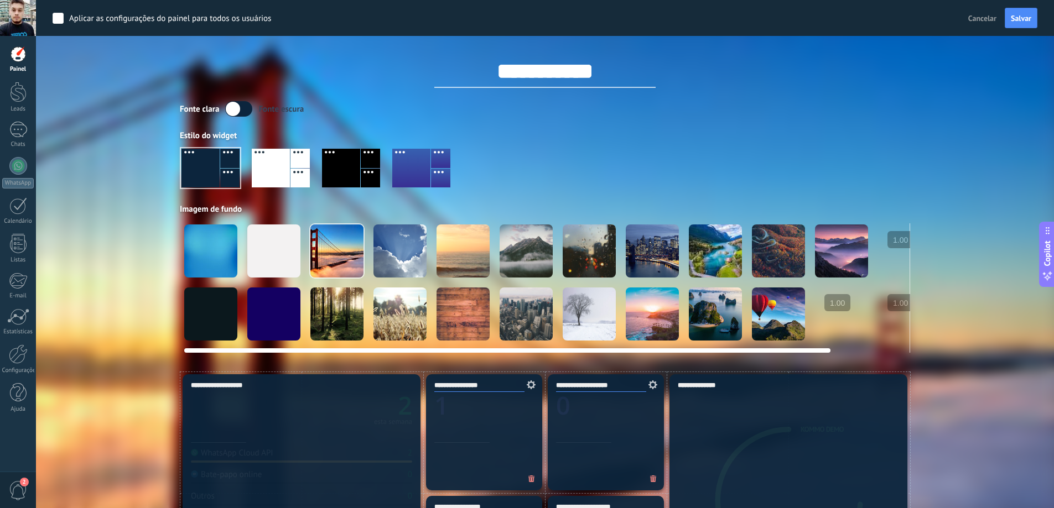
click at [378, 247] on div at bounding box center [399, 251] width 53 height 53
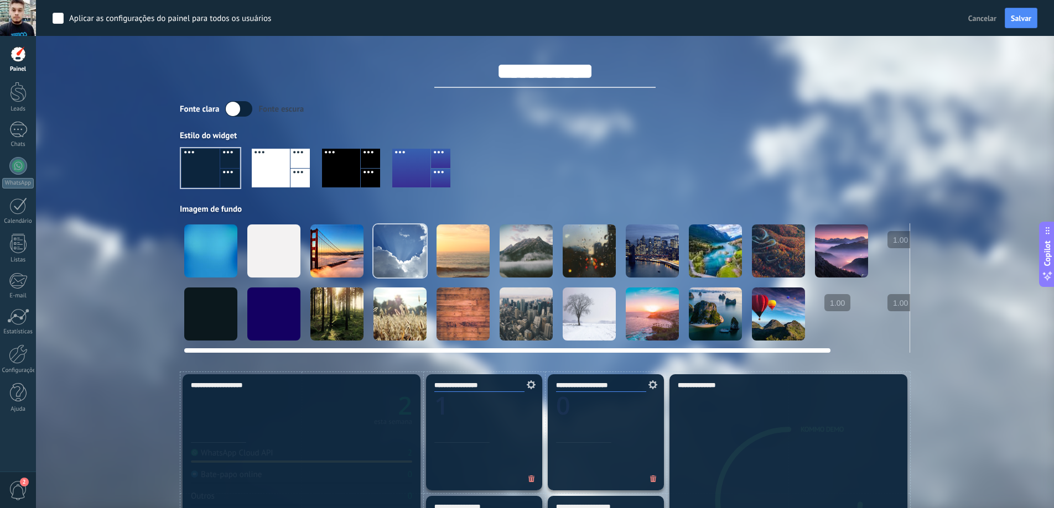
click at [898, 315] on video at bounding box center [904, 314] width 53 height 53
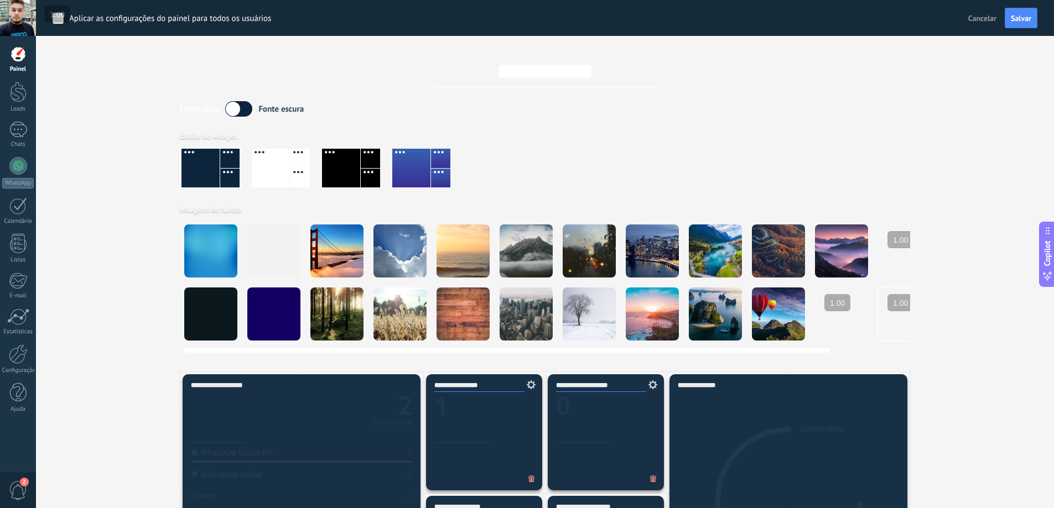
click at [897, 303] on span "1.00" at bounding box center [900, 303] width 22 height 11
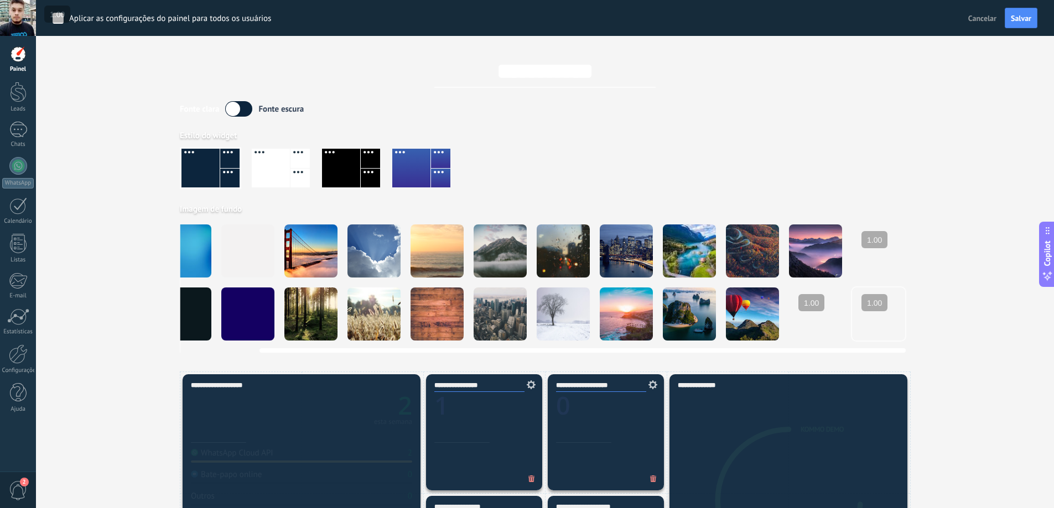
scroll to position [0, 85]
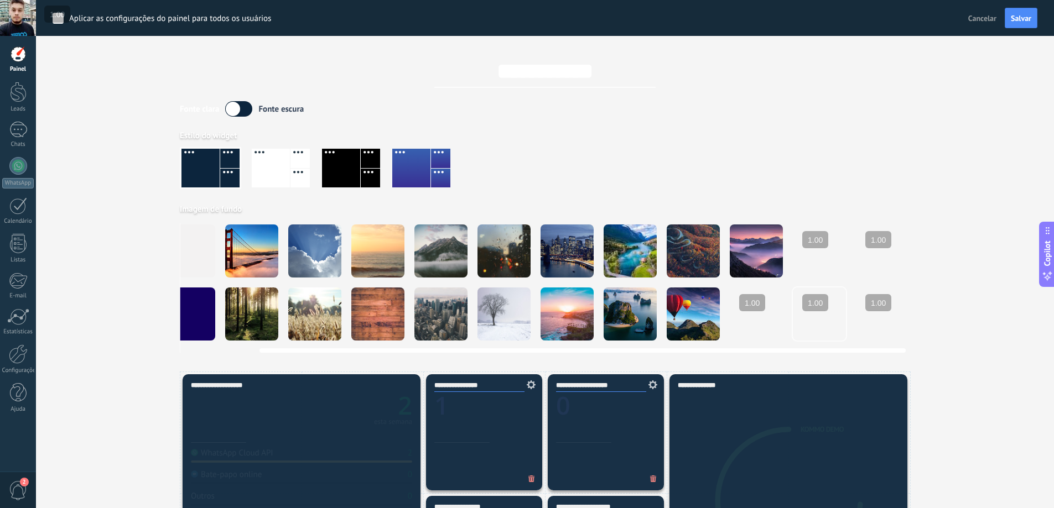
drag, startPoint x: 884, startPoint y: 307, endPoint x: 745, endPoint y: 312, distance: 138.9
click at [745, 312] on div at bounding box center [460, 282] width 730 height 118
click at [805, 304] on span "1.00" at bounding box center [815, 303] width 22 height 11
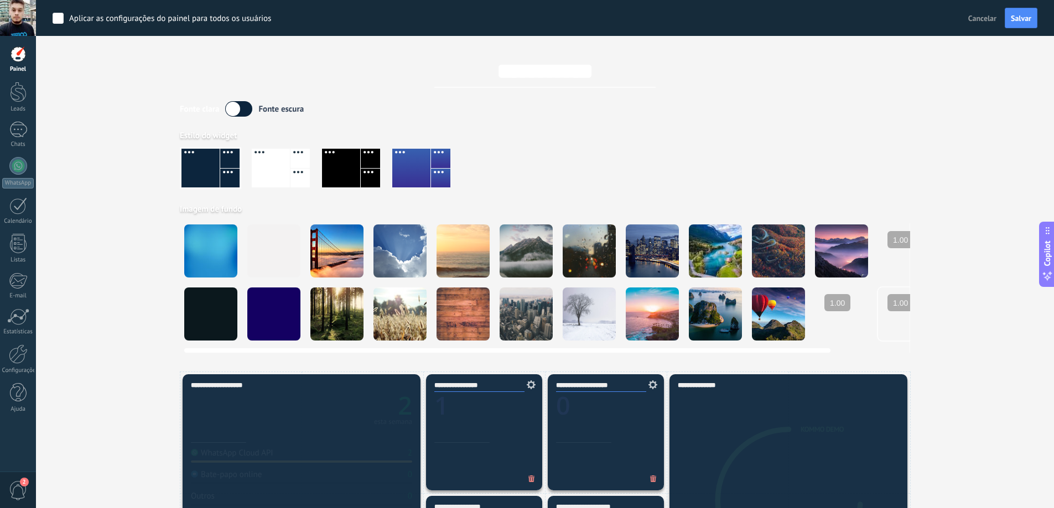
drag, startPoint x: 755, startPoint y: 352, endPoint x: 295, endPoint y: 265, distance: 467.7
click at [394, 324] on div at bounding box center [545, 287] width 730 height 129
click at [331, 245] on div at bounding box center [336, 251] width 53 height 53
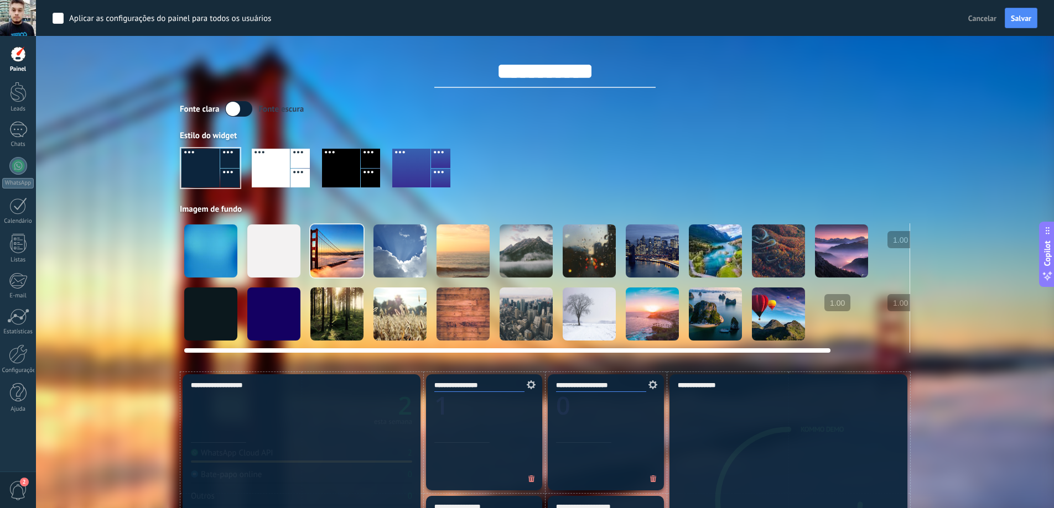
click at [399, 248] on div at bounding box center [399, 251] width 53 height 53
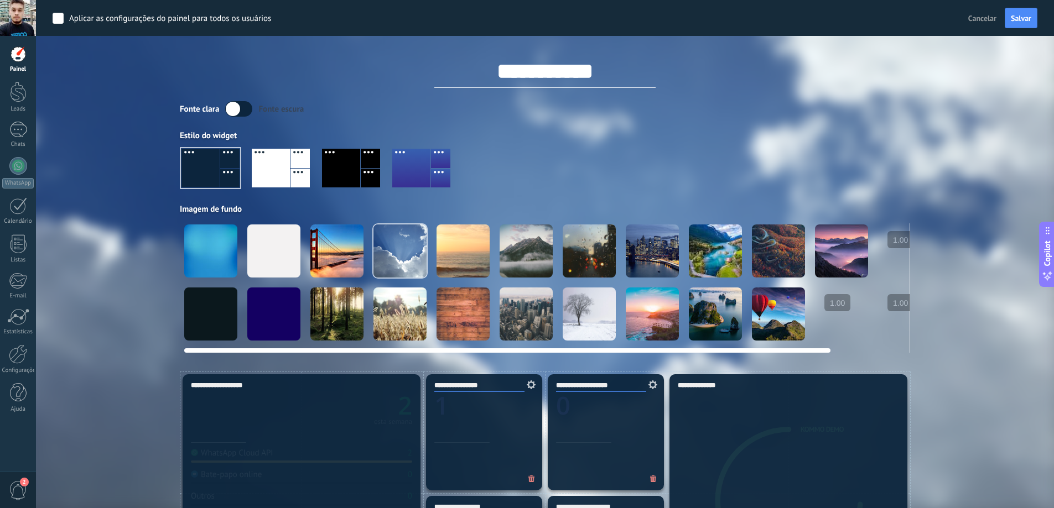
click at [516, 248] on div at bounding box center [525, 251] width 53 height 53
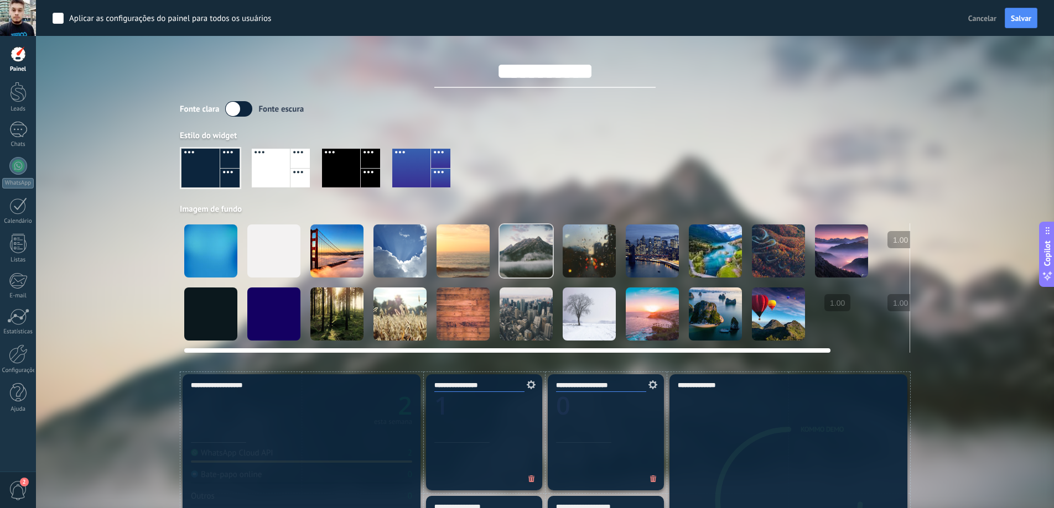
click at [576, 247] on div at bounding box center [589, 251] width 53 height 53
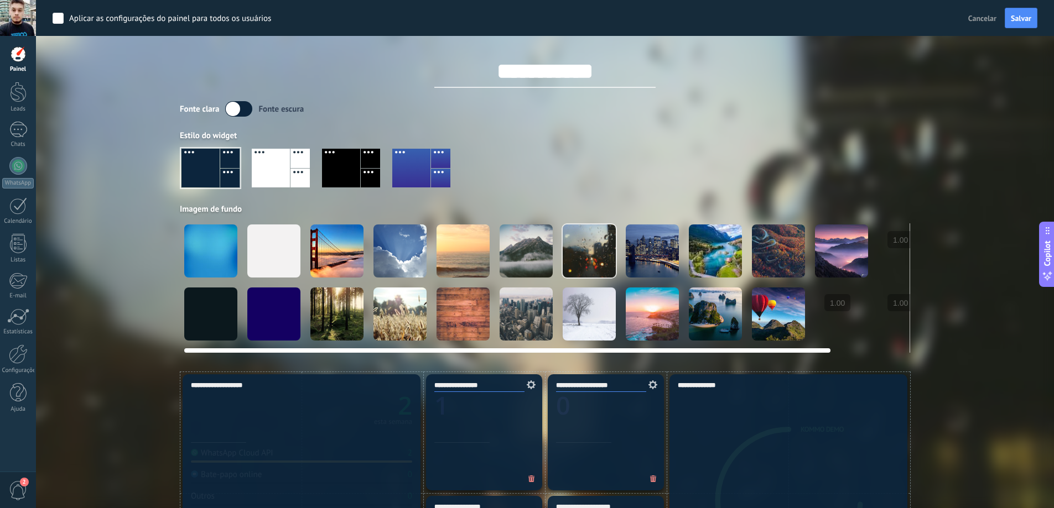
click at [188, 238] on div at bounding box center [210, 251] width 53 height 53
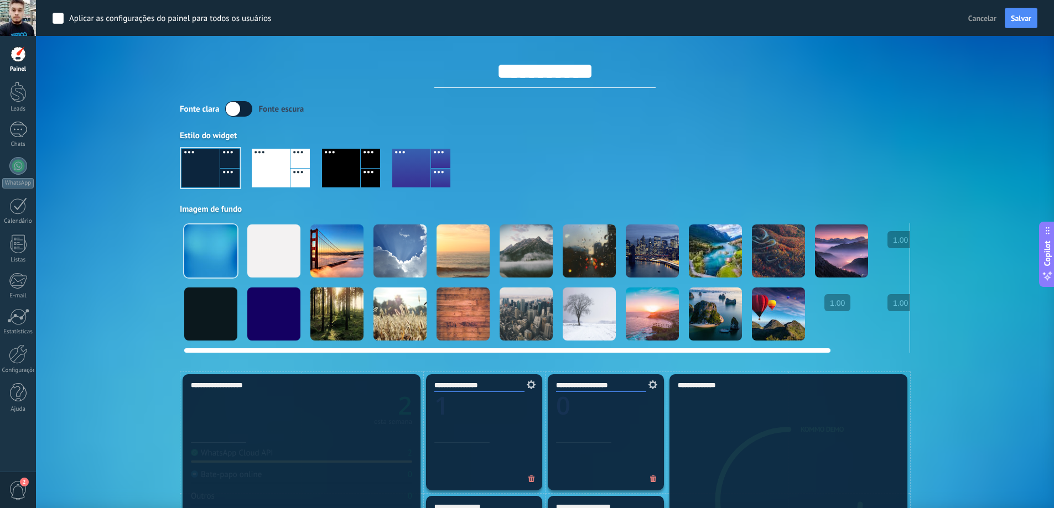
click at [448, 255] on div at bounding box center [462, 251] width 53 height 53
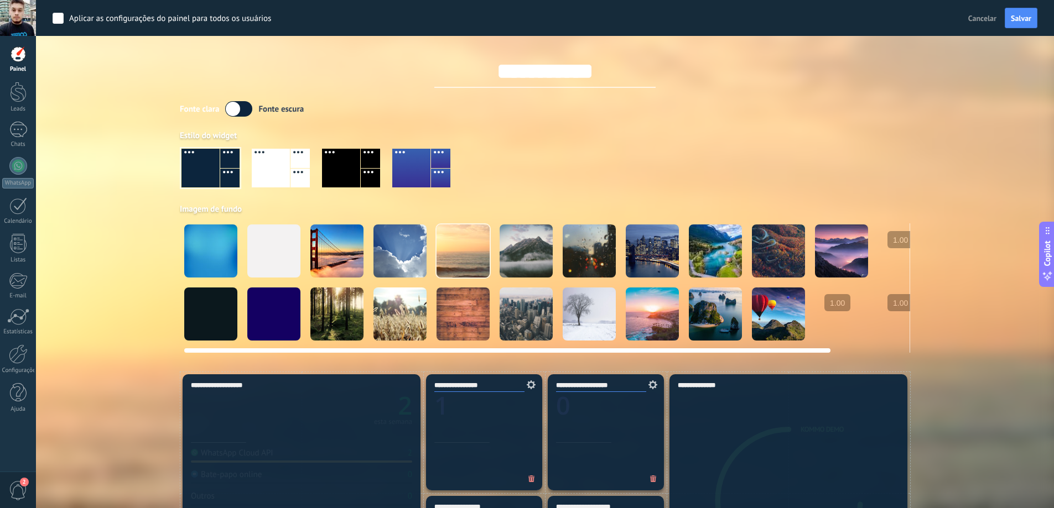
click at [508, 242] on div at bounding box center [525, 251] width 53 height 53
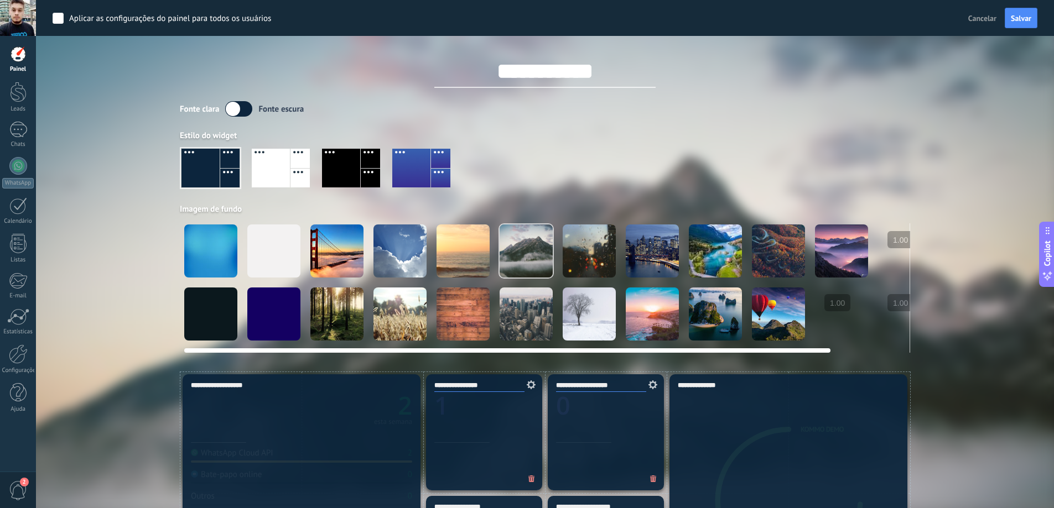
click at [587, 244] on div at bounding box center [589, 251] width 53 height 53
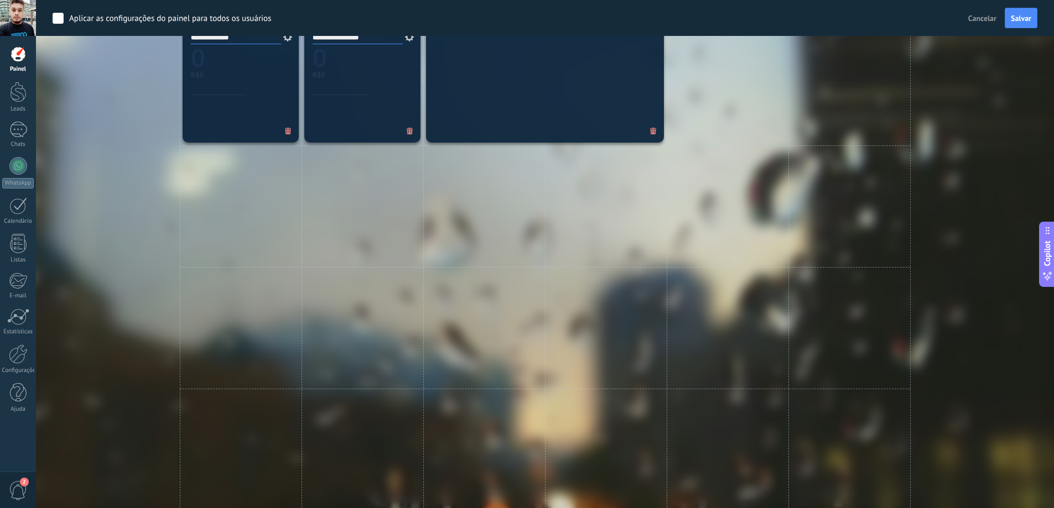
scroll to position [749, 0]
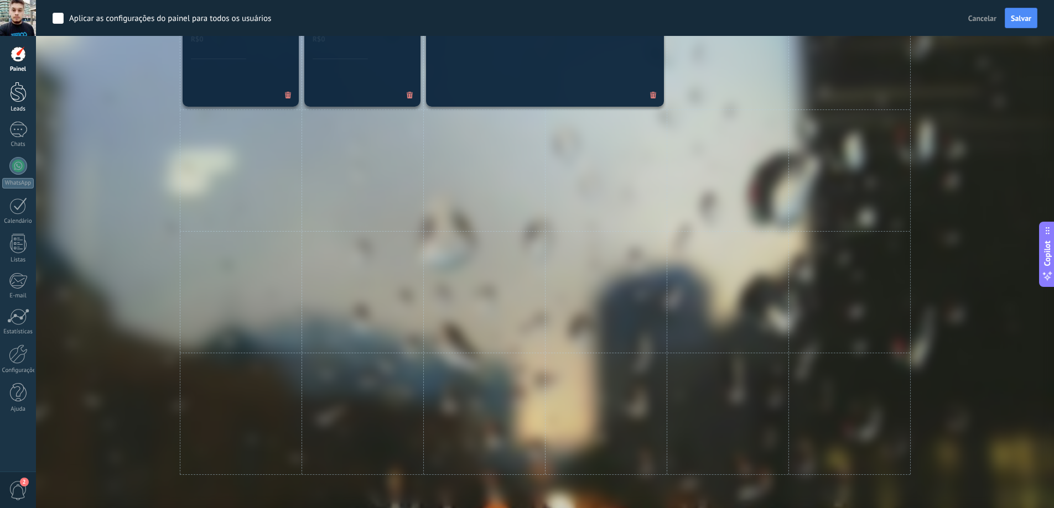
click at [19, 93] on div at bounding box center [18, 92] width 17 height 20
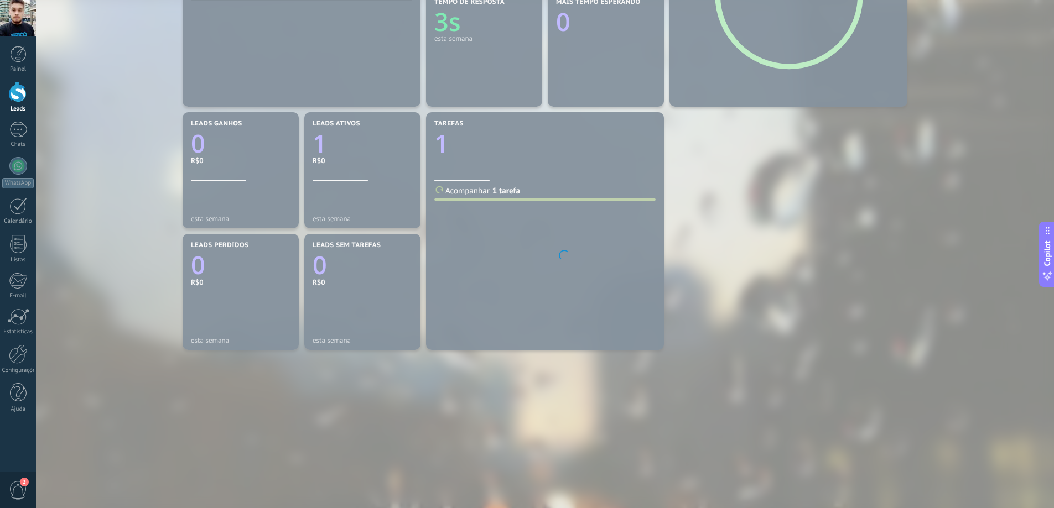
scroll to position [301, 0]
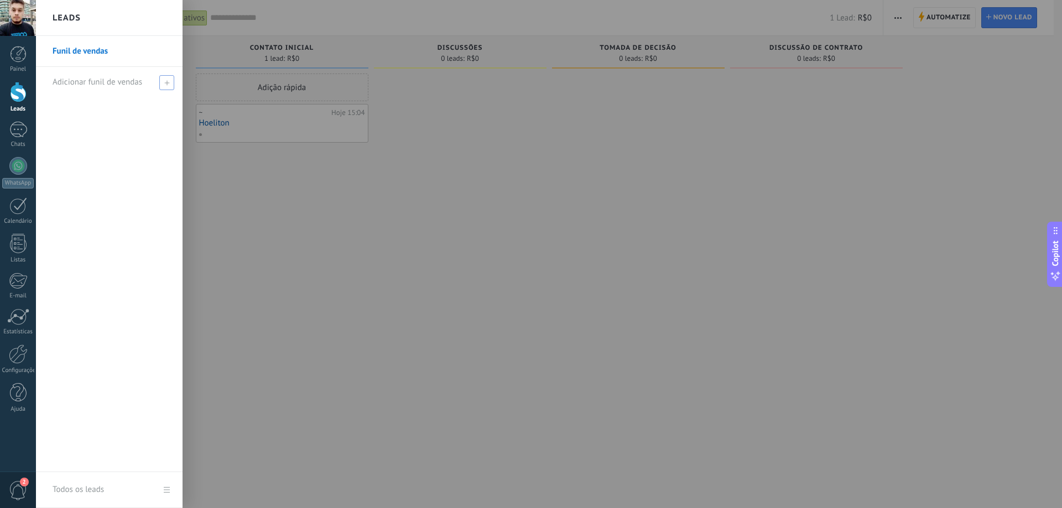
click at [155, 82] on div "Adicionar funil de vendas" at bounding box center [112, 82] width 119 height 30
click at [126, 85] on input "text" at bounding box center [105, 83] width 104 height 18
type input "**********"
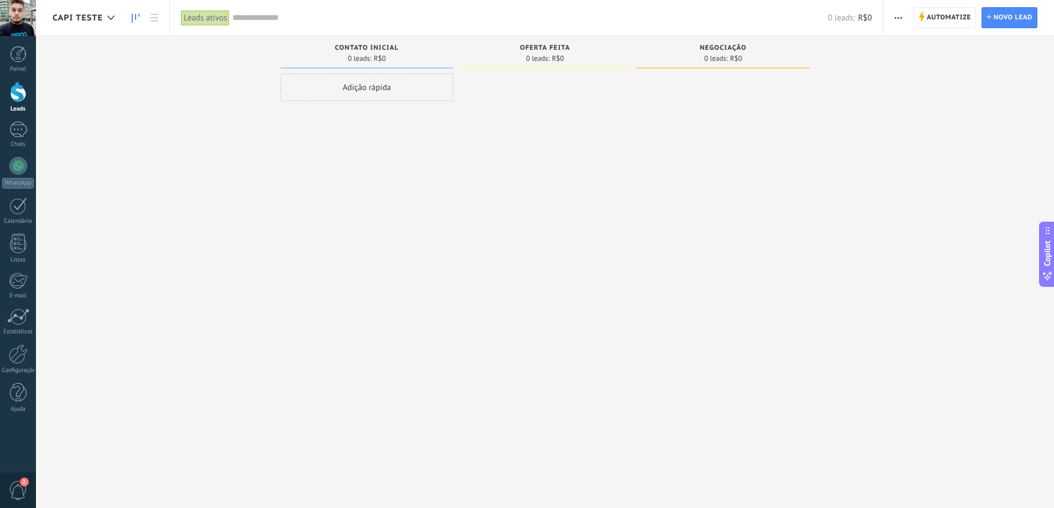
click at [357, 89] on div "Adição rápida" at bounding box center [366, 88] width 173 height 28
click at [223, 110] on div "Etapa de leads de entrada solicitações: 0 0 0 0 0 0 0 0 0 Contato inicial 0 lea…" at bounding box center [553, 237] width 1001 height 402
click at [195, 13] on div "Leads ativos" at bounding box center [205, 18] width 49 height 16
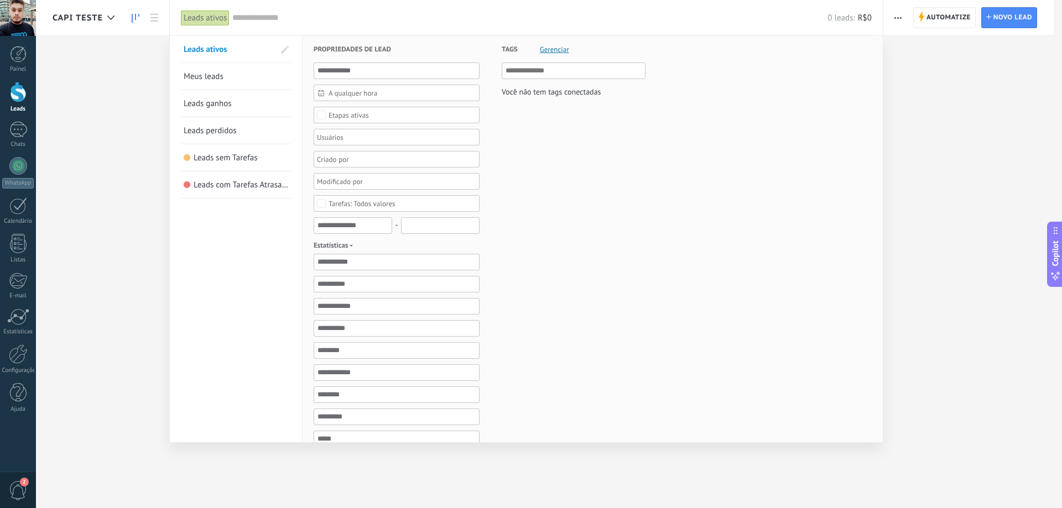
click at [144, 12] on div at bounding box center [531, 254] width 1062 height 508
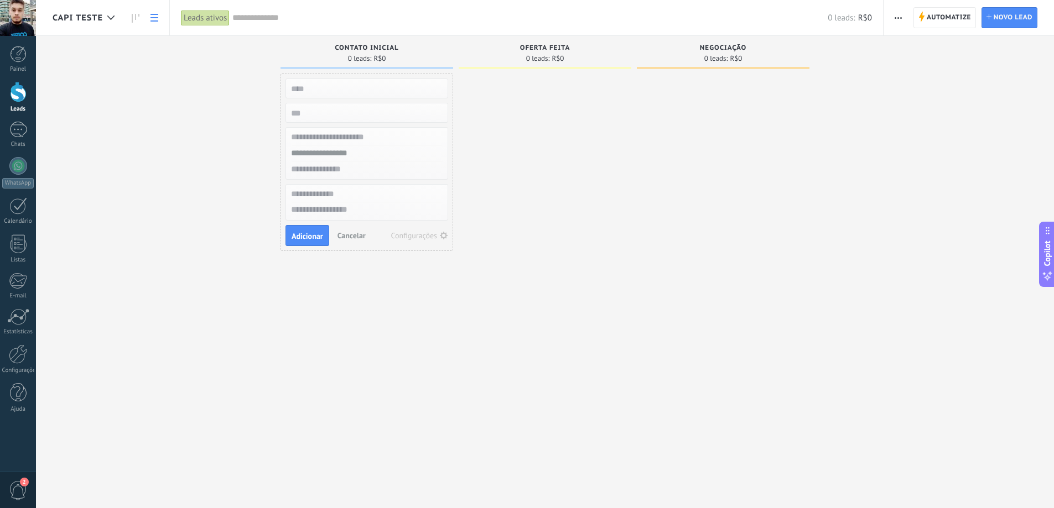
click at [151, 16] on icon at bounding box center [154, 18] width 8 height 8
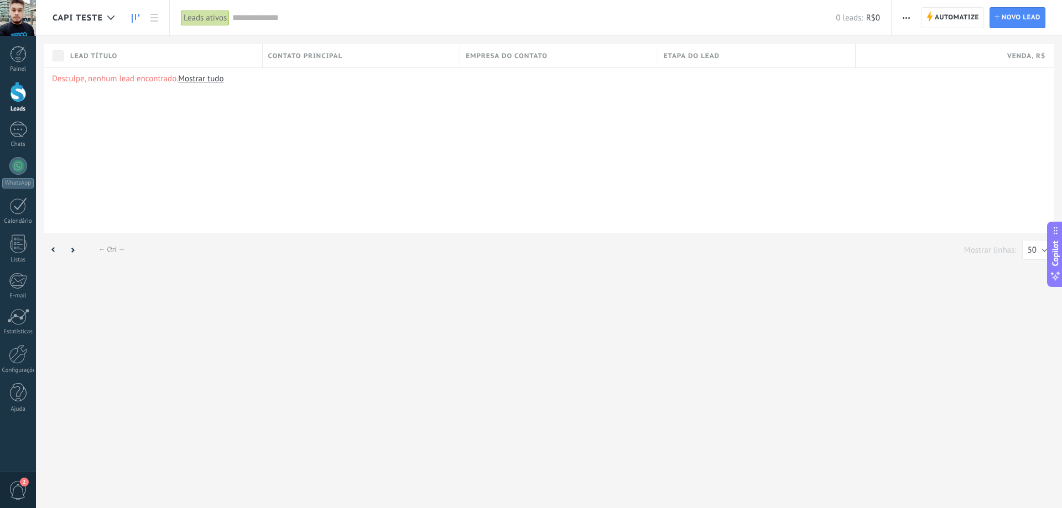
click at [138, 18] on icon at bounding box center [136, 18] width 8 height 9
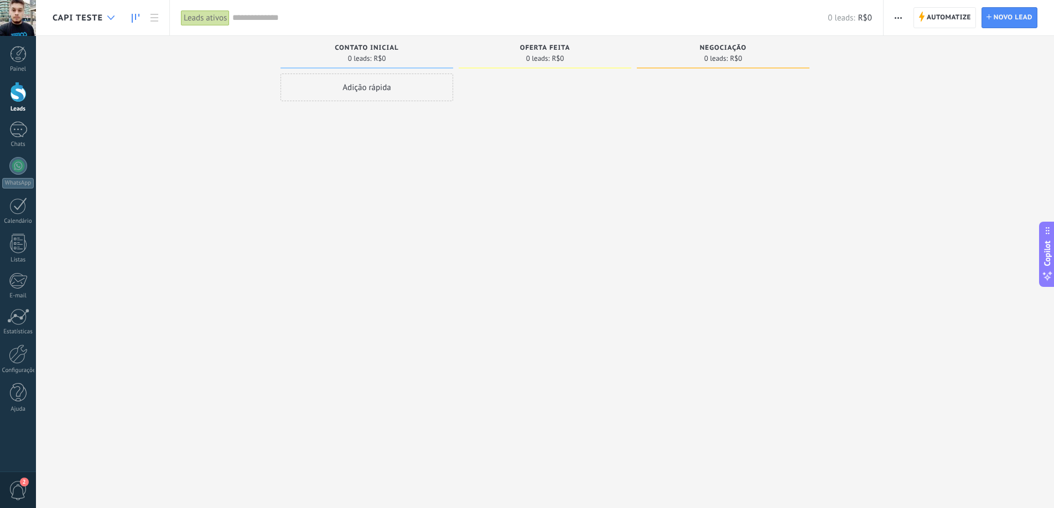
click at [116, 15] on div at bounding box center [111, 18] width 18 height 22
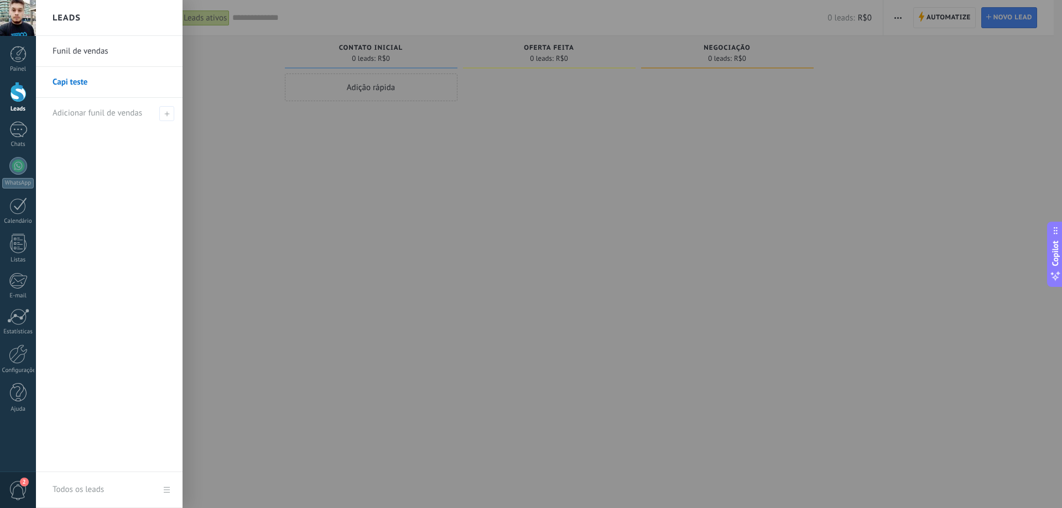
click at [83, 49] on link "Funil de vendas" at bounding box center [112, 51] width 119 height 31
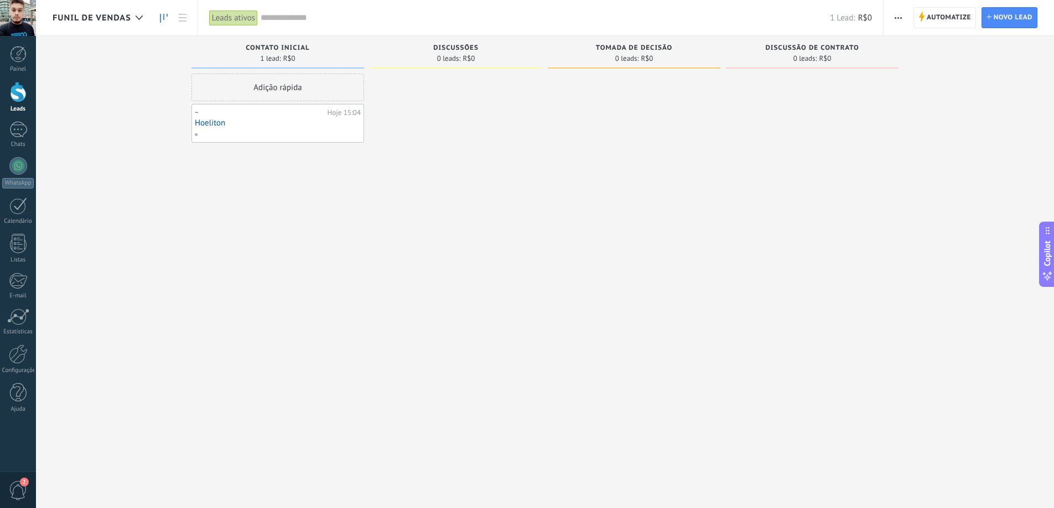
click at [235, 116] on div "~" at bounding box center [260, 112] width 130 height 9
click at [203, 123] on link "Hoeliton" at bounding box center [278, 122] width 166 height 9
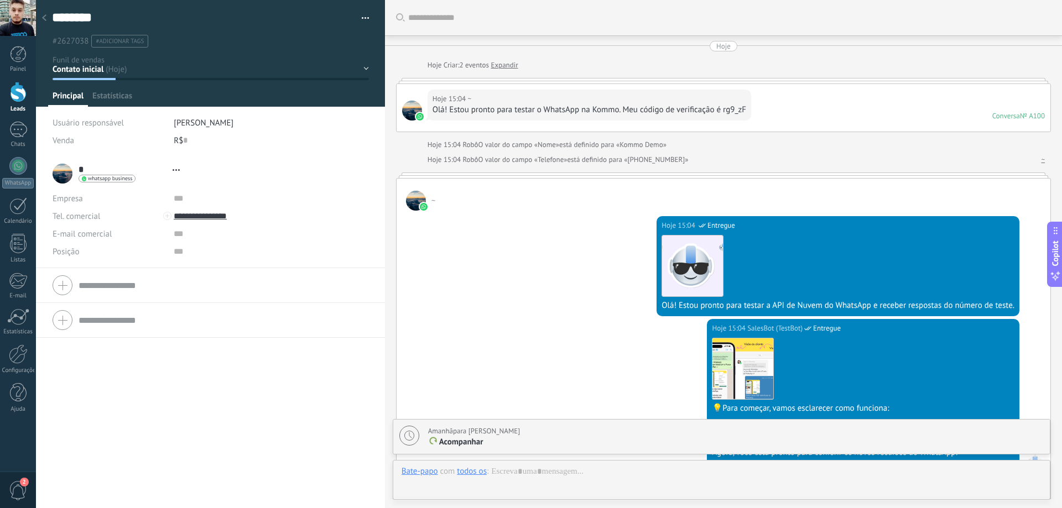
type textarea "********"
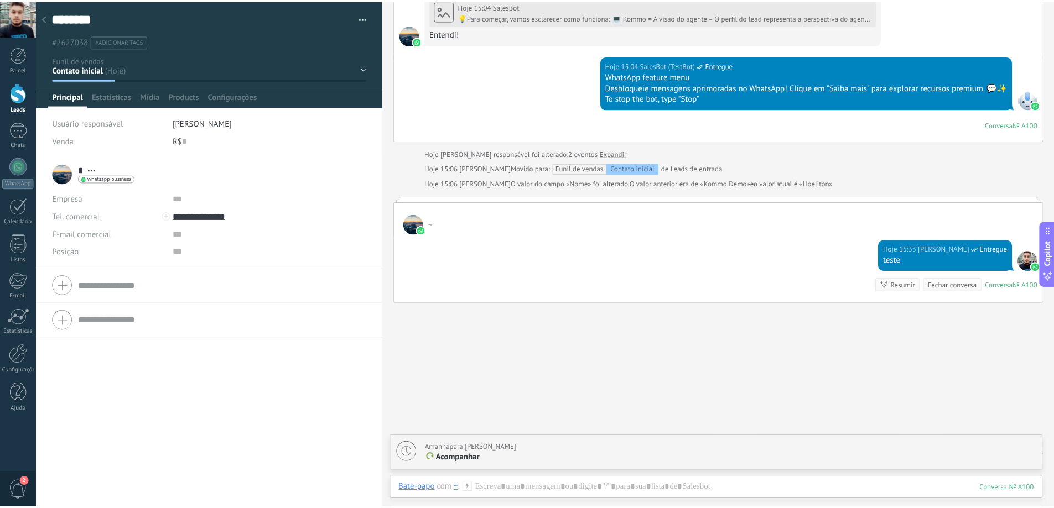
scroll to position [532, 0]
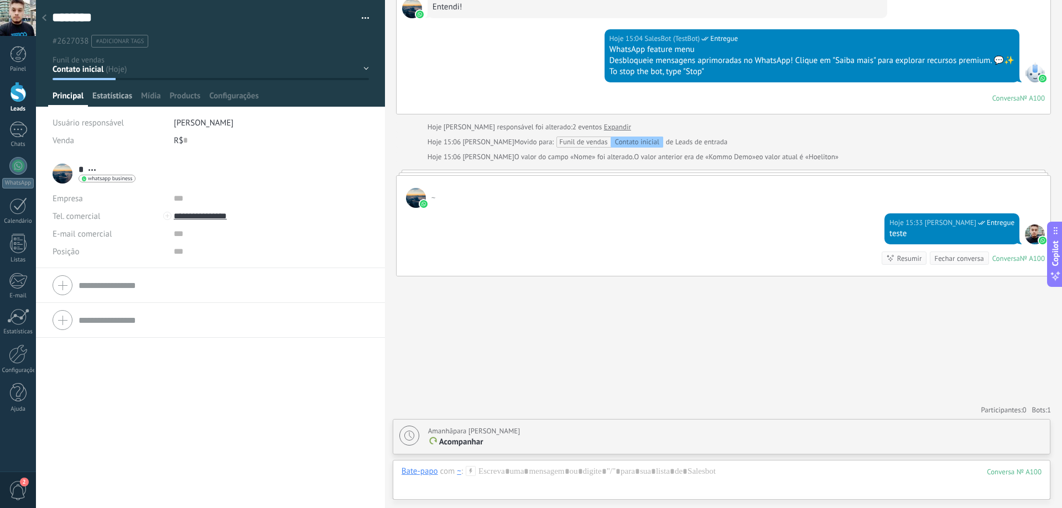
click at [93, 97] on span "Estatísticas" at bounding box center [112, 99] width 40 height 16
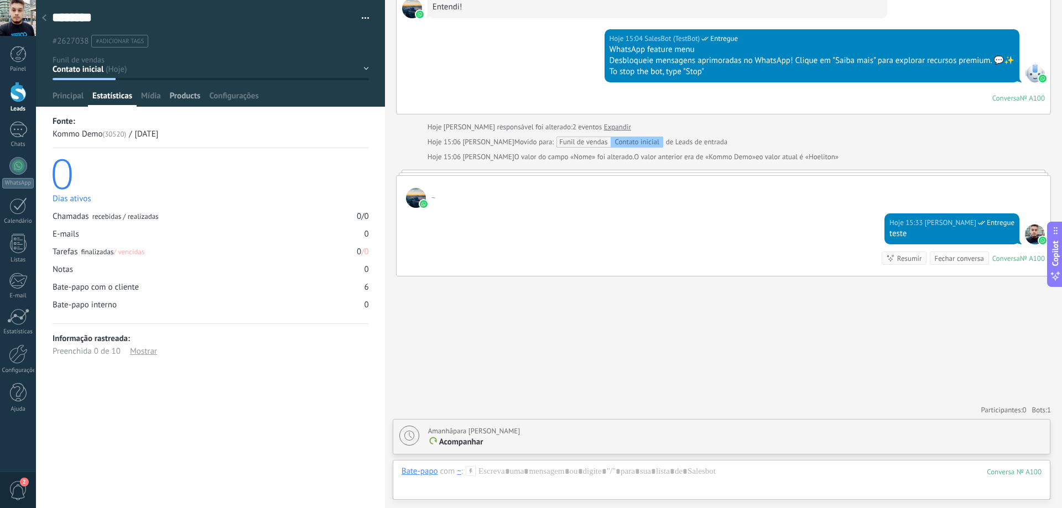
drag, startPoint x: 150, startPoint y: 94, endPoint x: 173, endPoint y: 92, distance: 22.8
click at [150, 94] on span "Mídia" at bounding box center [151, 99] width 20 height 16
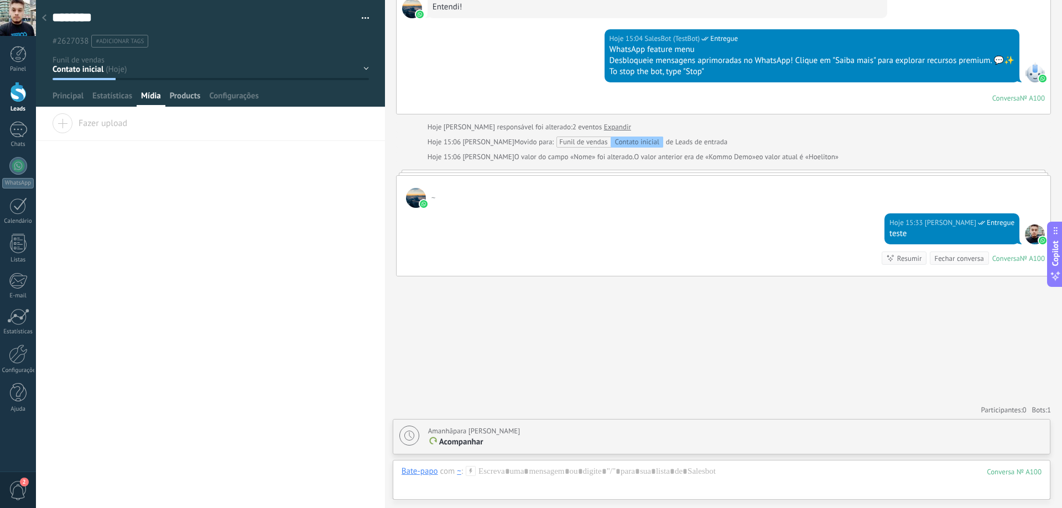
click at [176, 92] on span "Products" at bounding box center [185, 99] width 31 height 16
click at [64, 123] on span "Adicionar" at bounding box center [83, 120] width 62 height 15
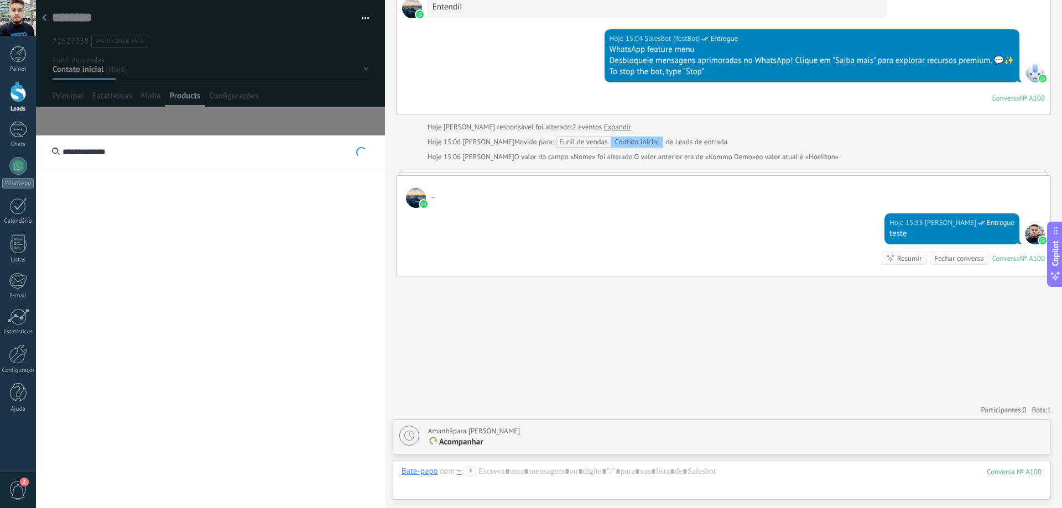
type input "**********"
click at [127, 201] on div "**********" at bounding box center [210, 329] width 349 height 387
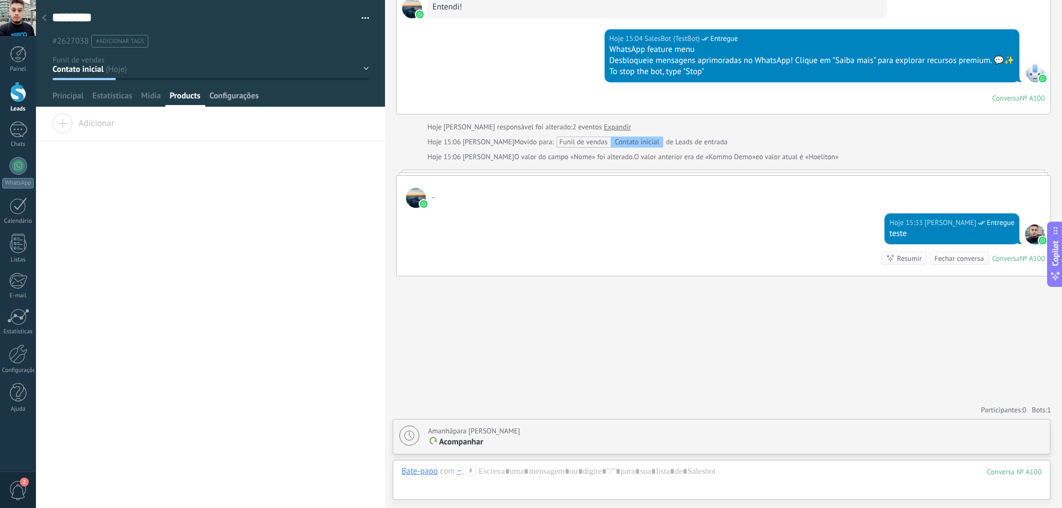
click at [249, 95] on span "Configurações" at bounding box center [233, 99] width 49 height 16
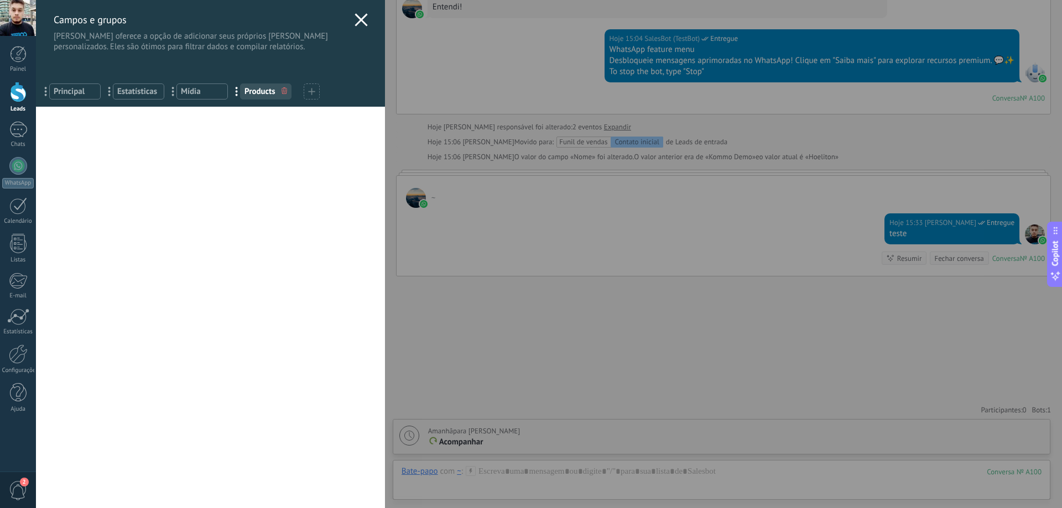
click at [36, 202] on div "[PERSON_NAME] e grupos Kommo oferece a opção de adicionar seus próprios [PERSON…" at bounding box center [549, 254] width 1026 height 508
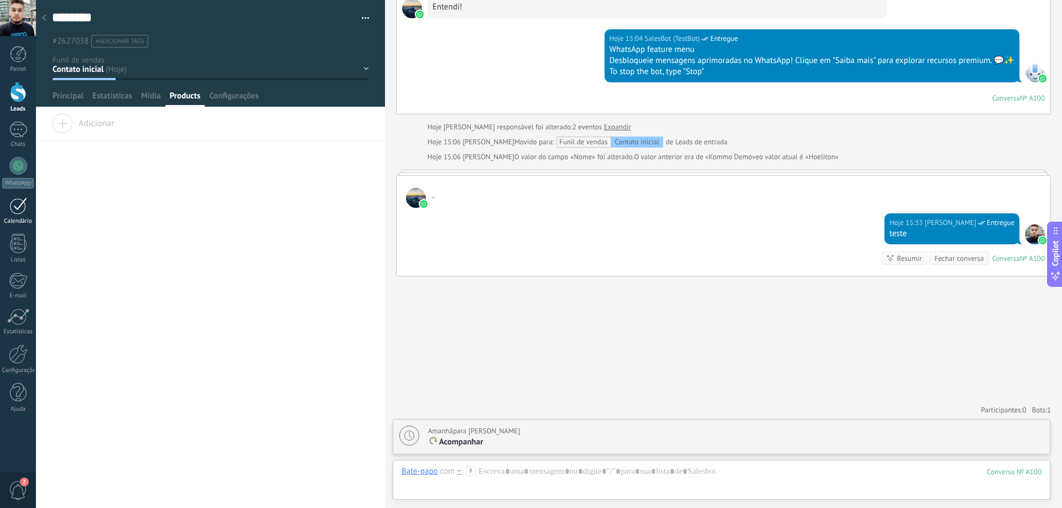
click at [18, 205] on div at bounding box center [18, 205] width 18 height 17
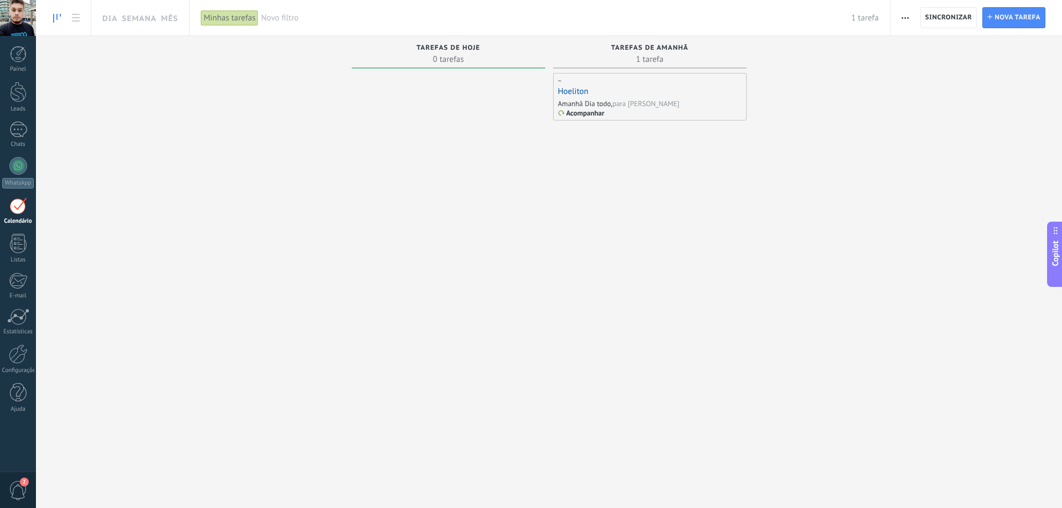
click at [904, 18] on icon "button" at bounding box center [905, 18] width 7 height 2
click at [873, 56] on div "Tarefas concluídas 0 tarefas Tarefas atrasadas 0 tarefas Tarefas de hoje 0 tare…" at bounding box center [549, 258] width 1026 height 445
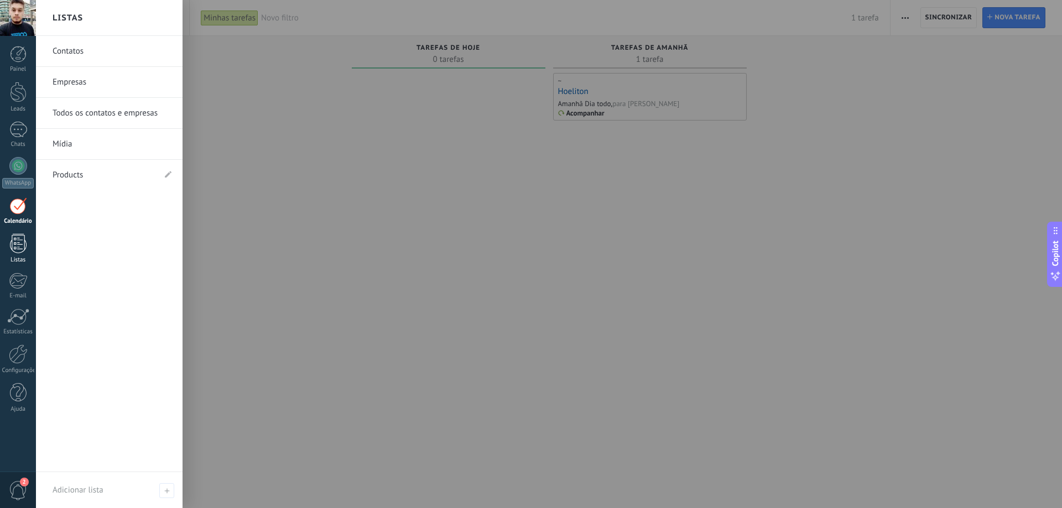
click at [21, 250] on div at bounding box center [18, 243] width 17 height 19
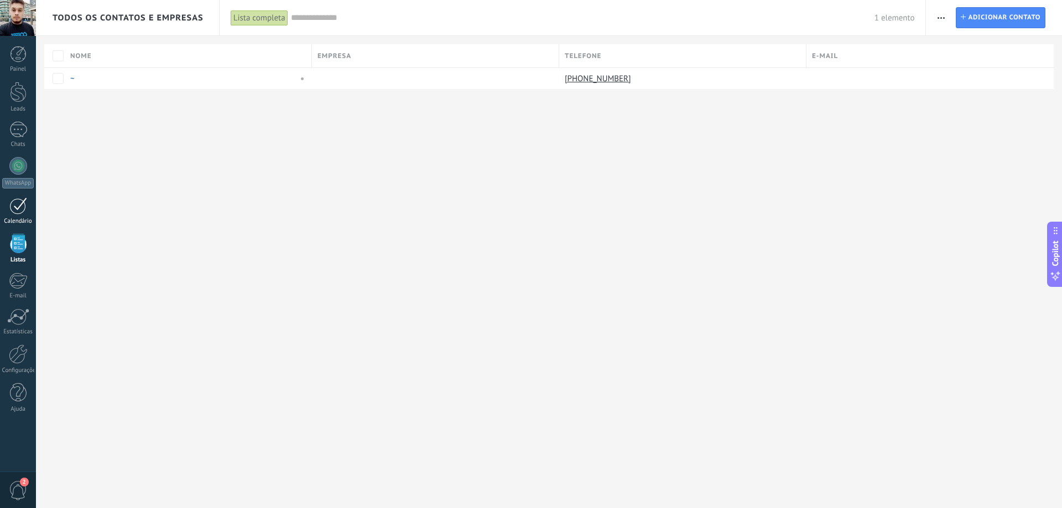
click at [19, 210] on div at bounding box center [18, 205] width 18 height 17
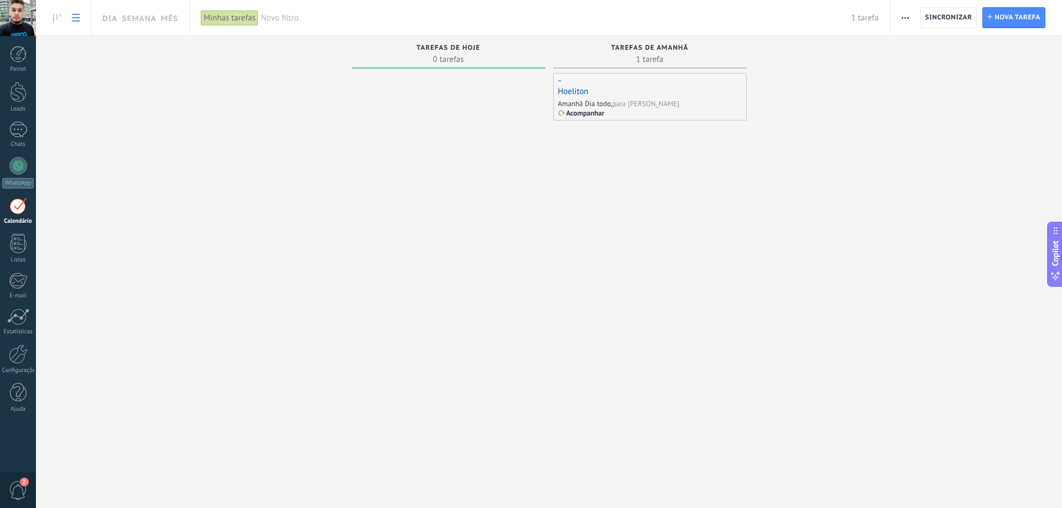
click at [72, 15] on icon at bounding box center [76, 18] width 8 height 8
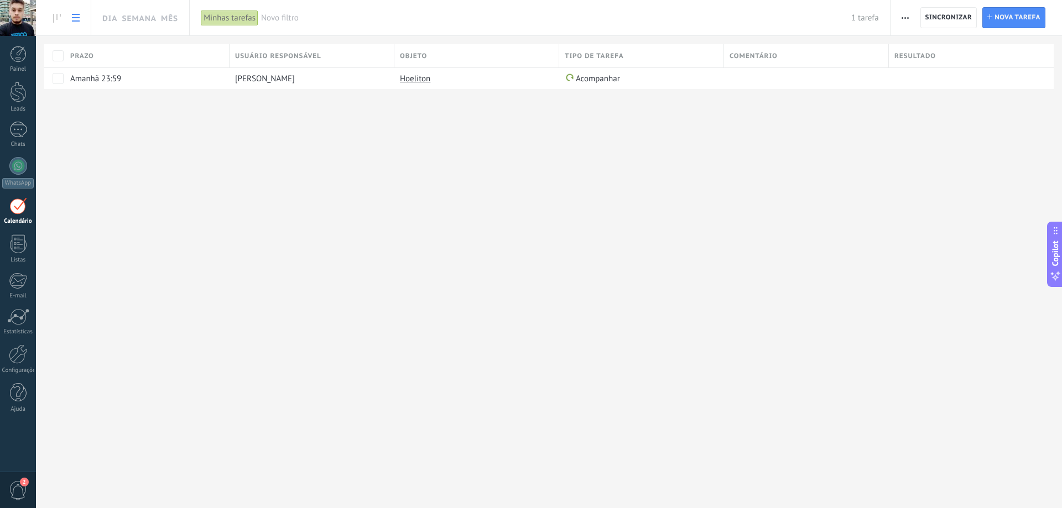
click at [72, 15] on icon at bounding box center [76, 18] width 8 height 8
click at [51, 15] on link at bounding box center [57, 18] width 19 height 22
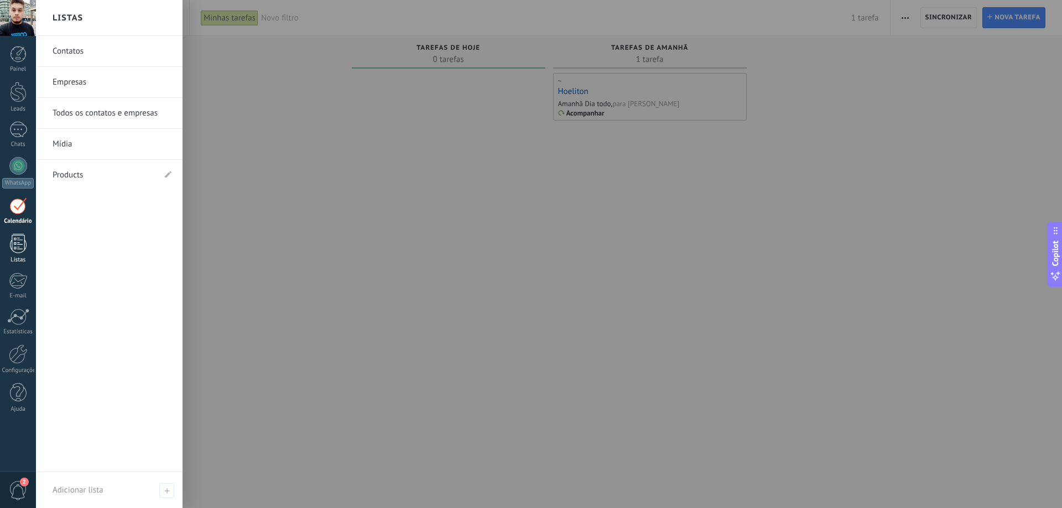
click at [21, 248] on div at bounding box center [18, 243] width 17 height 19
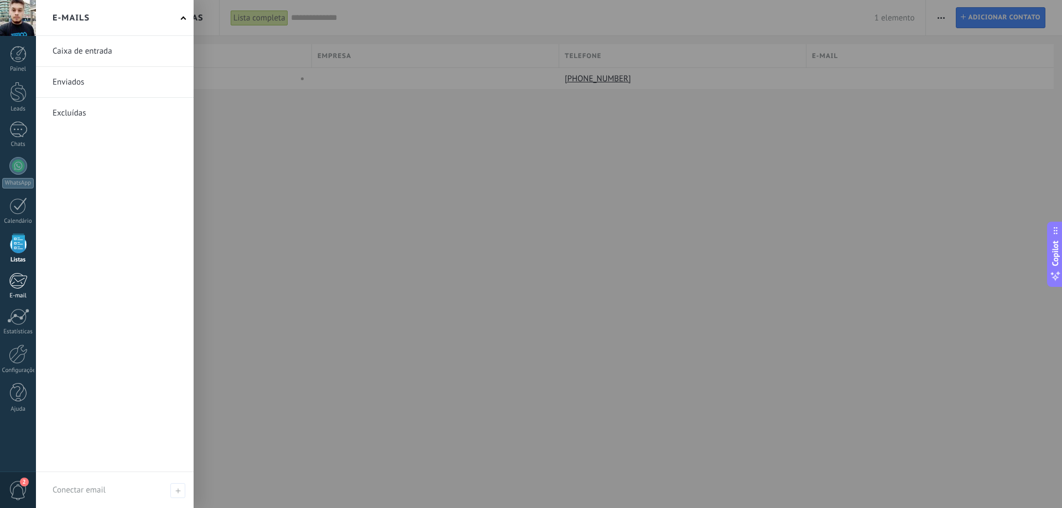
click at [22, 284] on div at bounding box center [18, 281] width 18 height 17
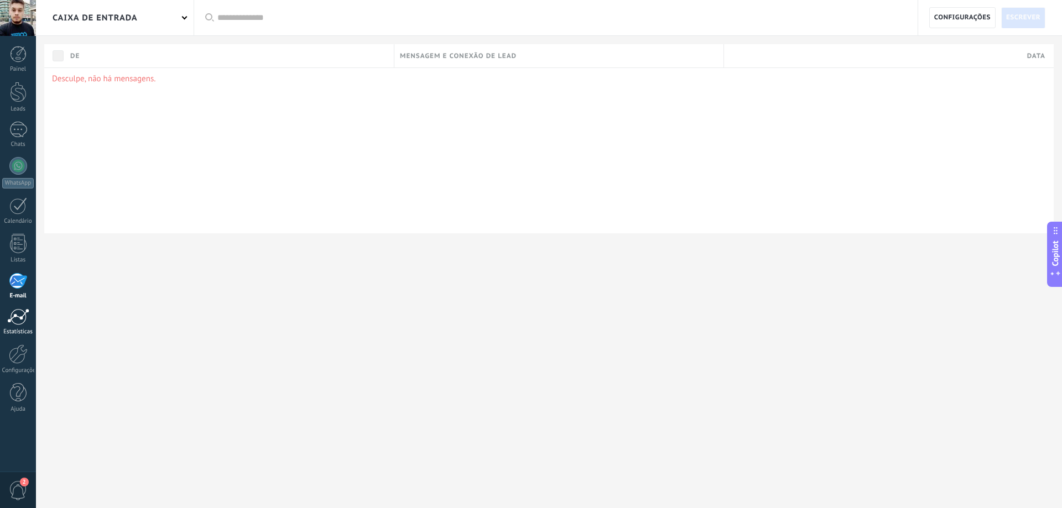
click at [23, 315] on div at bounding box center [18, 317] width 22 height 17
click at [12, 349] on div at bounding box center [18, 354] width 19 height 19
